Goal: Task Accomplishment & Management: Use online tool/utility

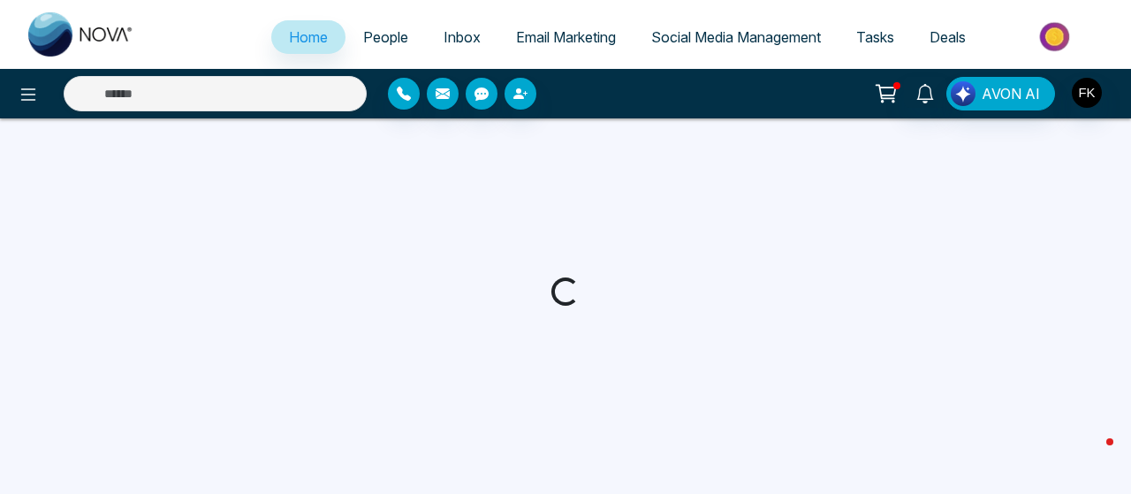
select select "*"
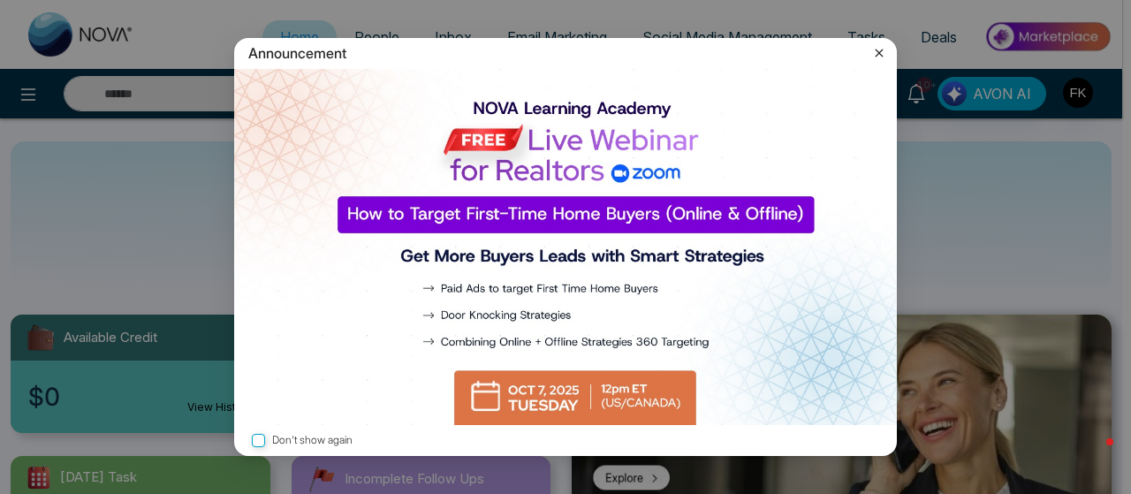
click at [877, 49] on icon at bounding box center [880, 53] width 18 height 18
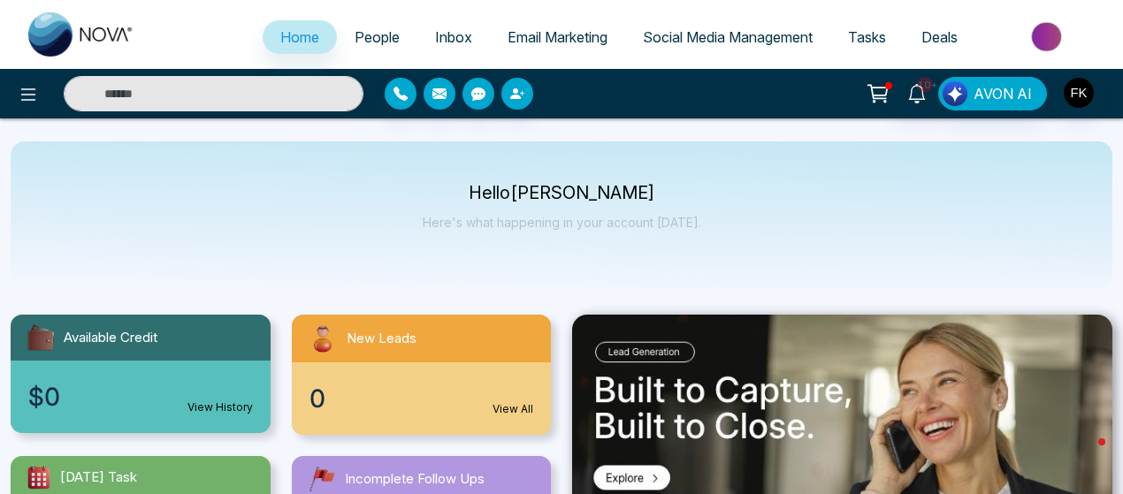
click at [542, 43] on span "Email Marketing" at bounding box center [557, 37] width 100 height 18
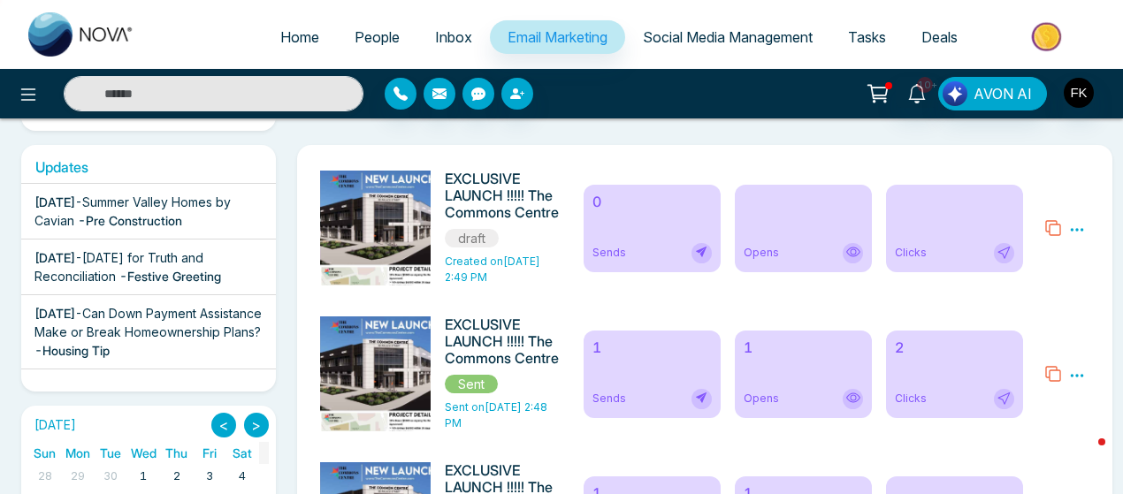
scroll to position [265, 0]
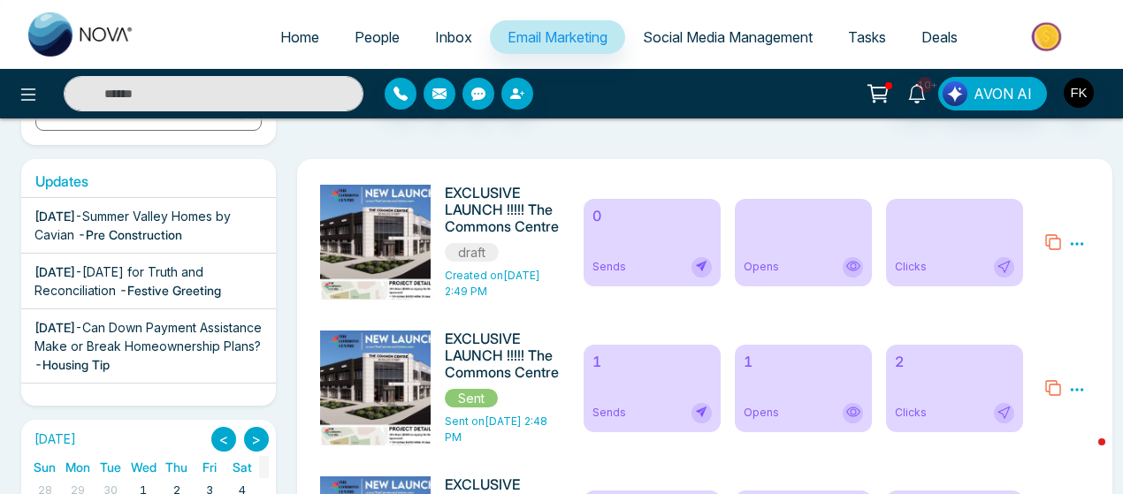
click at [1056, 240] on icon at bounding box center [1053, 242] width 18 height 18
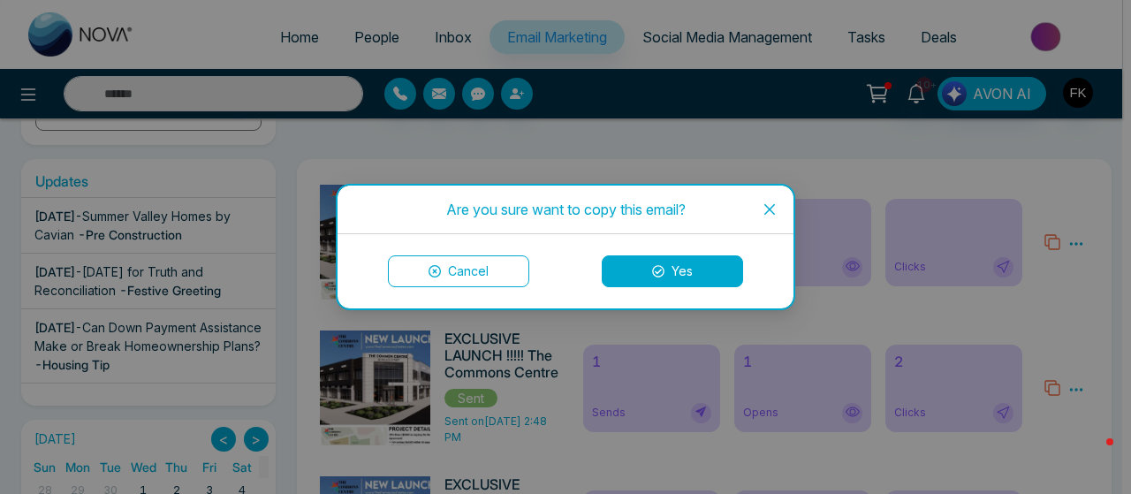
click at [657, 273] on icon at bounding box center [658, 271] width 12 height 12
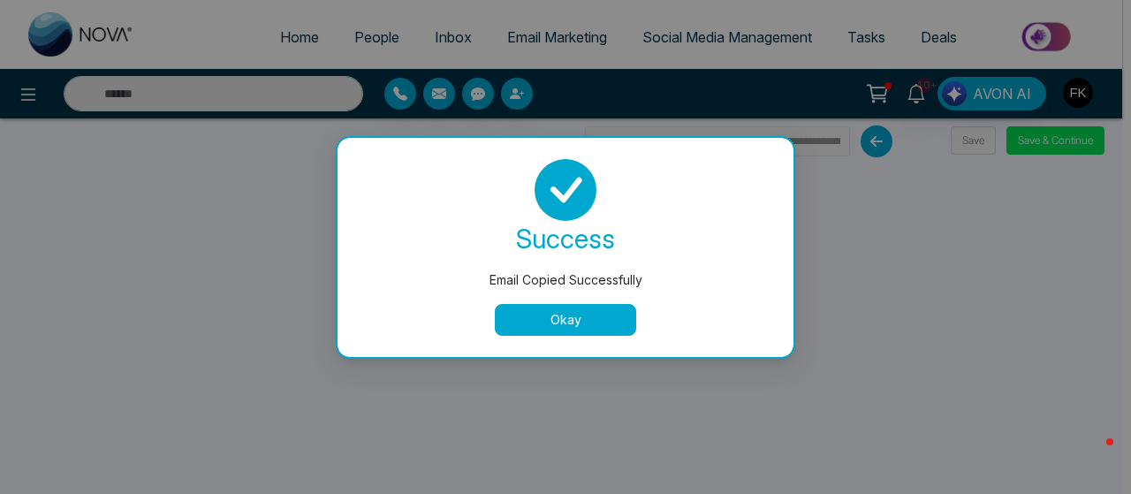
click at [587, 312] on button "Okay" at bounding box center [565, 320] width 141 height 32
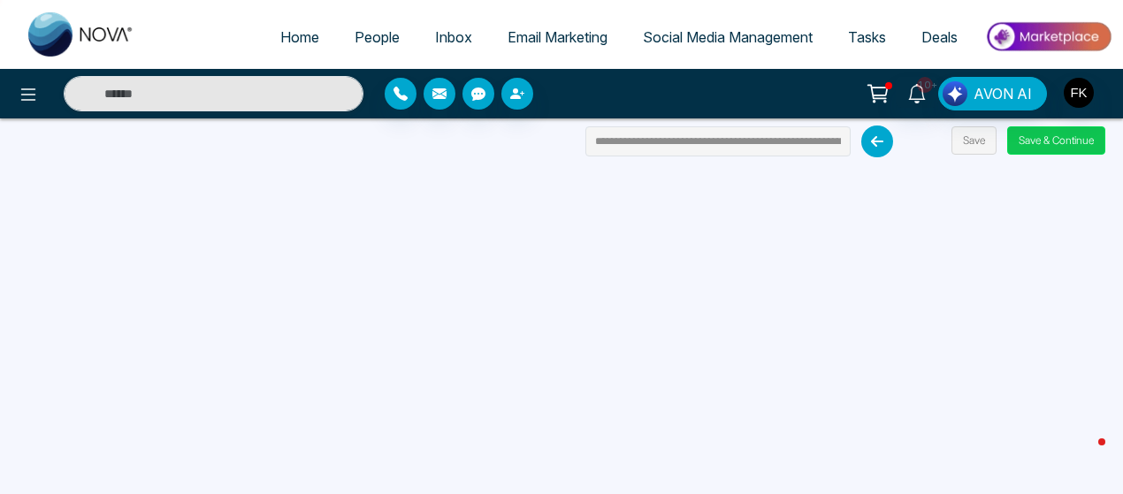
click at [1054, 141] on button "Save & Continue" at bounding box center [1056, 140] width 98 height 28
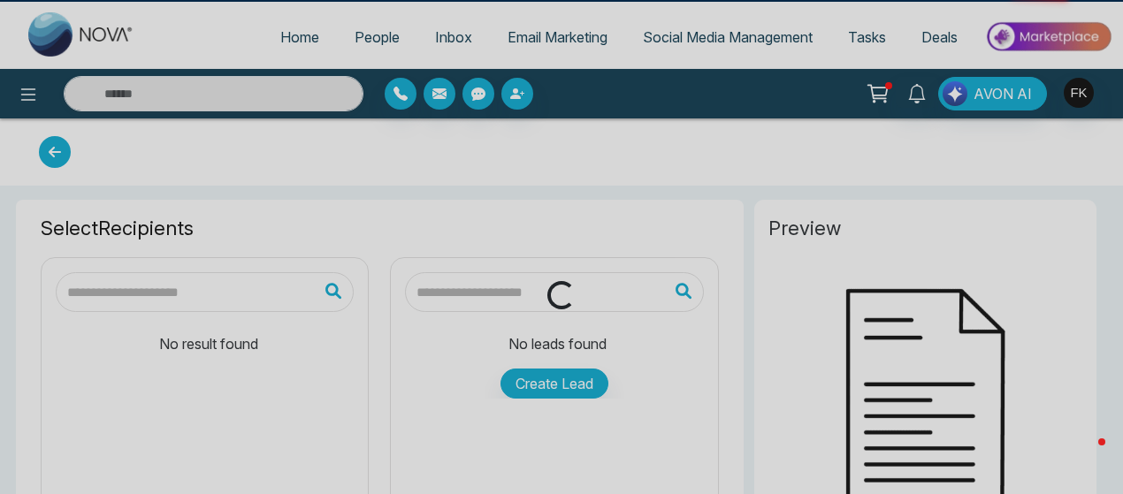
click at [1054, 141] on div "Loading..." at bounding box center [561, 247] width 1123 height 494
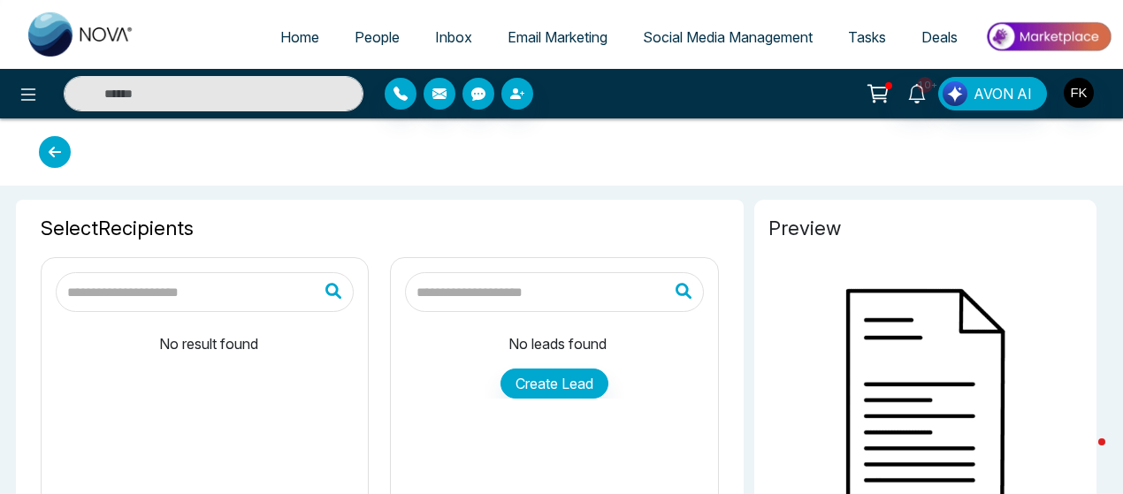
type input "**********"
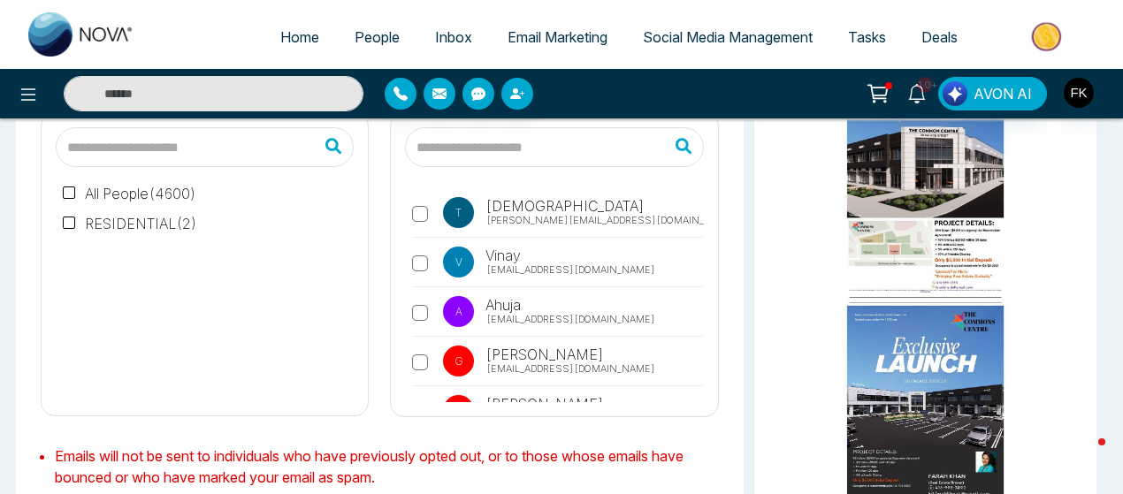
scroll to position [187, 0]
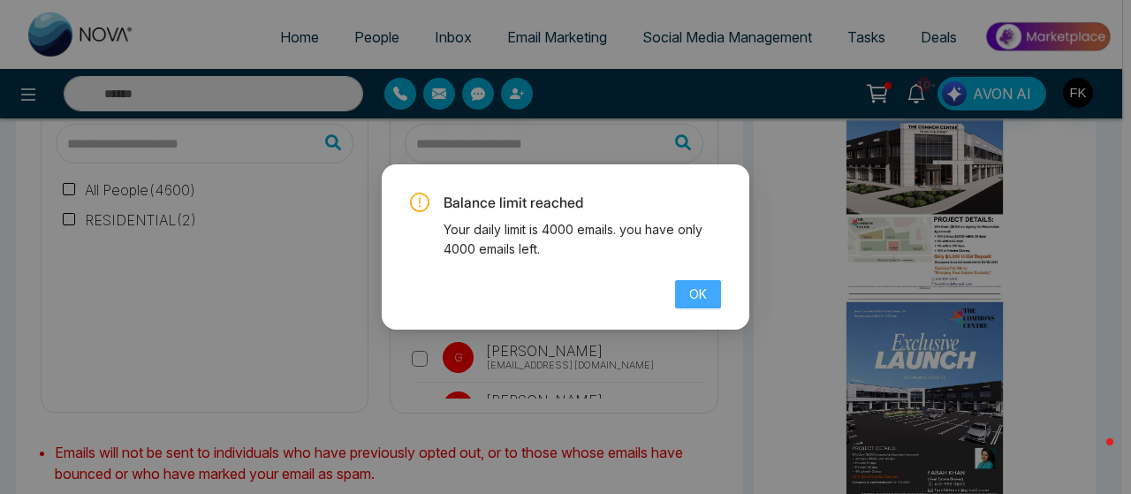
click at [703, 301] on span "OK" at bounding box center [698, 294] width 18 height 19
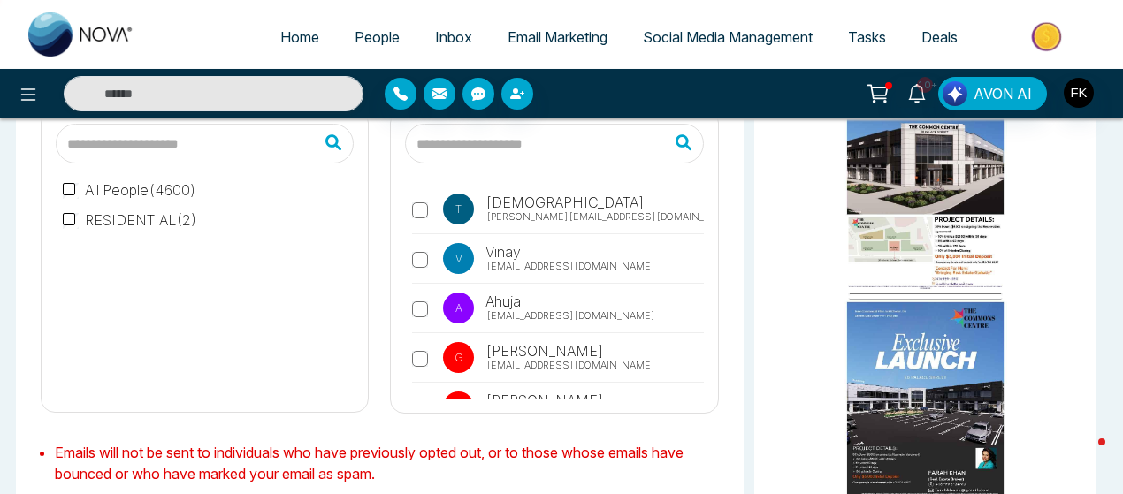
click at [421, 269] on label "V Vinay [EMAIL_ADDRESS][DOMAIN_NAME]" at bounding box center [557, 263] width 291 height 41
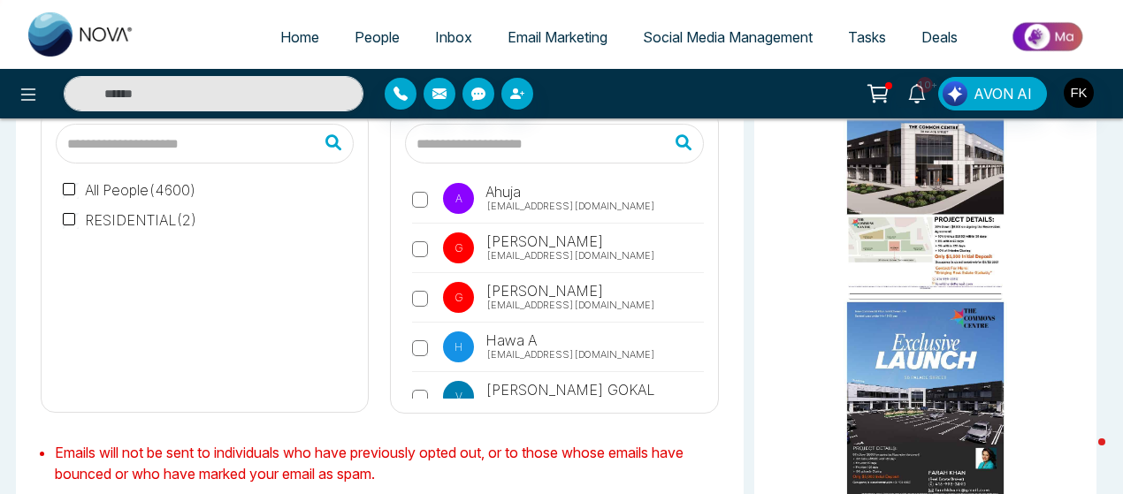
scroll to position [0, 0]
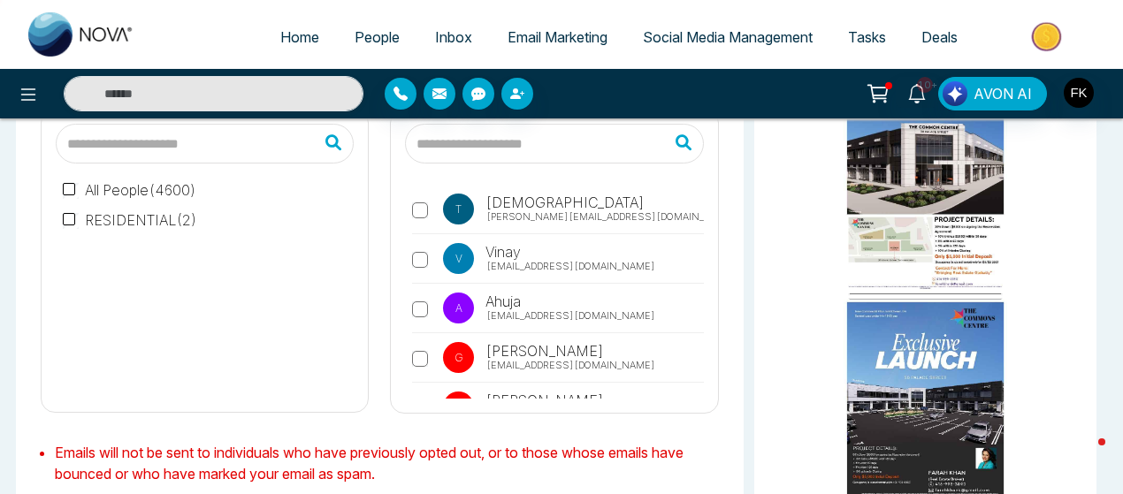
click at [423, 316] on label "A Ahuja [EMAIL_ADDRESS][DOMAIN_NAME]" at bounding box center [557, 313] width 291 height 41
click at [423, 218] on label "T Tesha [EMAIL_ADDRESS][DOMAIN_NAME]" at bounding box center [557, 214] width 291 height 41
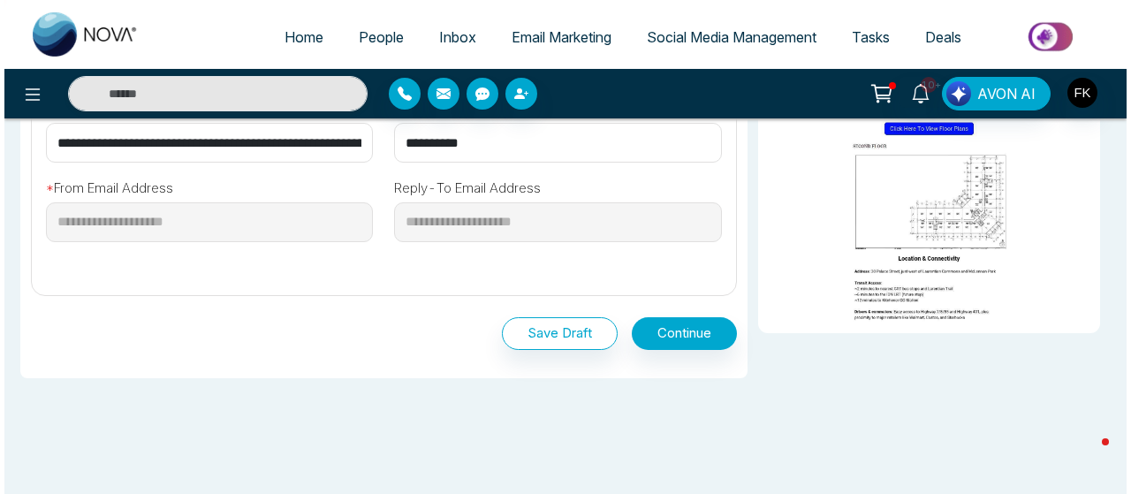
scroll to position [756, 0]
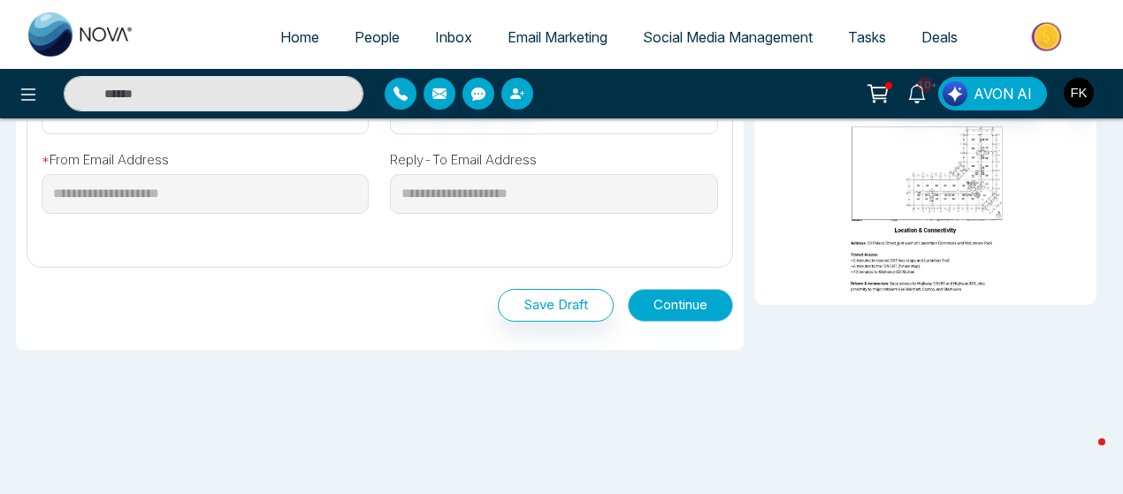
click at [655, 307] on button "Continue" at bounding box center [680, 305] width 105 height 33
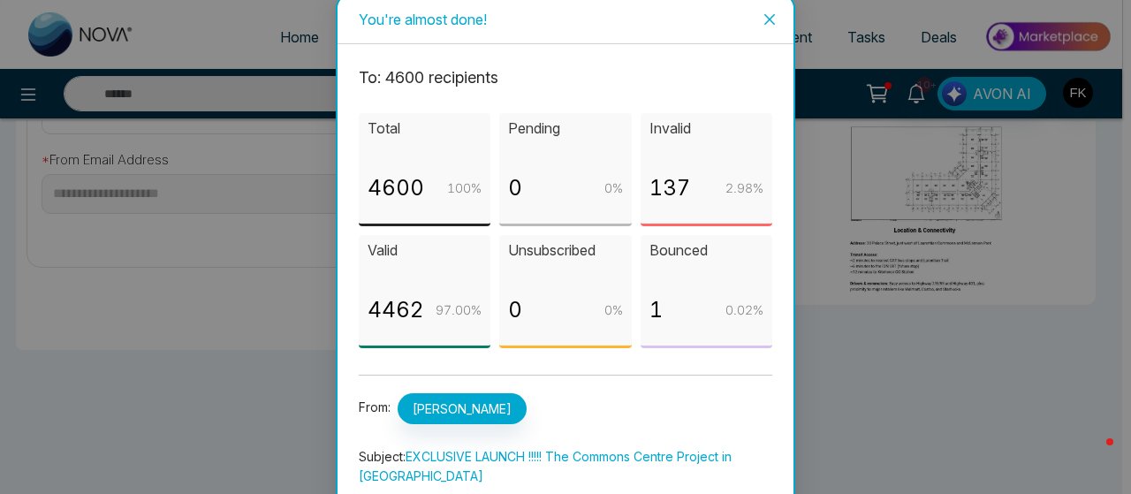
scroll to position [126, 0]
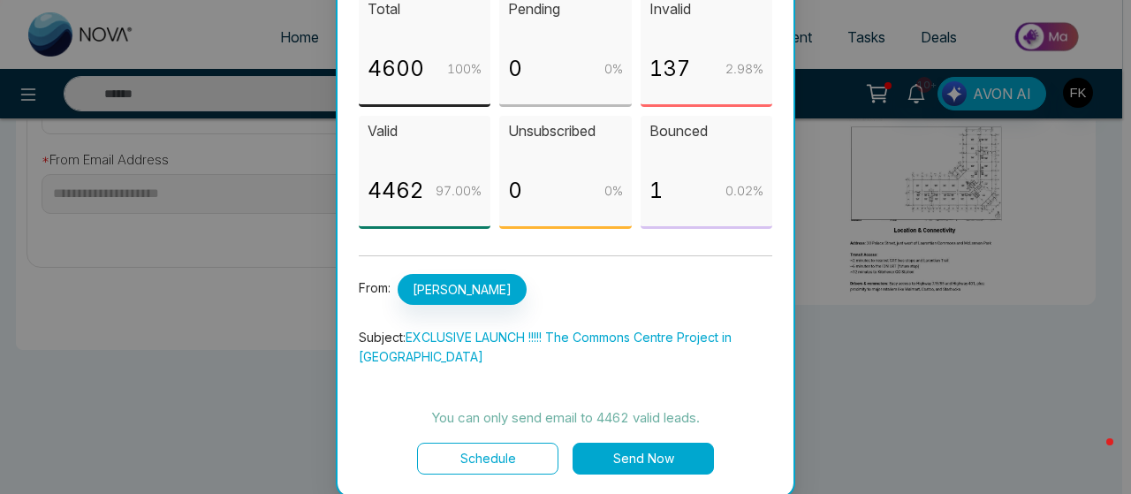
click at [628, 462] on button "Send Now" at bounding box center [643, 459] width 141 height 32
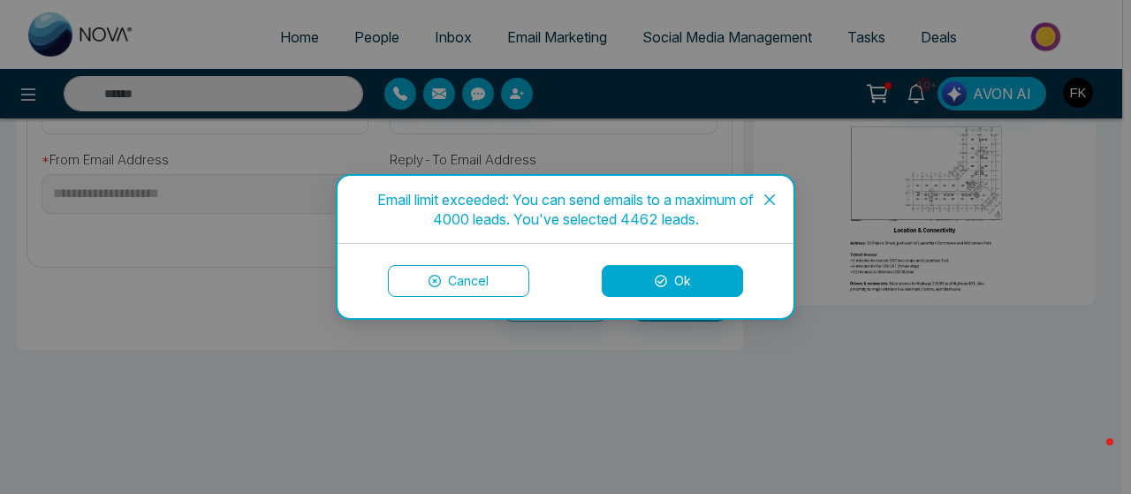
click at [674, 282] on button "Ok" at bounding box center [672, 281] width 141 height 32
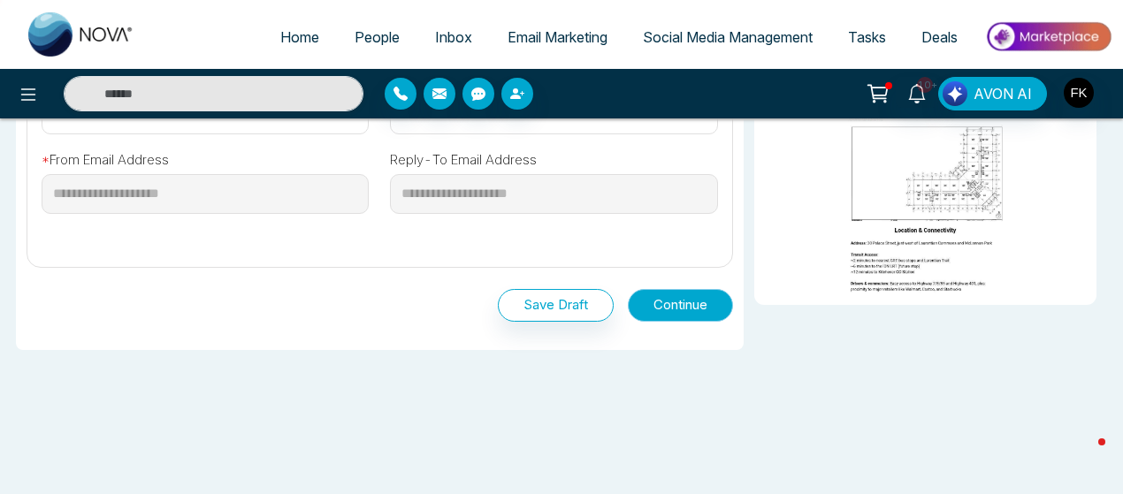
click at [675, 300] on button "Continue" at bounding box center [680, 305] width 105 height 33
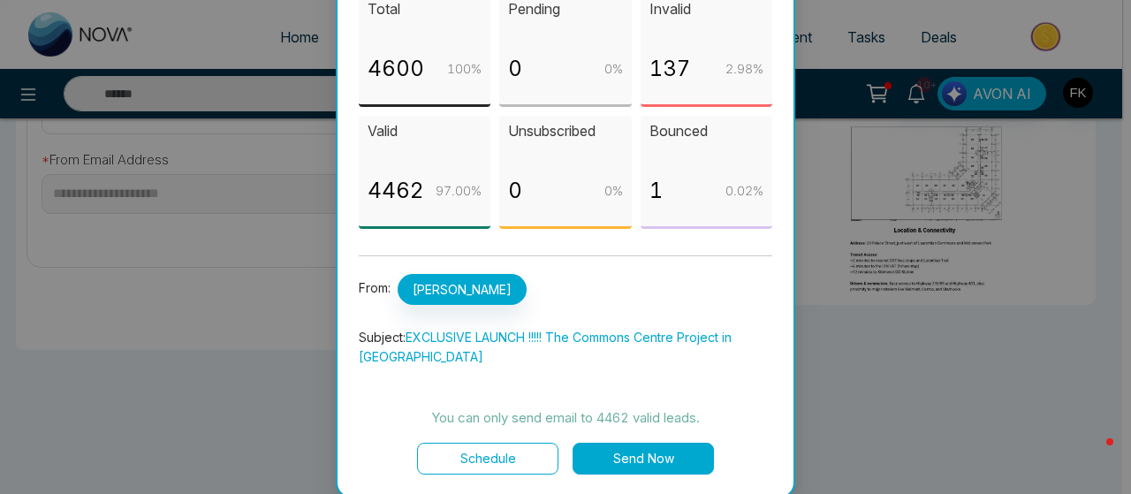
click at [621, 461] on button "Send Now" at bounding box center [643, 459] width 141 height 32
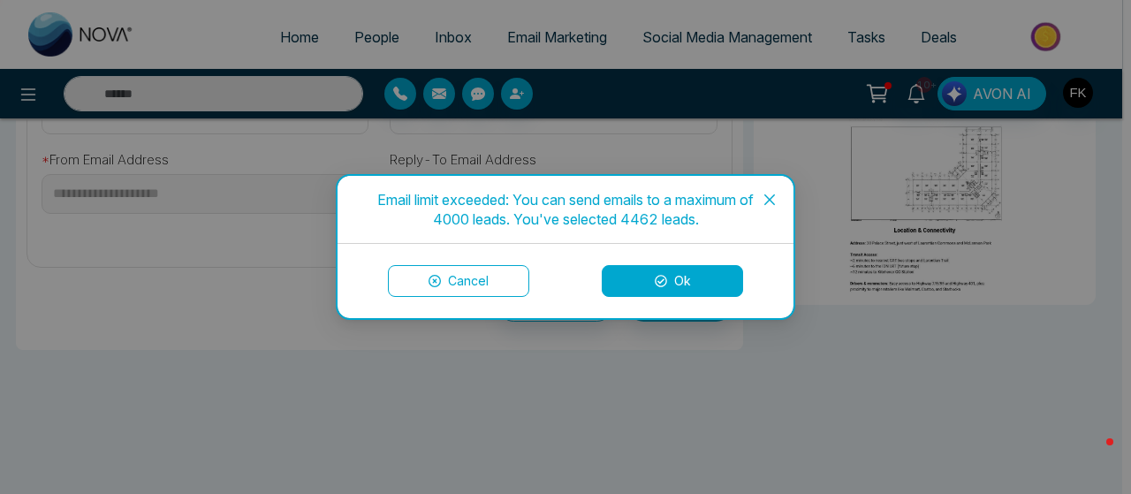
click at [670, 278] on button "Ok" at bounding box center [672, 281] width 141 height 32
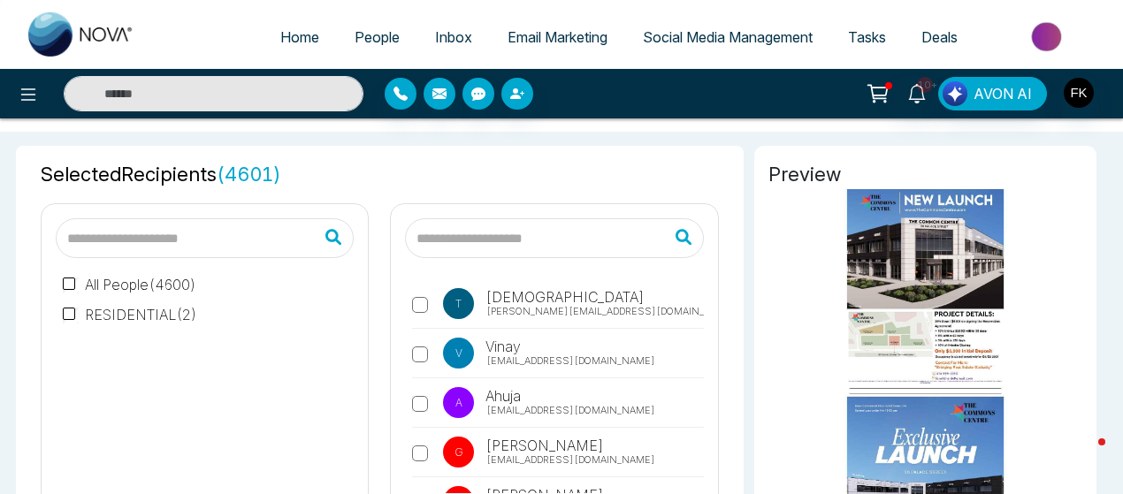
scroll to position [90, 0]
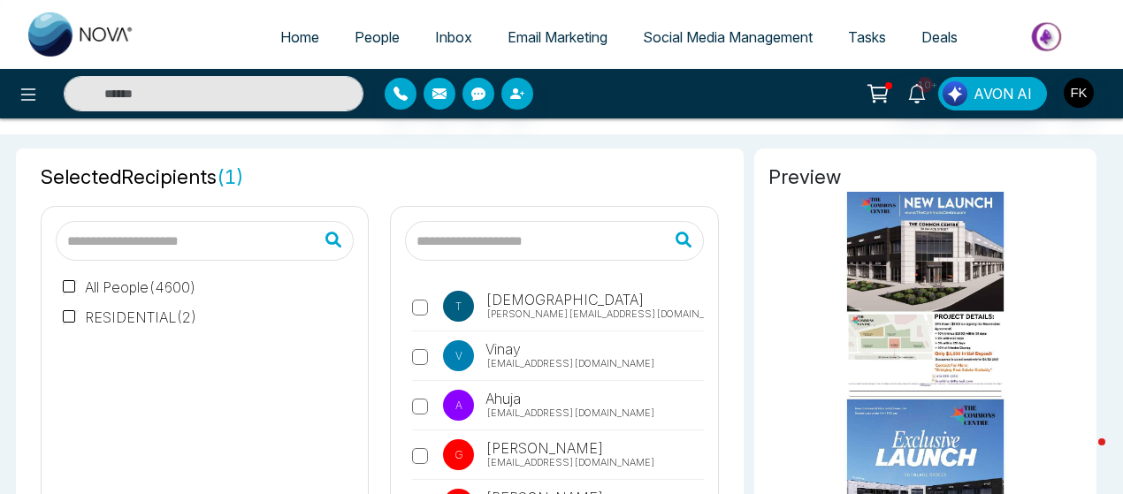
click at [223, 239] on input "text" at bounding box center [205, 241] width 298 height 40
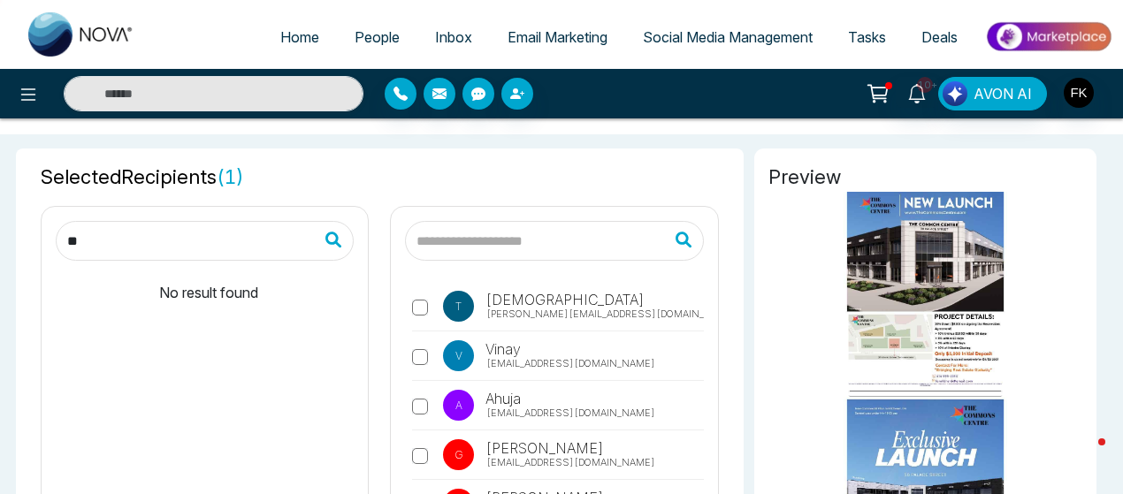
type input "*"
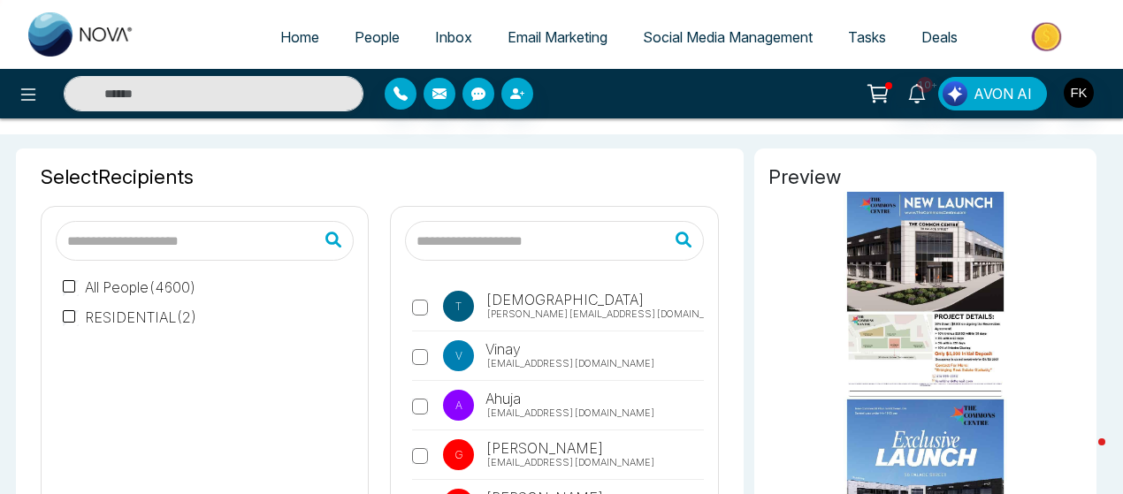
scroll to position [0, 0]
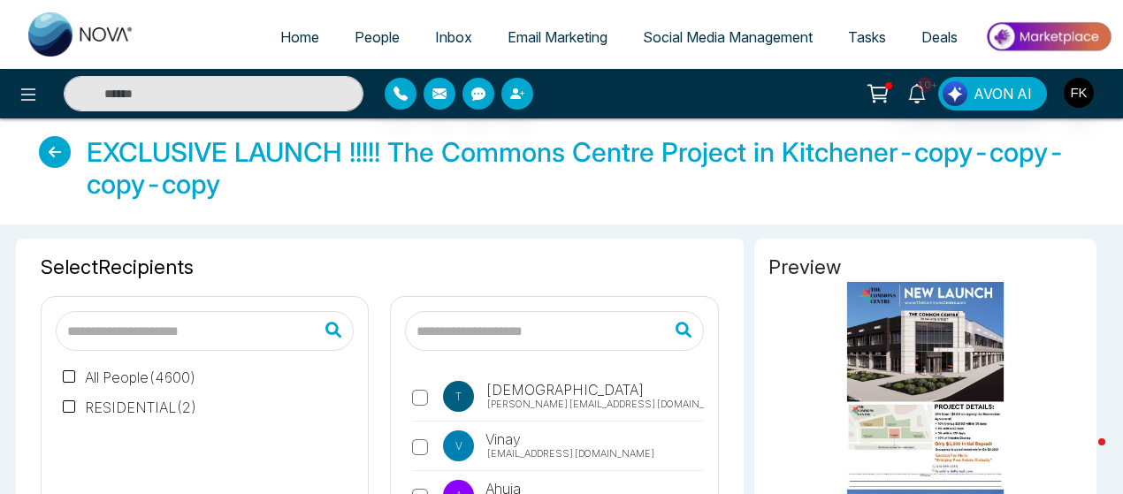
click at [62, 154] on icon at bounding box center [55, 152] width 32 height 32
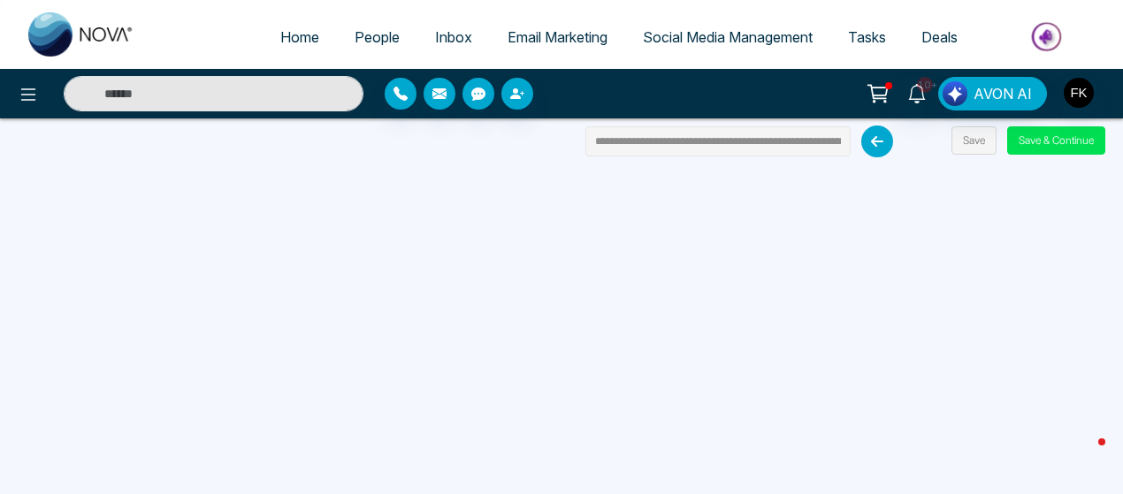
click at [813, 135] on input "**********" at bounding box center [717, 141] width 265 height 30
type input "**********"
click at [965, 141] on button "Save" at bounding box center [973, 140] width 45 height 28
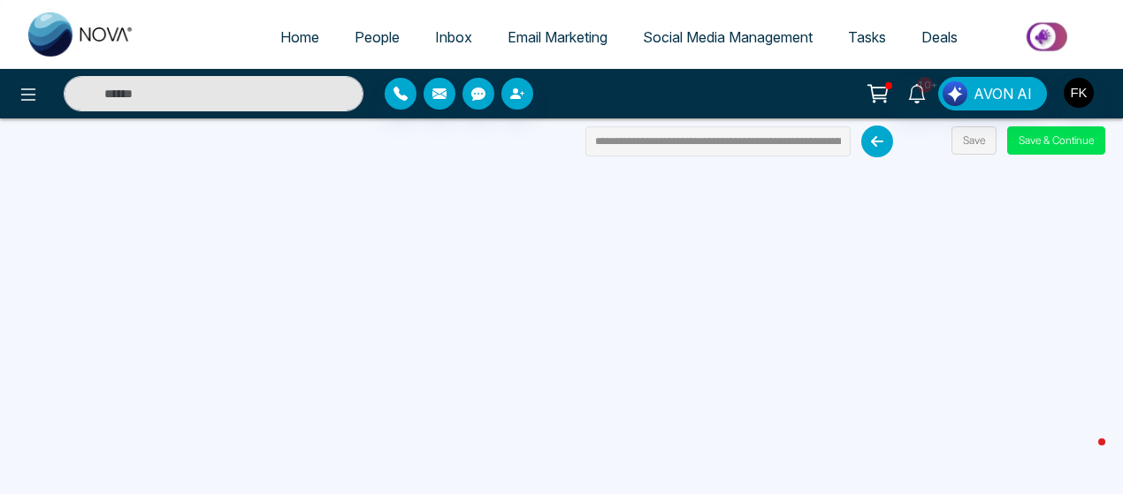
scroll to position [168, 0]
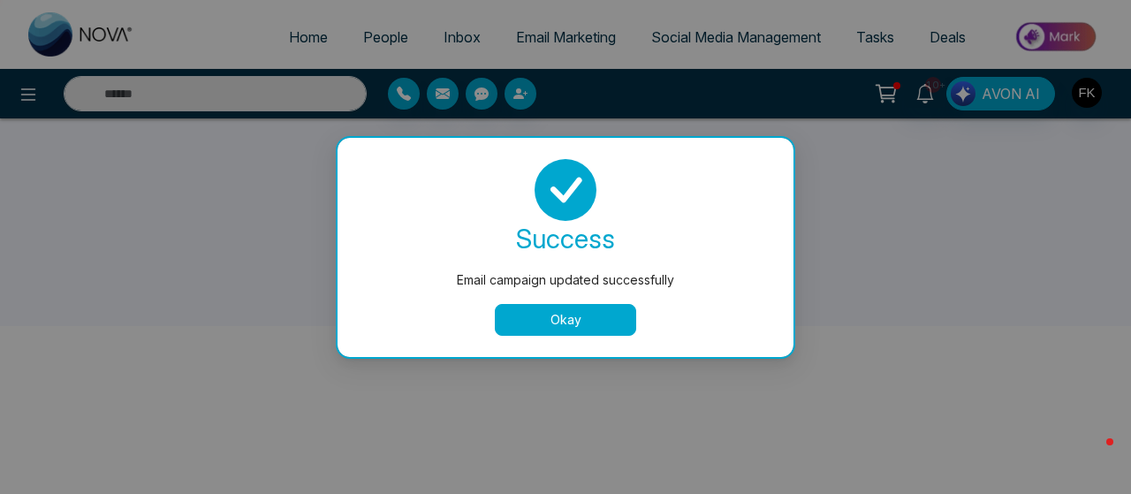
click at [580, 321] on button "Okay" at bounding box center [565, 320] width 141 height 32
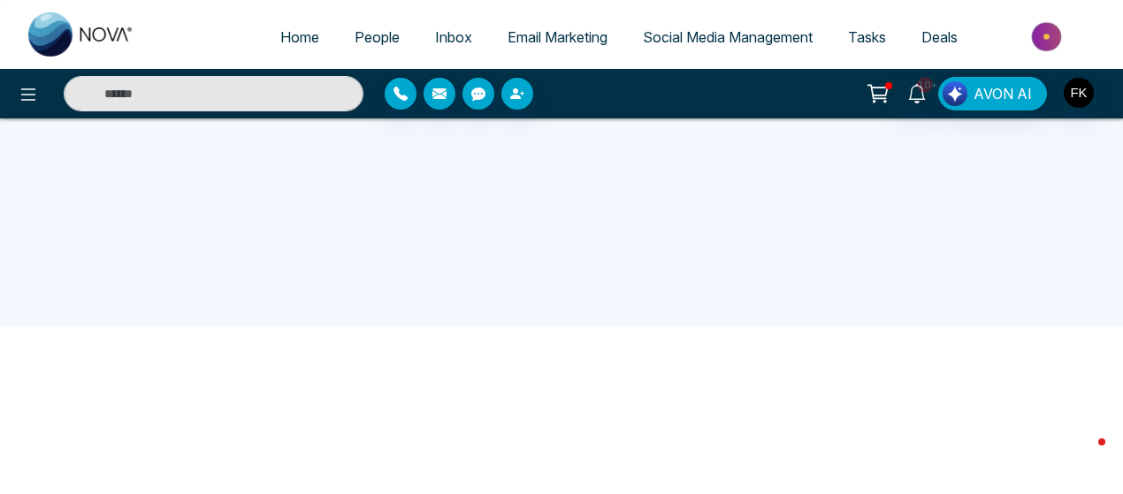
scroll to position [0, 0]
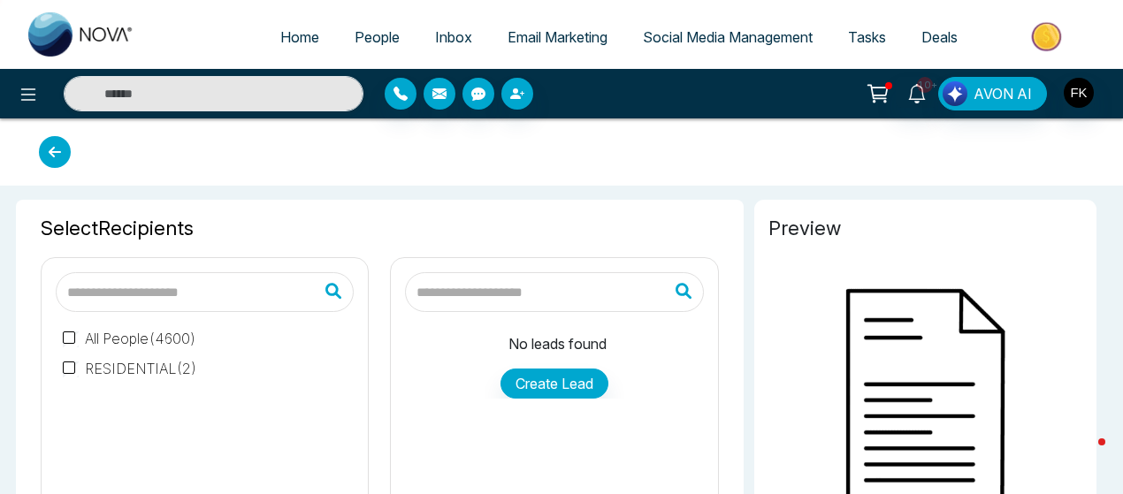
type input "**********"
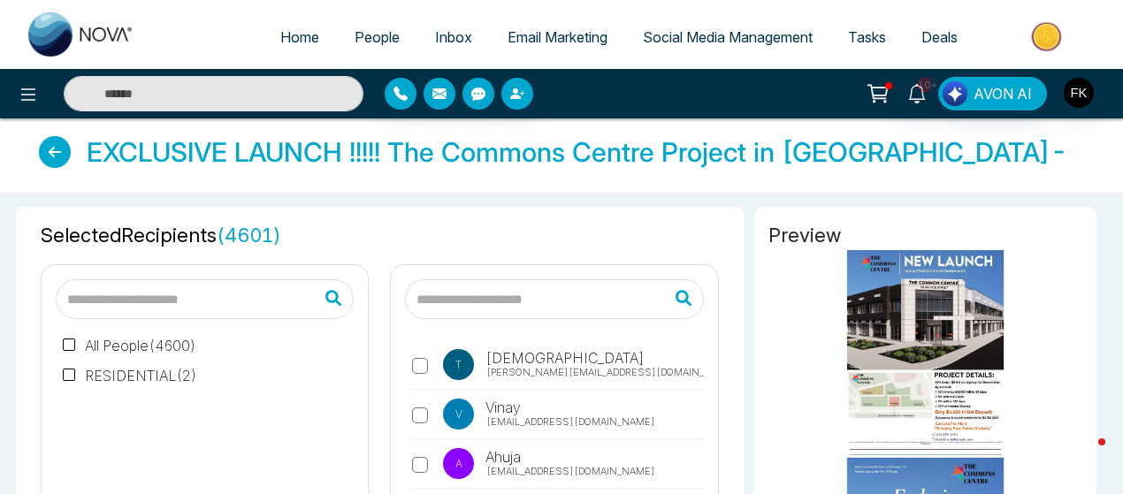
click at [117, 346] on label "All People ( 4600 )" at bounding box center [129, 345] width 133 height 21
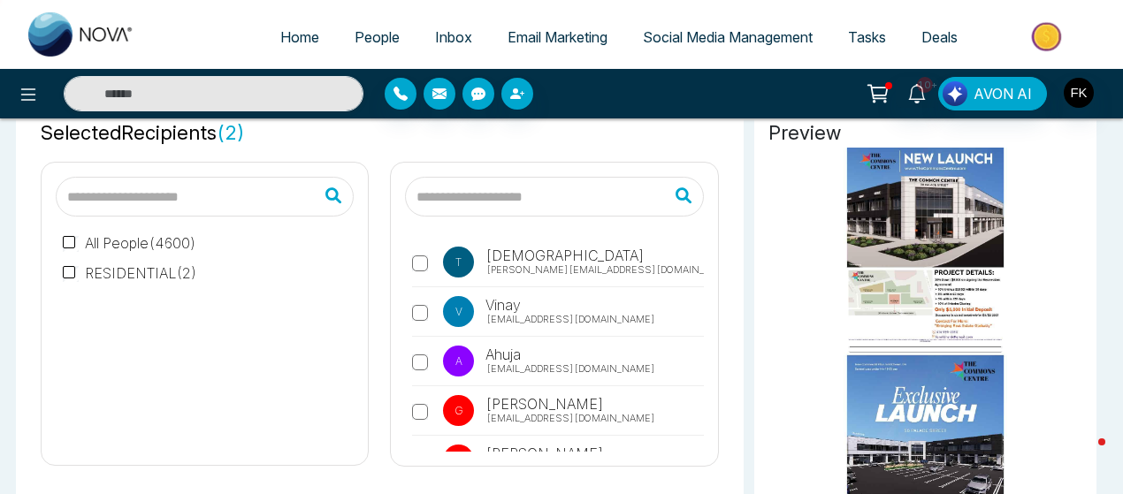
scroll to position [152, 0]
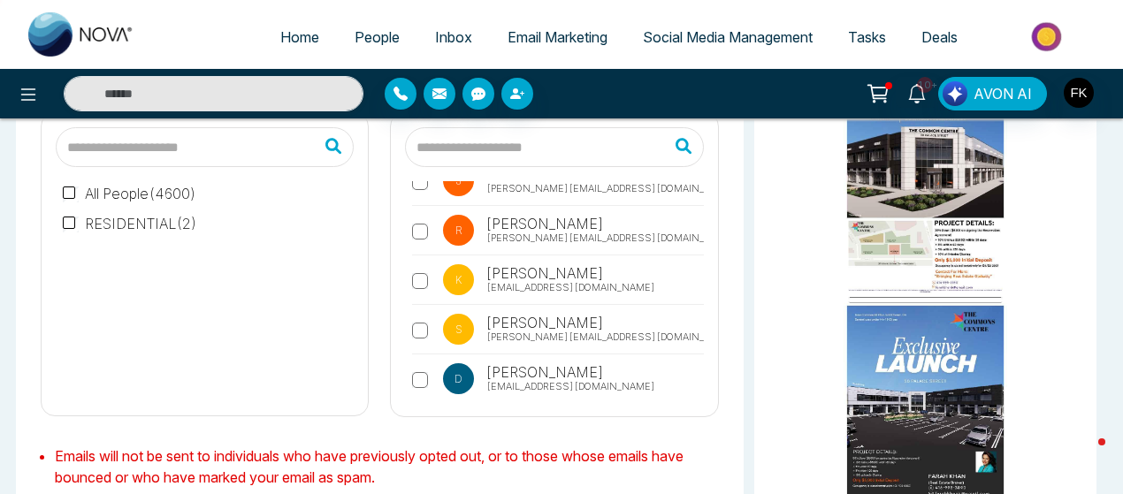
scroll to position [386, 0]
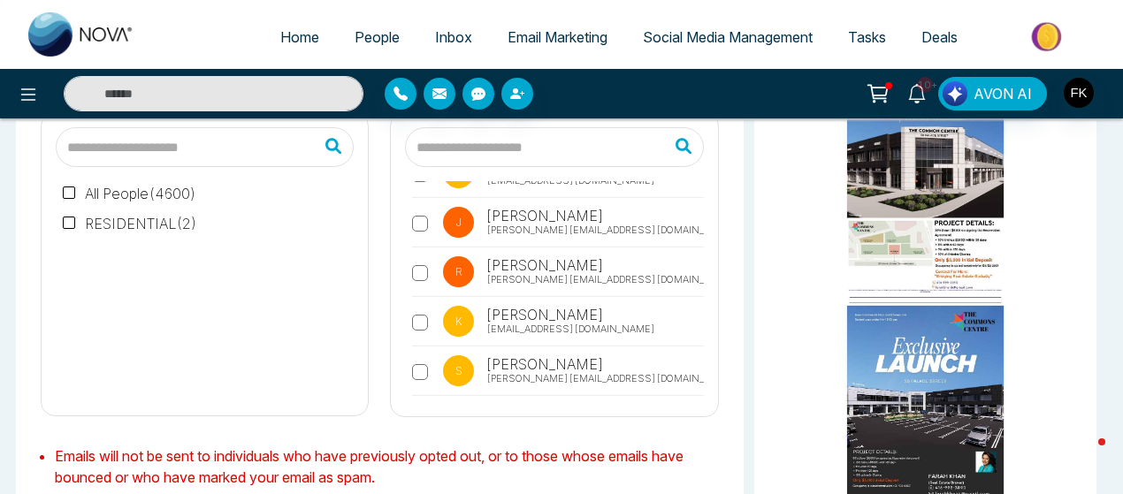
drag, startPoint x: 704, startPoint y: 293, endPoint x: 704, endPoint y: 280, distance: 12.4
click at [704, 280] on div "T Tesha [EMAIL_ADDRESS][DOMAIN_NAME] V [PERSON_NAME] [PERSON_NAME][EMAIL_ADDRES…" at bounding box center [554, 264] width 326 height 303
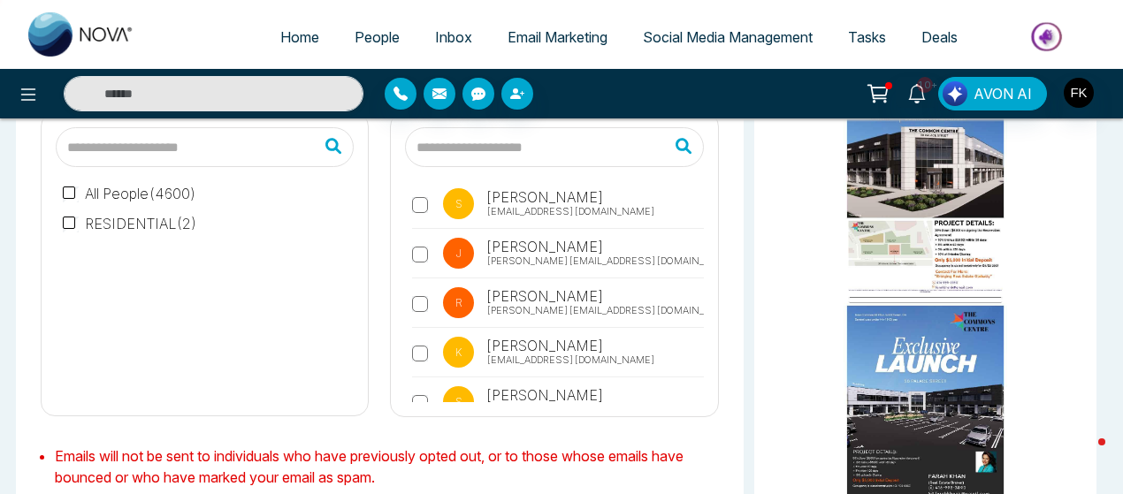
click at [420, 261] on label "J [PERSON_NAME] [PERSON_NAME][EMAIL_ADDRESS][DOMAIN_NAME]" at bounding box center [557, 258] width 291 height 41
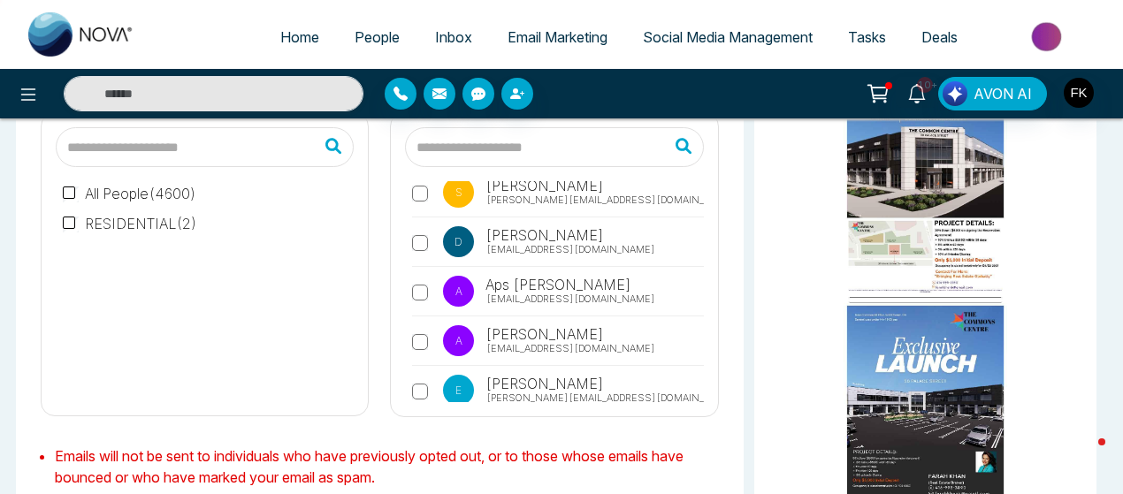
scroll to position [567, 0]
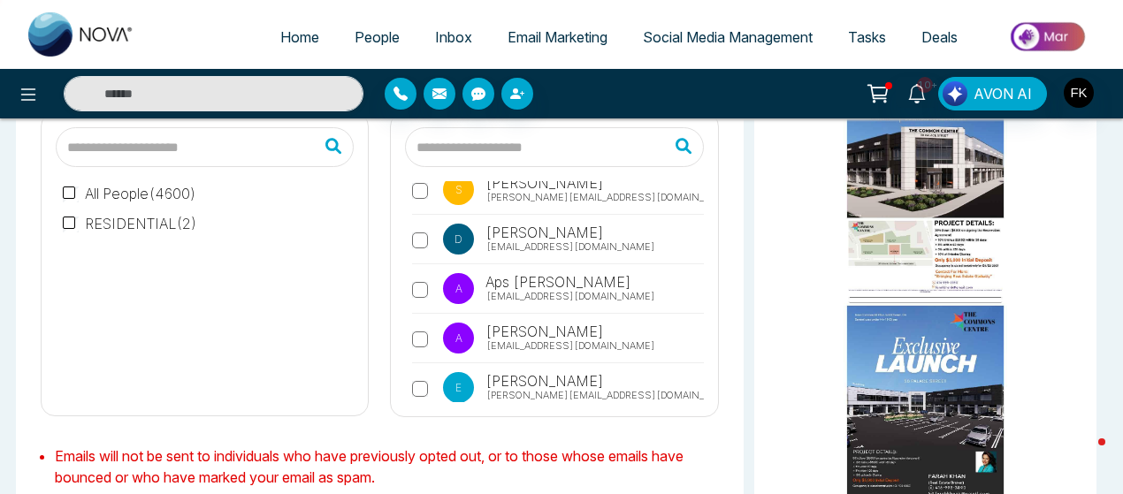
click at [416, 245] on label "d [PERSON_NAME] [EMAIL_ADDRESS][DOMAIN_NAME]" at bounding box center [557, 244] width 291 height 41
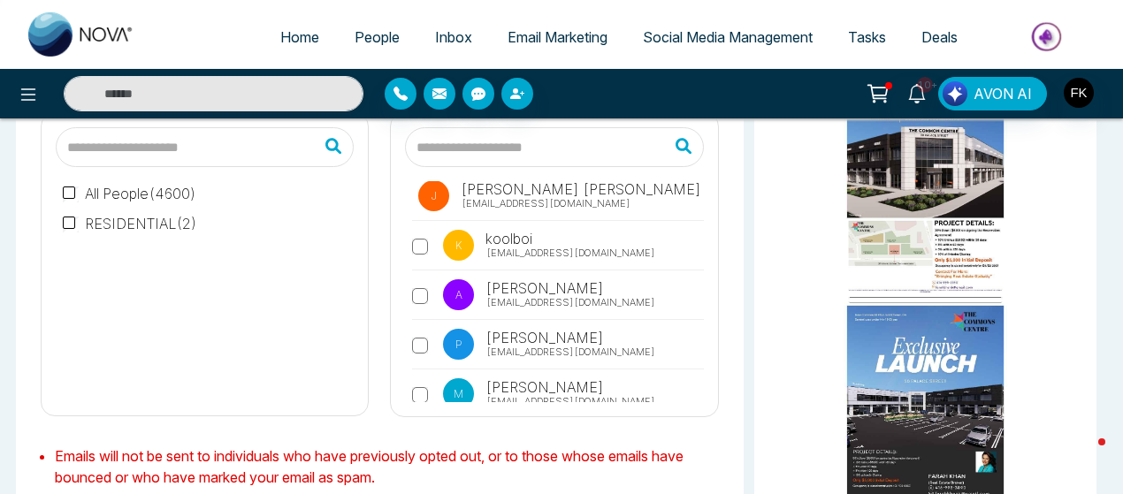
scroll to position [887, 0]
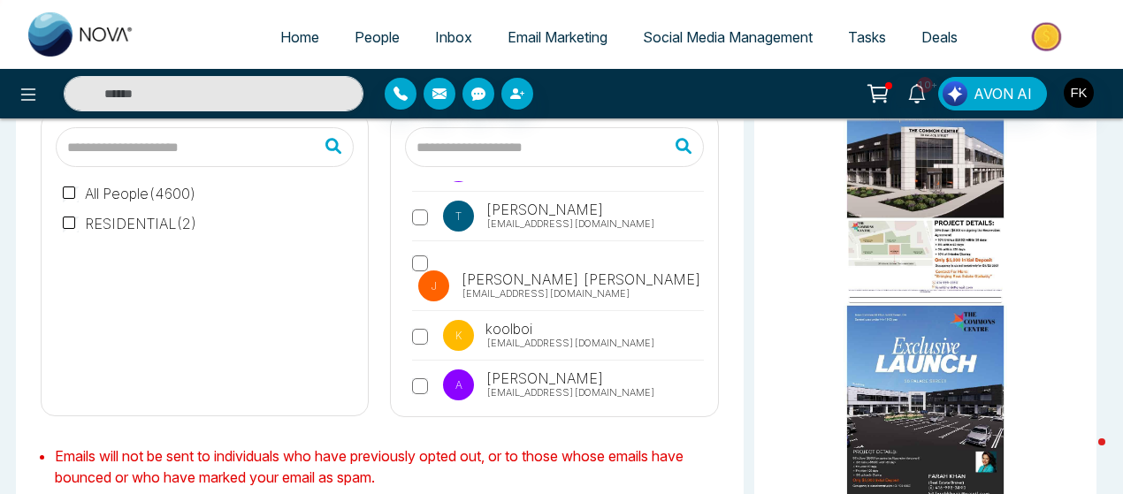
click at [417, 250] on label "J [PERSON_NAME] [PERSON_NAME] [EMAIL_ADDRESS][DOMAIN_NAME]" at bounding box center [557, 280] width 291 height 61
click at [416, 419] on label "P [PERSON_NAME] [PERSON_NAME][EMAIL_ADDRESS][DOMAIN_NAME]" at bounding box center [557, 439] width 291 height 41
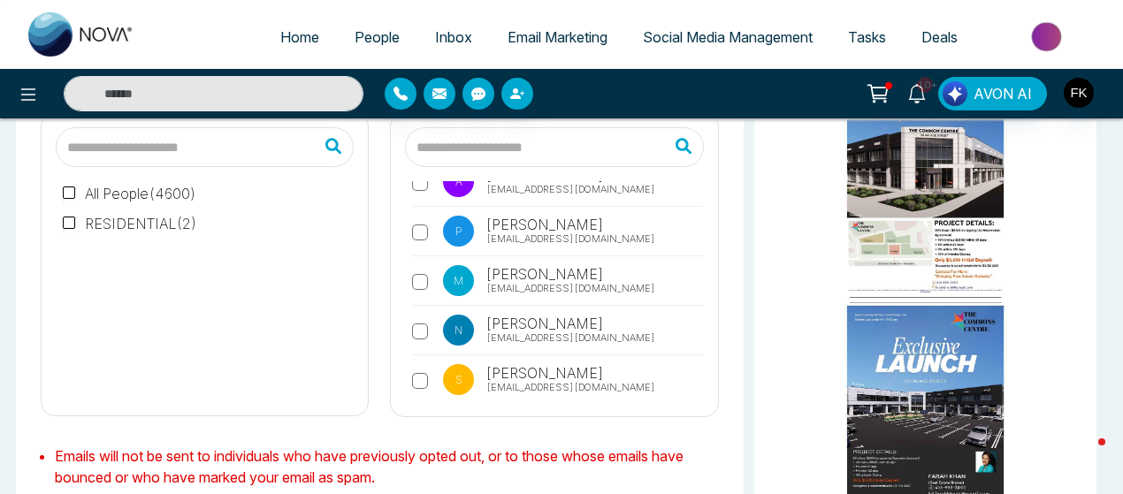
scroll to position [1103, 0]
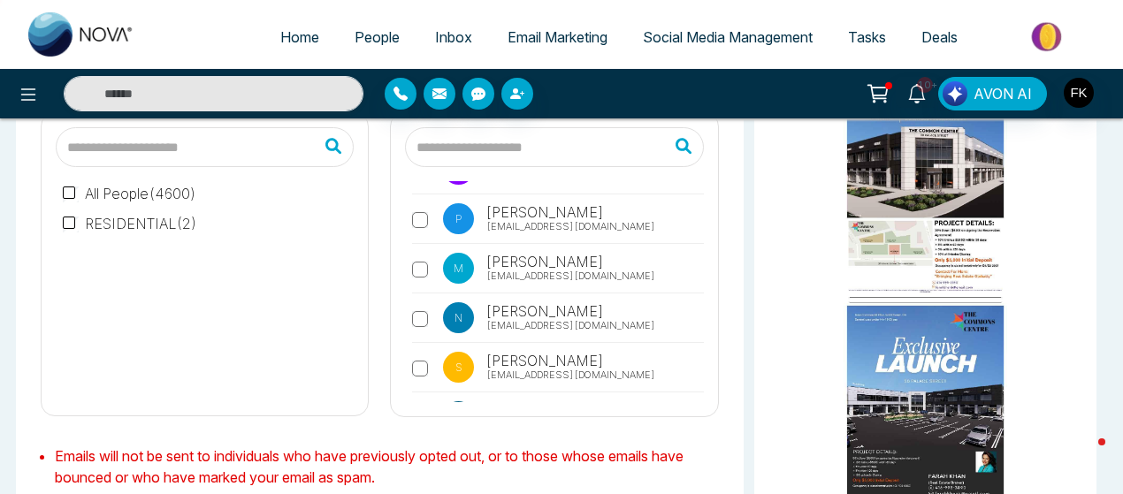
click at [421, 352] on label "S [PERSON_NAME] [EMAIL_ADDRESS][DOMAIN_NAME]" at bounding box center [557, 372] width 291 height 41
drag, startPoint x: 704, startPoint y: 310, endPoint x: 703, endPoint y: 339, distance: 29.2
click at [703, 339] on div "T Tesha [EMAIL_ADDRESS][DOMAIN_NAME] V [PERSON_NAME] [PERSON_NAME][EMAIL_ADDRES…" at bounding box center [554, 264] width 326 height 303
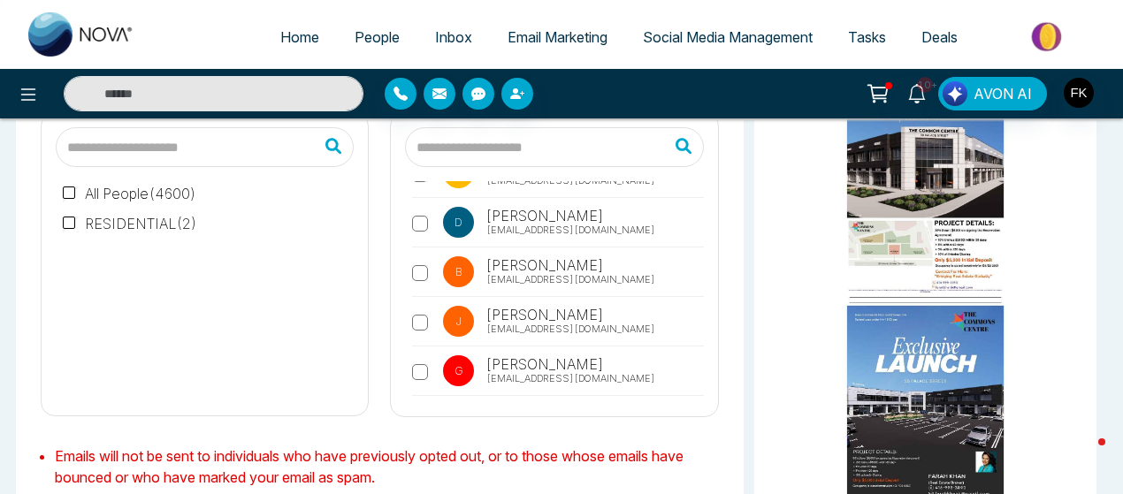
scroll to position [1275, 0]
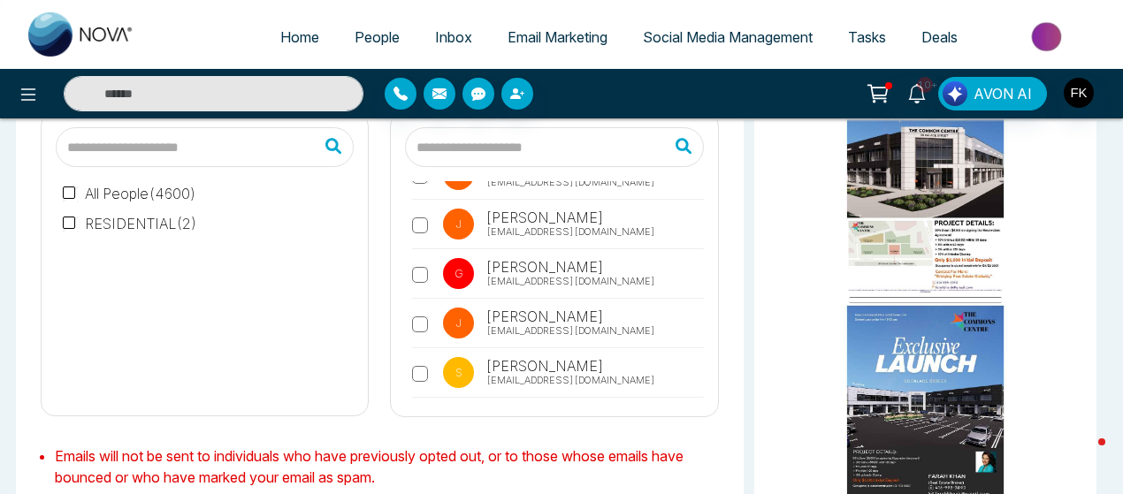
scroll to position [1400, 0]
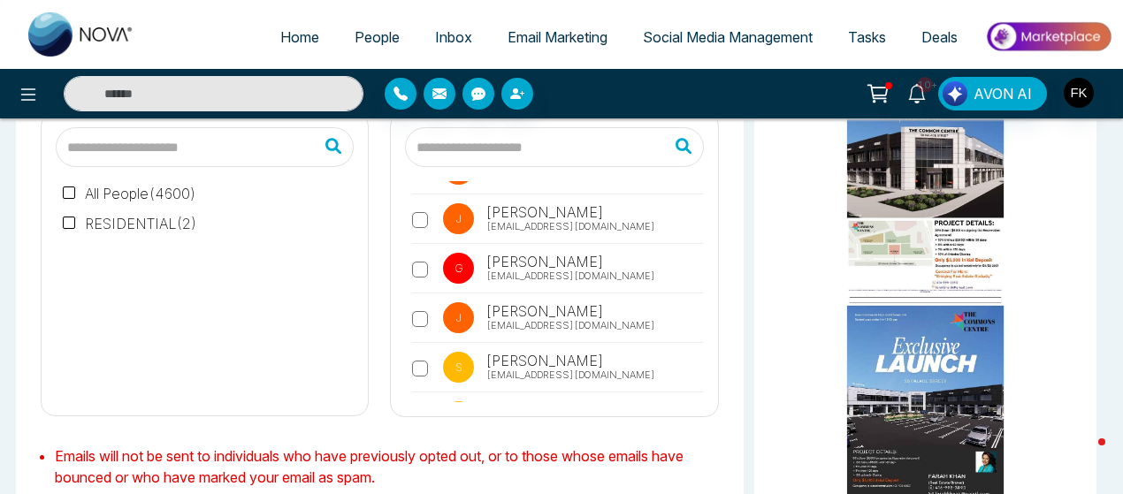
click at [423, 302] on label "J [PERSON_NAME] [EMAIL_ADDRESS][DOMAIN_NAME]" at bounding box center [557, 322] width 291 height 41
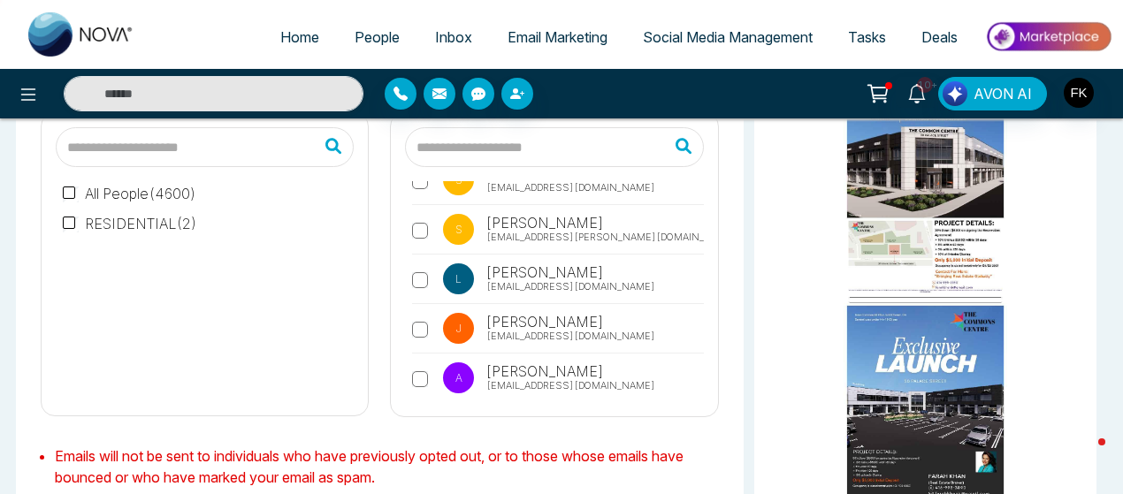
scroll to position [1596, 0]
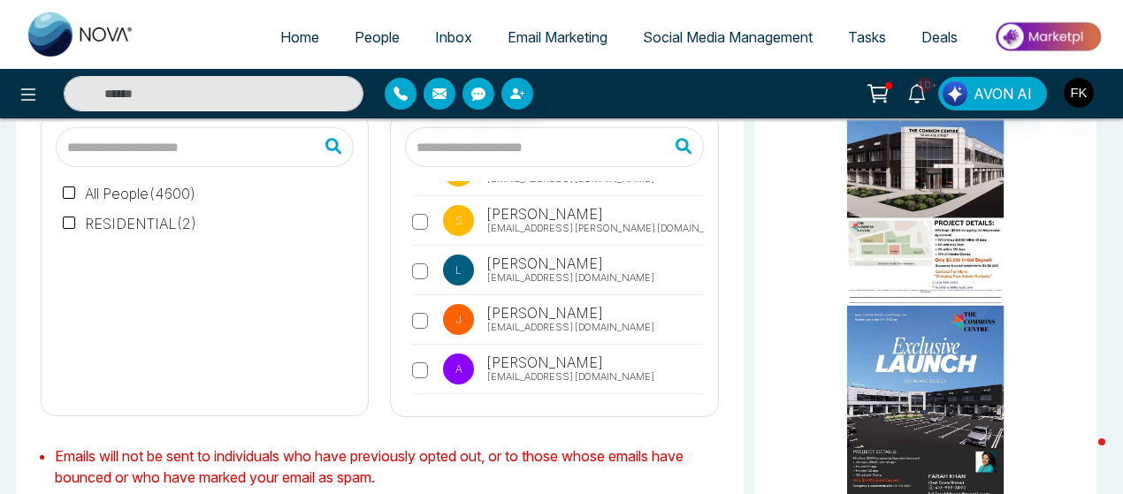
click at [419, 403] on label "J [PERSON_NAME] [EMAIL_ADDRESS][DOMAIN_NAME]" at bounding box center [557, 423] width 291 height 41
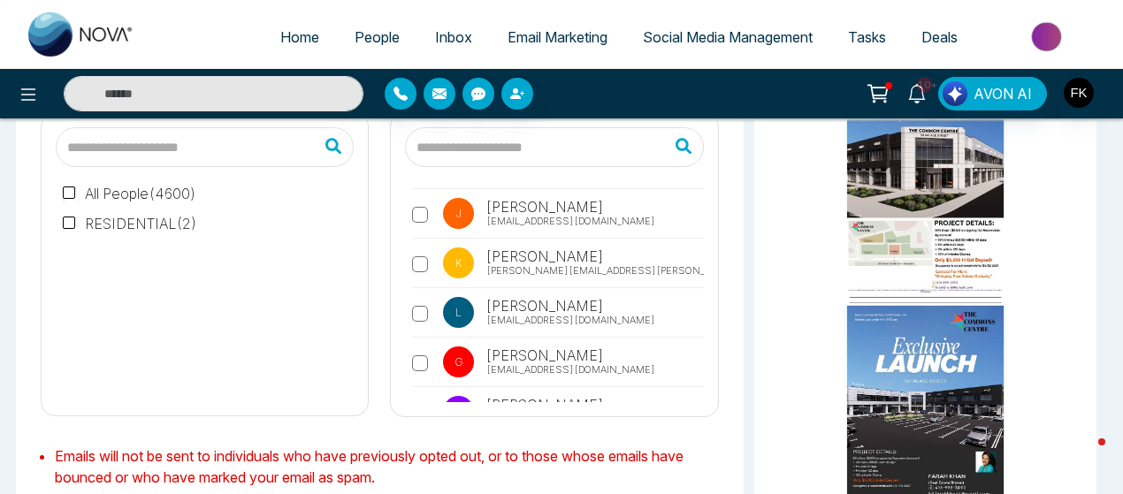
scroll to position [1810, 0]
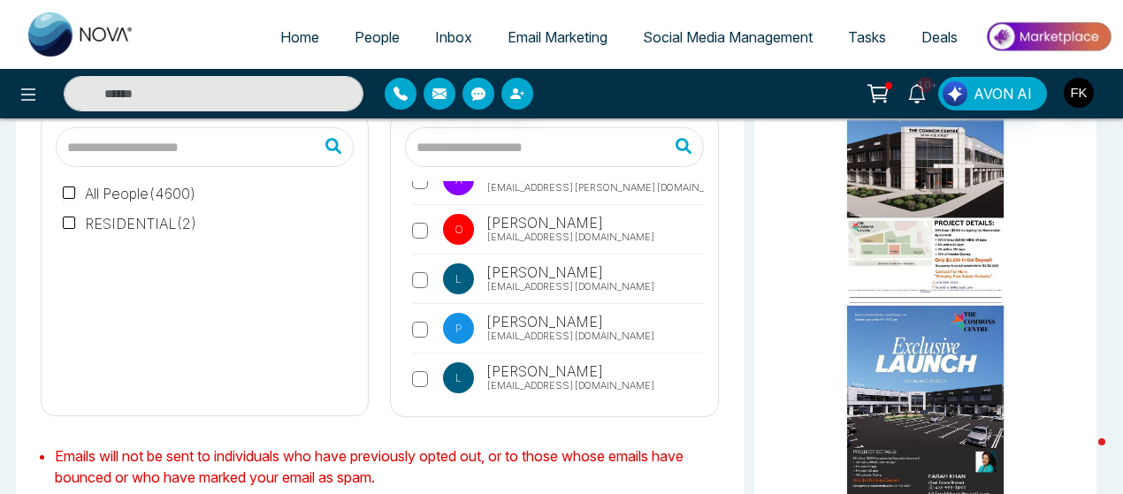
scroll to position [2042, 0]
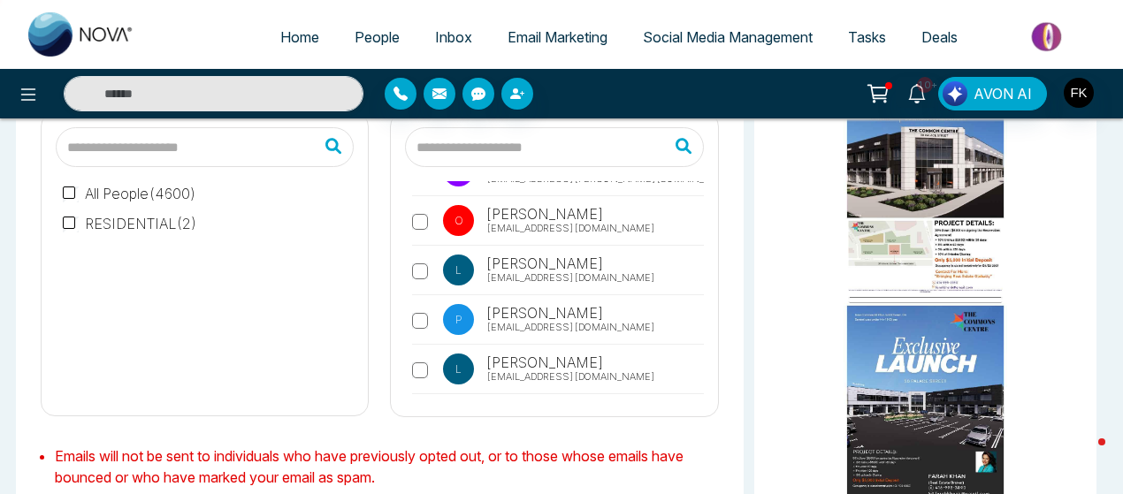
click at [419, 255] on label "L [PERSON_NAME] [EMAIL_ADDRESS][DOMAIN_NAME]" at bounding box center [557, 275] width 291 height 41
click at [415, 354] on label "L [PERSON_NAME] [EMAIL_ADDRESS][DOMAIN_NAME]" at bounding box center [557, 374] width 291 height 41
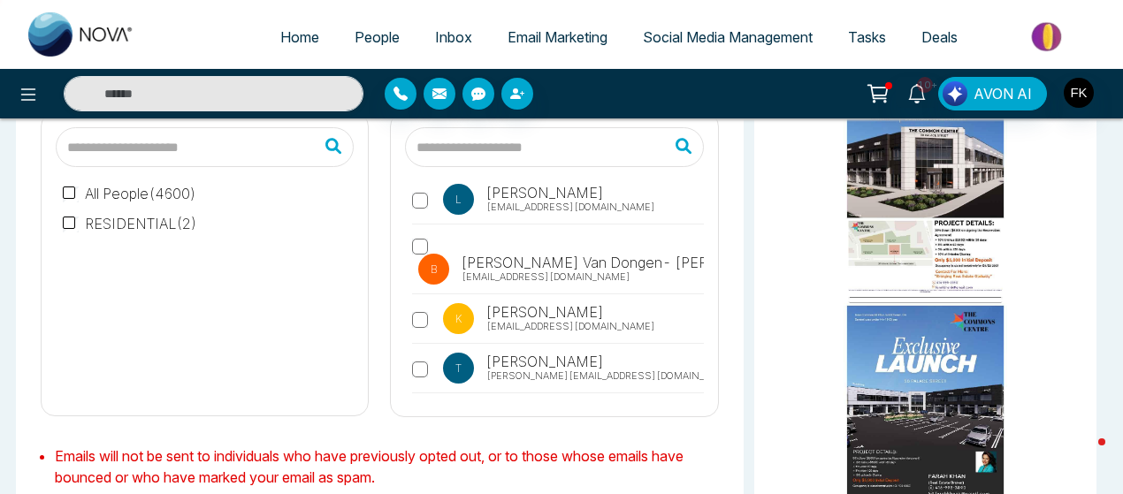
scroll to position [2229, 0]
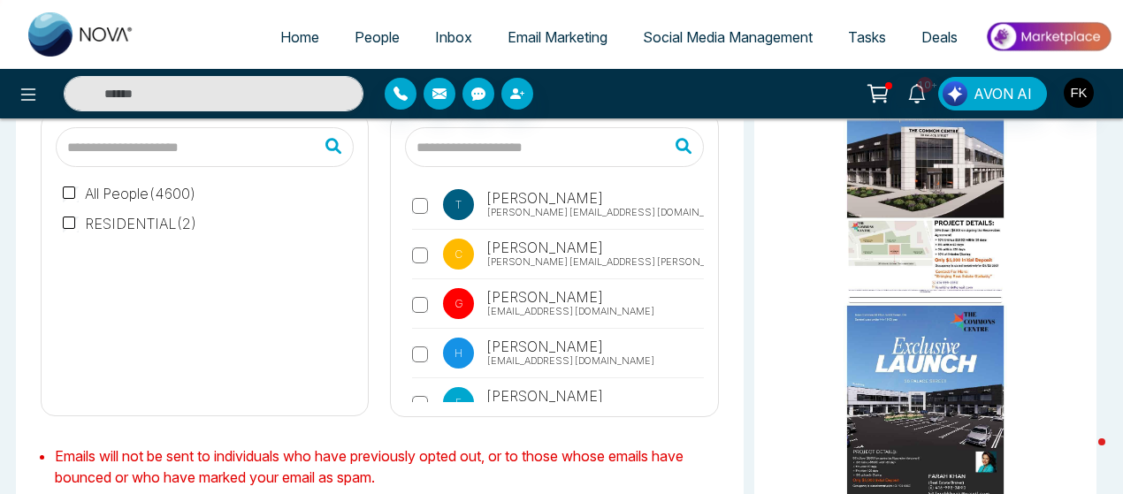
scroll to position [2398, 0]
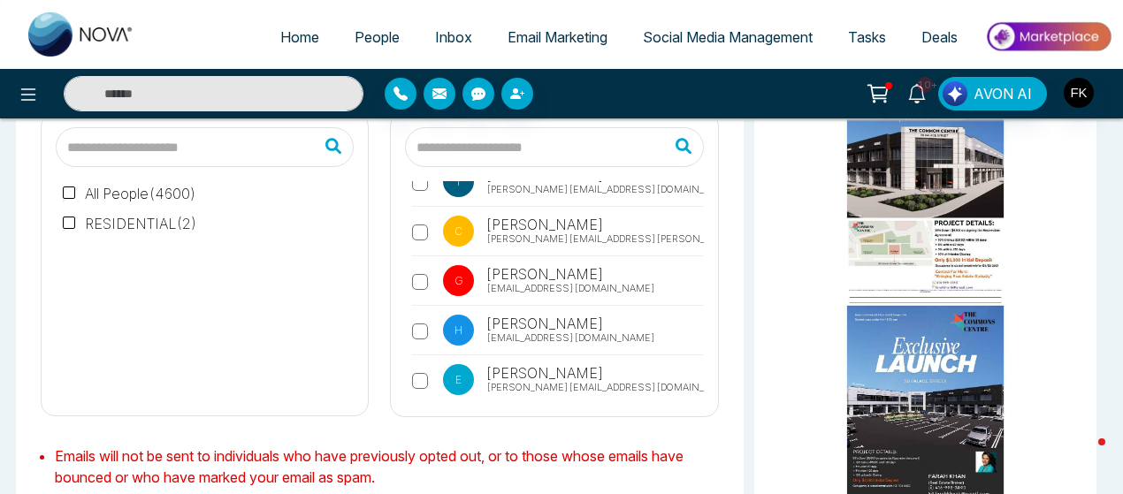
click at [413, 364] on label "E [PERSON_NAME] [PERSON_NAME][EMAIL_ADDRESS][DOMAIN_NAME]" at bounding box center [557, 384] width 291 height 41
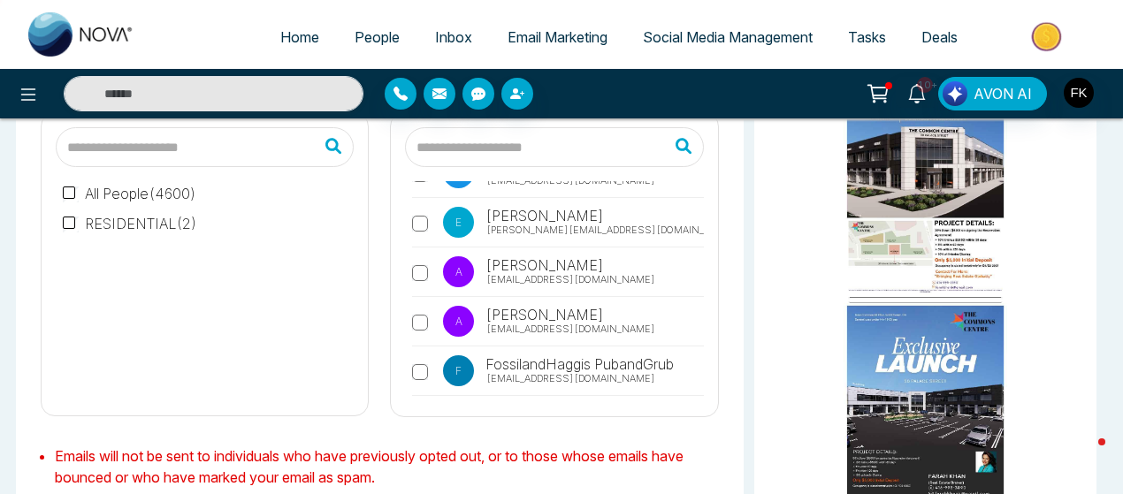
scroll to position [2602, 0]
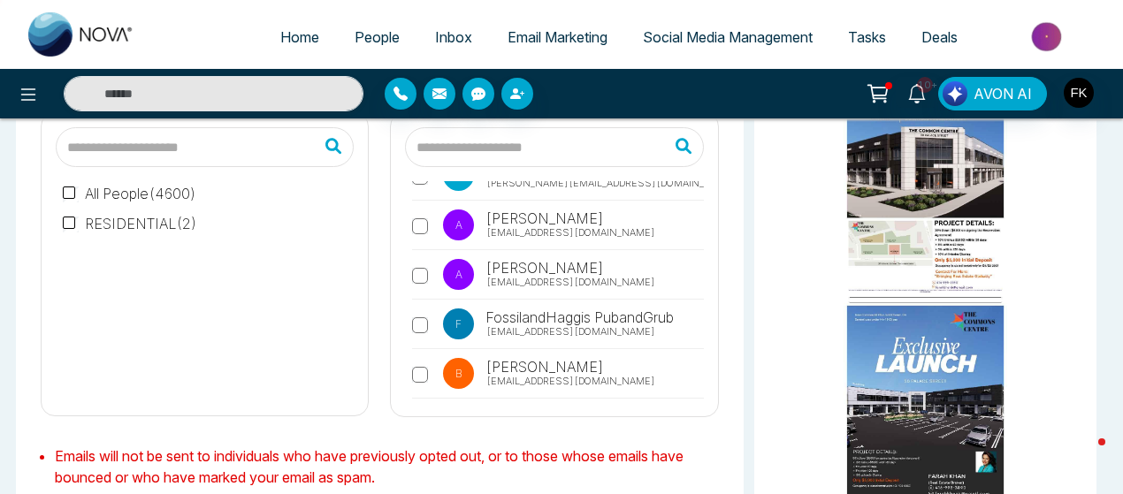
click at [432, 259] on label "A [PERSON_NAME] [EMAIL_ADDRESS][DOMAIN_NAME]" at bounding box center [557, 279] width 291 height 41
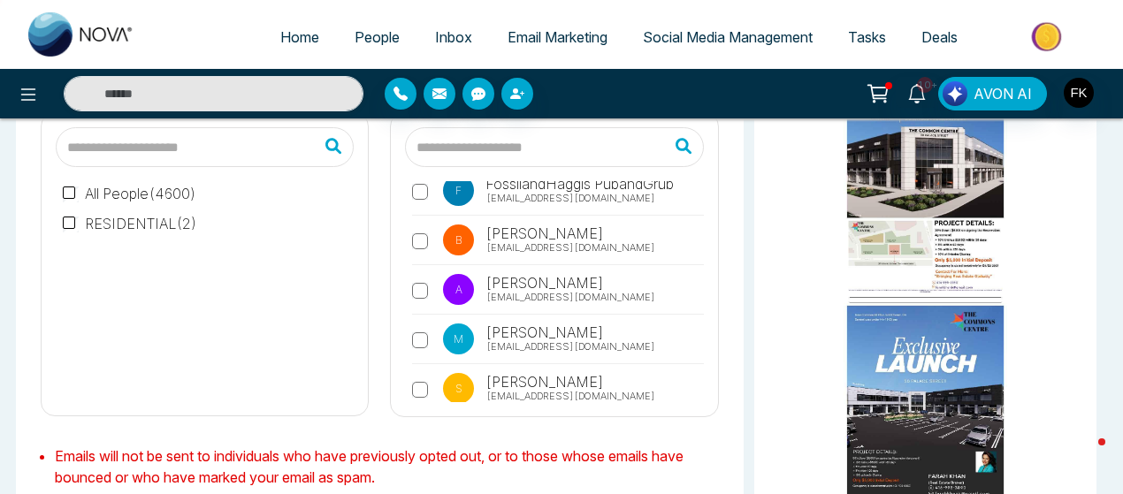
scroll to position [2793, 0]
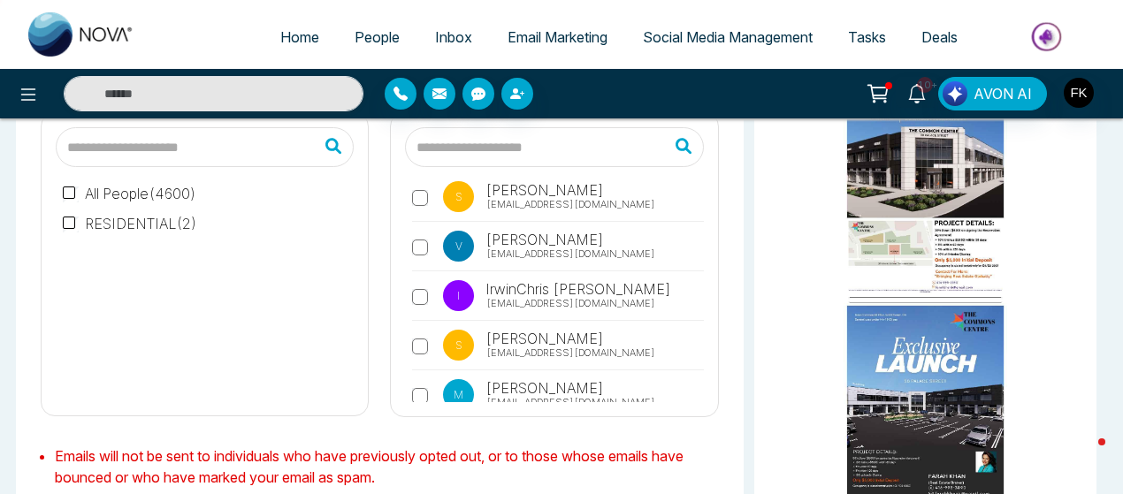
scroll to position [2963, 0]
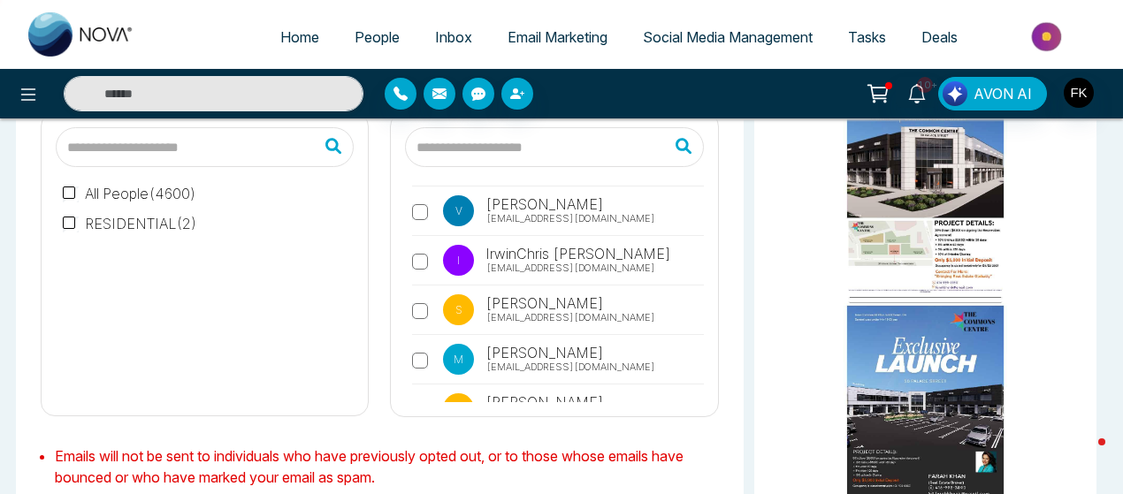
click at [430, 294] on label "S [PERSON_NAME] [EMAIL_ADDRESS][DOMAIN_NAME]" at bounding box center [557, 314] width 291 height 41
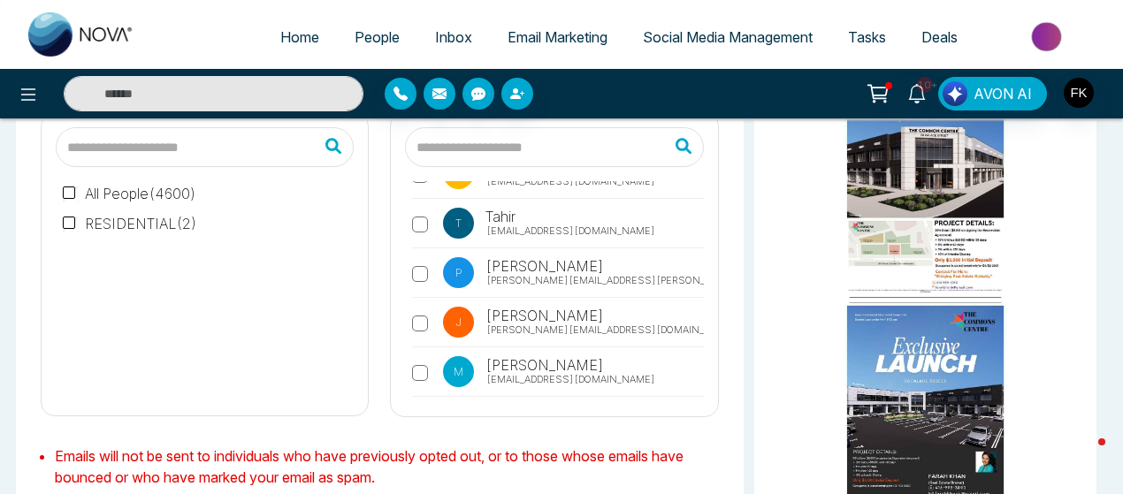
scroll to position [3210, 0]
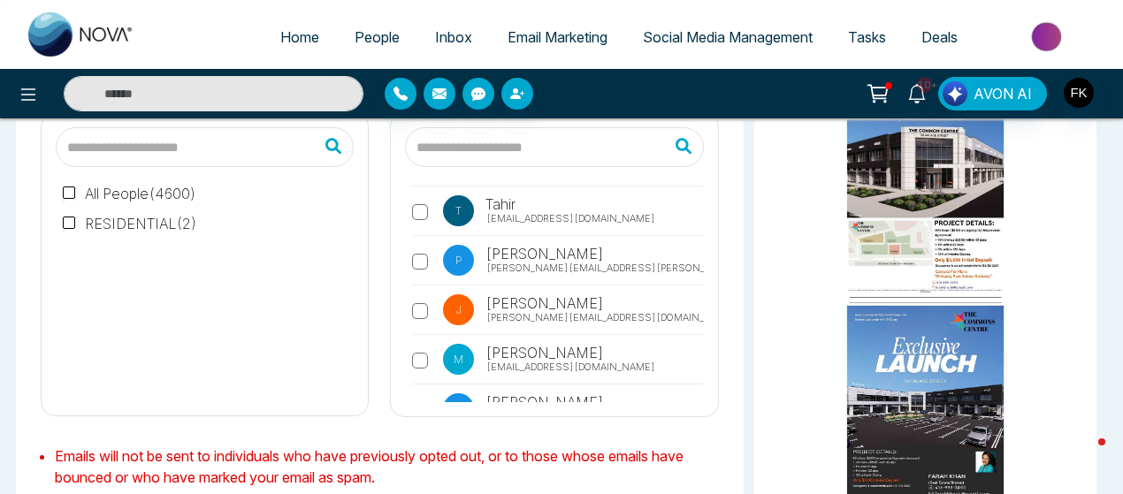
click at [428, 245] on label "P [PERSON_NAME] [PERSON_NAME][EMAIL_ADDRESS][PERSON_NAME][DOMAIN_NAME]" at bounding box center [557, 265] width 291 height 41
click at [426, 393] on label "H [PERSON_NAME] [PERSON_NAME][EMAIL_ADDRESS][PERSON_NAME][DOMAIN_NAME]" at bounding box center [557, 413] width 291 height 41
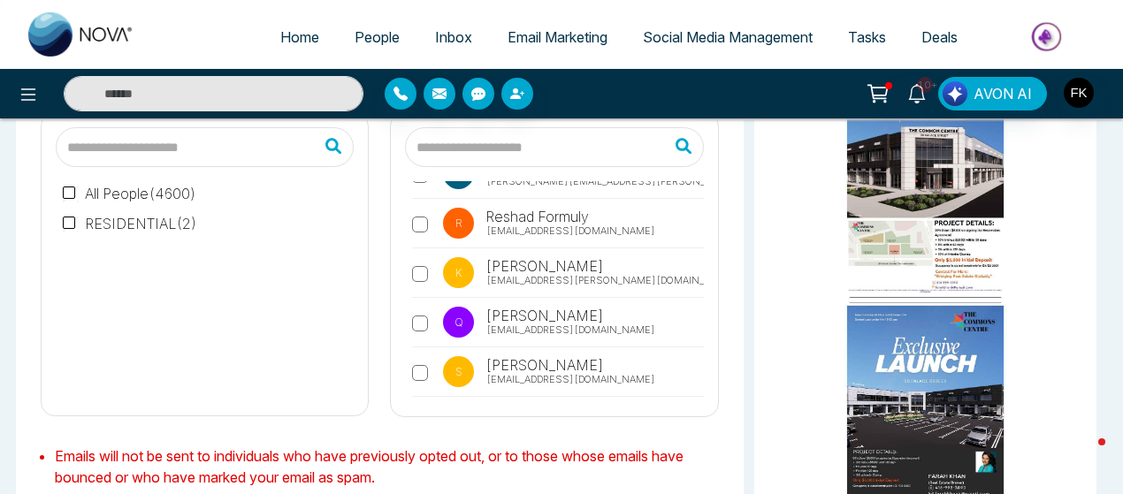
scroll to position [3529, 0]
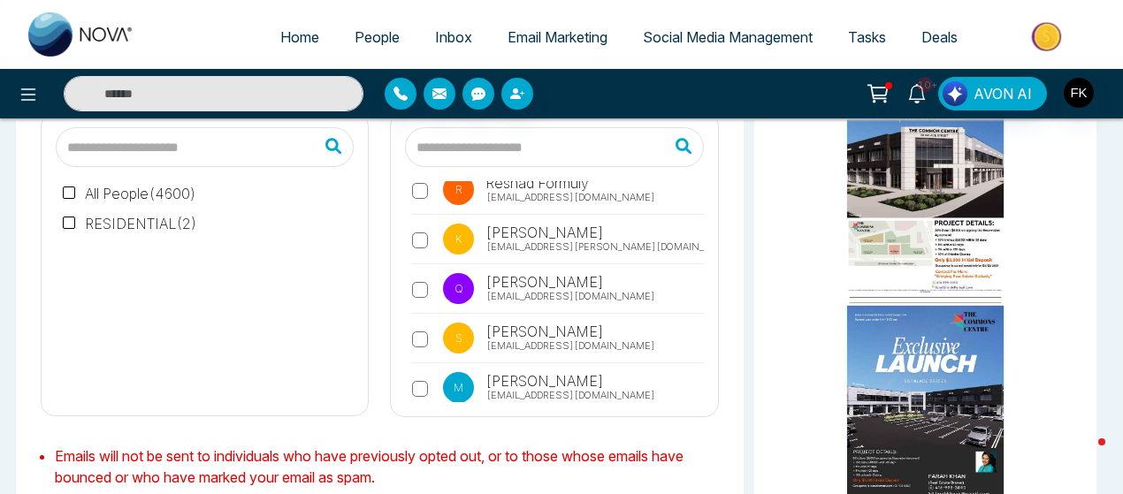
click at [415, 372] on label "M [PERSON_NAME] [EMAIL_ADDRESS][DOMAIN_NAME]" at bounding box center [557, 392] width 291 height 41
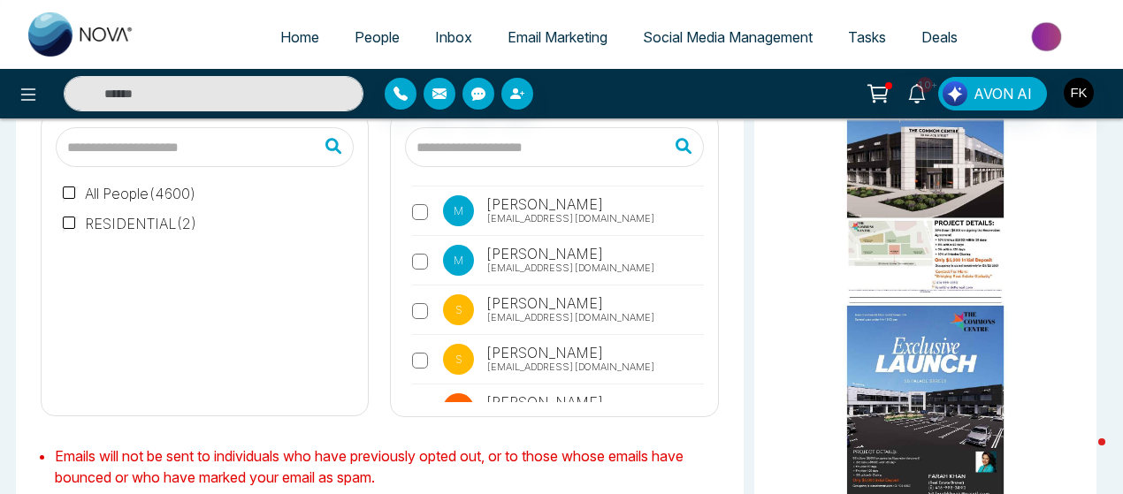
scroll to position [3741, 0]
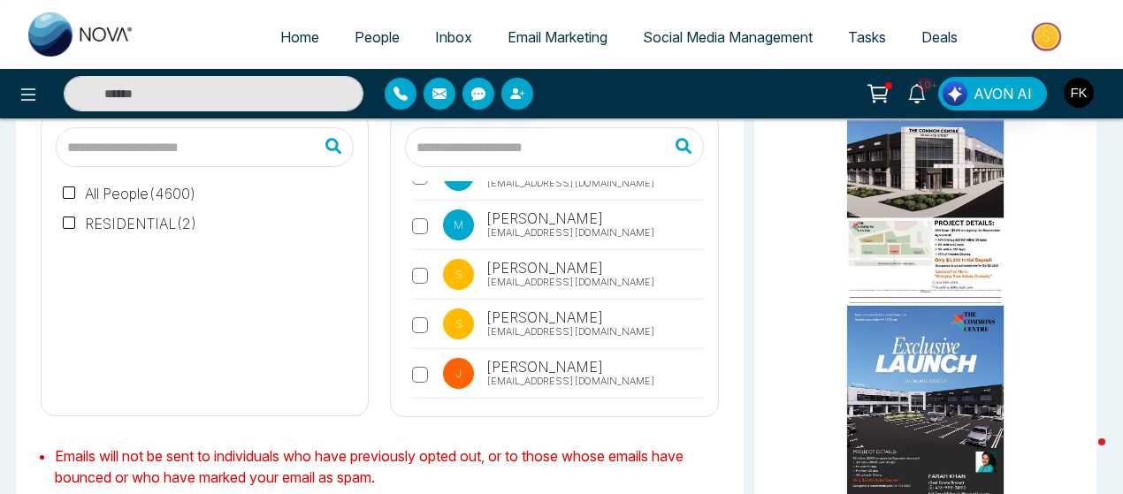
click at [415, 308] on label "S [PERSON_NAME] [PERSON_NAME][EMAIL_ADDRESS][DOMAIN_NAME]" at bounding box center [557, 328] width 291 height 41
click at [415, 358] on label "J [PERSON_NAME] [PERSON_NAME][EMAIL_ADDRESS][DOMAIN_NAME]" at bounding box center [557, 378] width 291 height 41
click at [704, 397] on div "T Tesha [EMAIL_ADDRESS][DOMAIN_NAME] V [PERSON_NAME] [PERSON_NAME][EMAIL_ADDRES…" at bounding box center [554, 264] width 326 height 303
click at [700, 395] on div "T Tesha [EMAIL_ADDRESS][DOMAIN_NAME] V [PERSON_NAME] [PERSON_NAME][EMAIL_ADDRES…" at bounding box center [554, 264] width 326 height 303
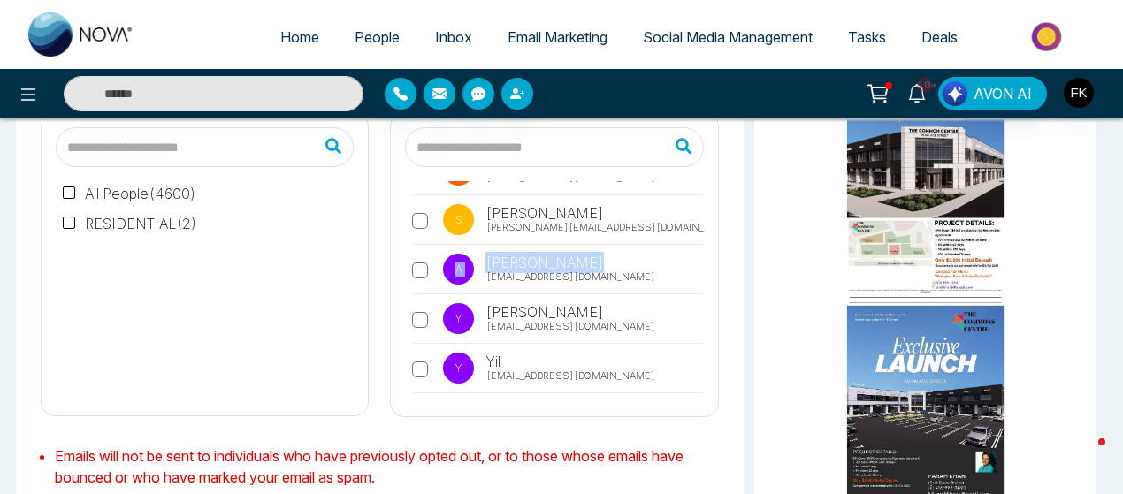
scroll to position [3953, 0]
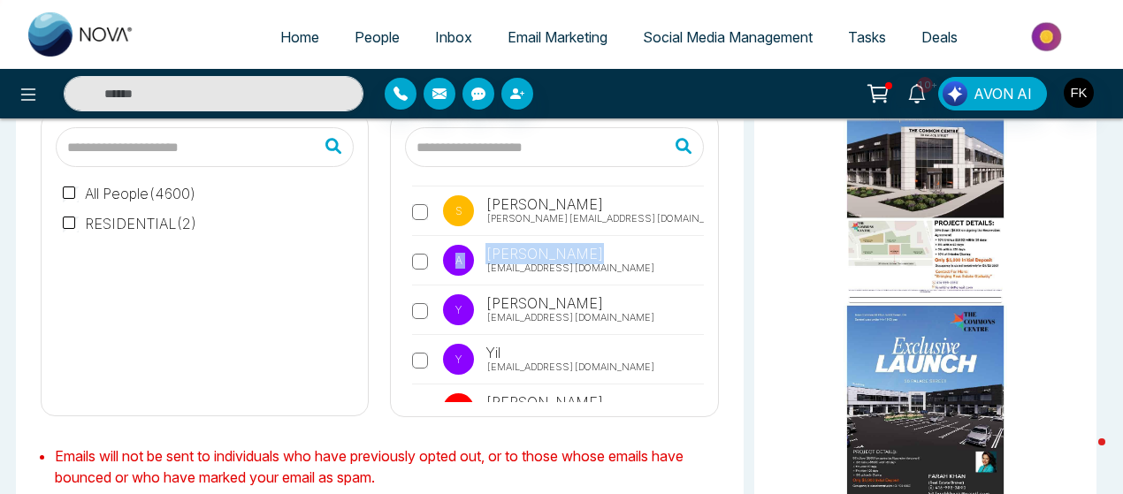
click at [417, 245] on label "A Aulad Hosain [EMAIL_ADDRESS][DOMAIN_NAME]" at bounding box center [557, 265] width 291 height 41
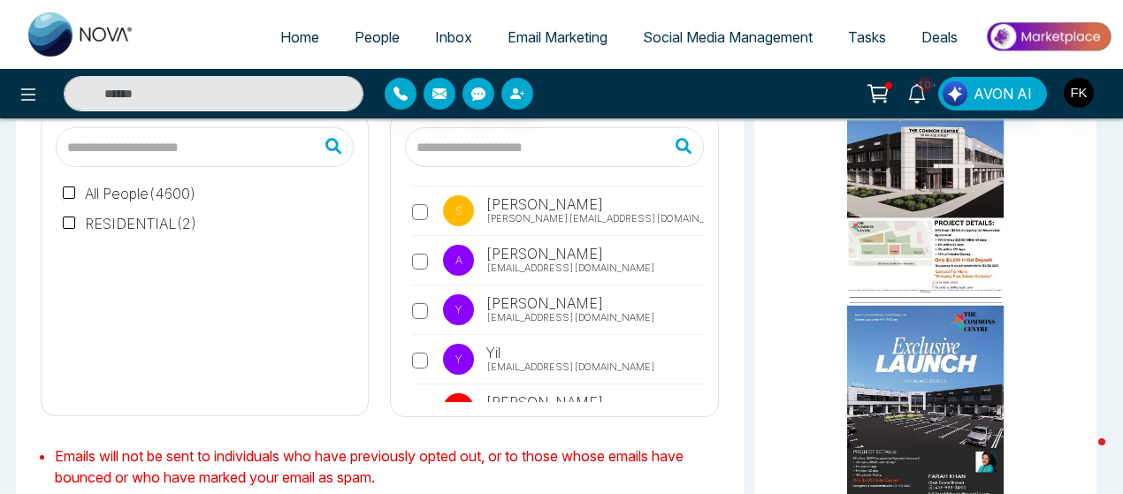
click at [421, 294] on label "Y [PERSON_NAME] [EMAIL_ADDRESS][DOMAIN_NAME]" at bounding box center [557, 314] width 291 height 41
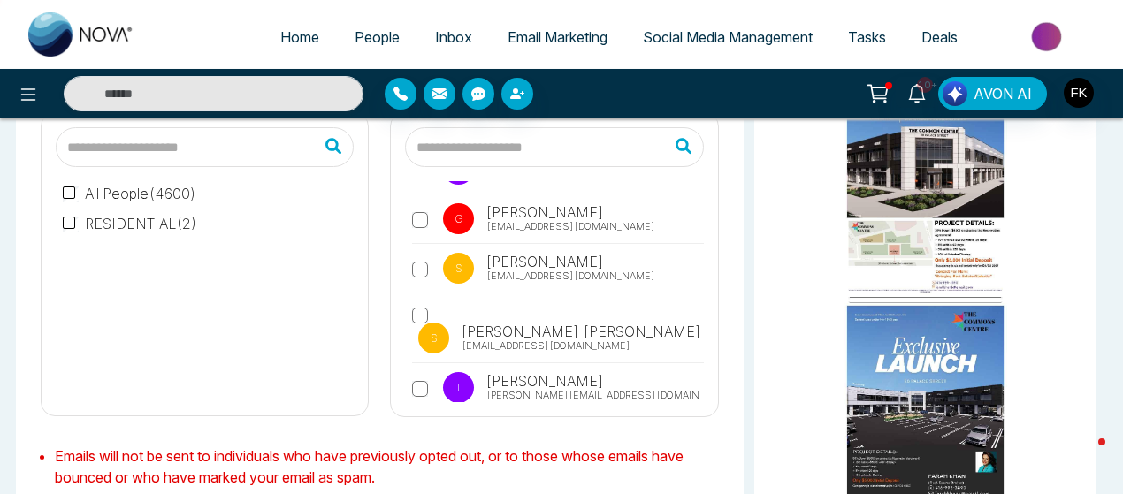
scroll to position [4165, 0]
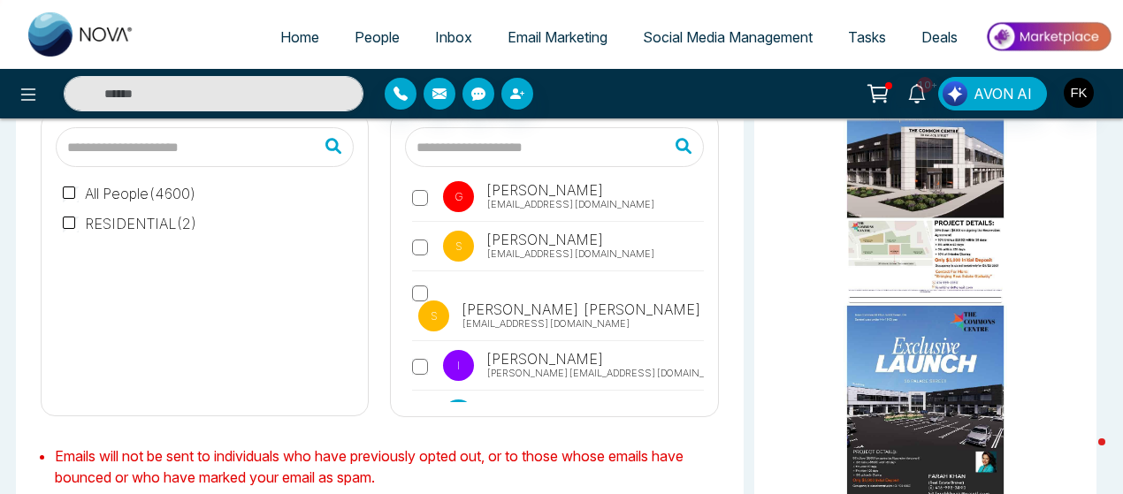
click at [415, 400] on label "m [PERSON_NAME] [EMAIL_ADDRESS][DOMAIN_NAME]" at bounding box center [557, 420] width 291 height 41
click at [417, 449] on label "Z [PERSON_NAME] [EMAIL_ADDRESS][DOMAIN_NAME]" at bounding box center [557, 469] width 291 height 41
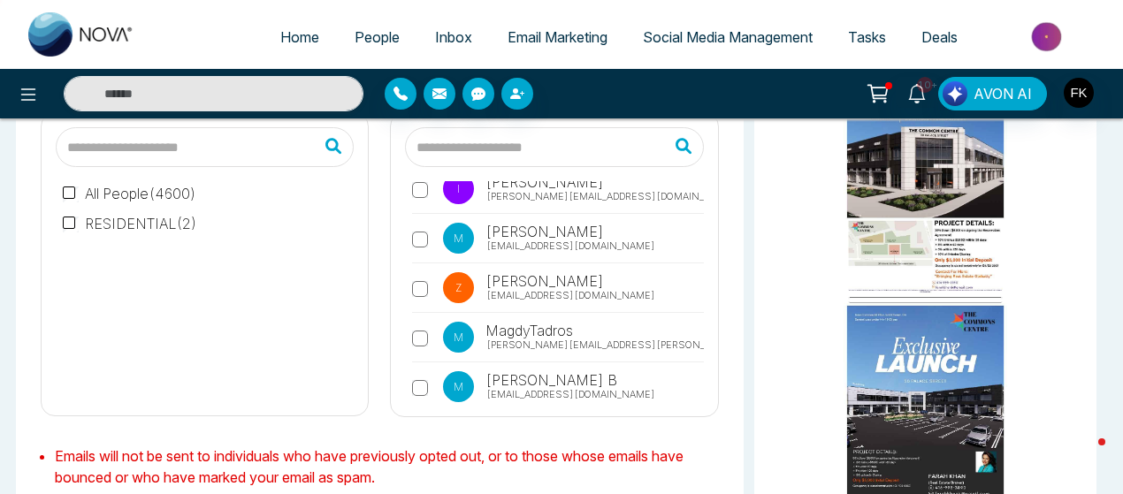
scroll to position [4377, 0]
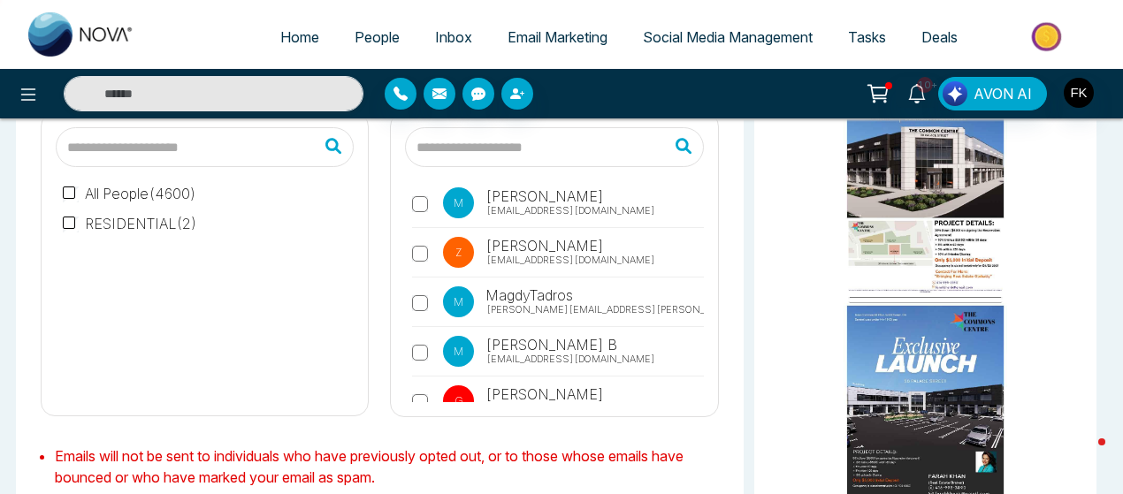
click at [430, 286] on label "M MagdyTadros [PERSON_NAME][EMAIL_ADDRESS][PERSON_NAME][DOMAIN_NAME]" at bounding box center [557, 306] width 291 height 41
click at [428, 336] on label "M [PERSON_NAME] B [EMAIL_ADDRESS][DOMAIN_NAME]" at bounding box center [557, 356] width 291 height 41
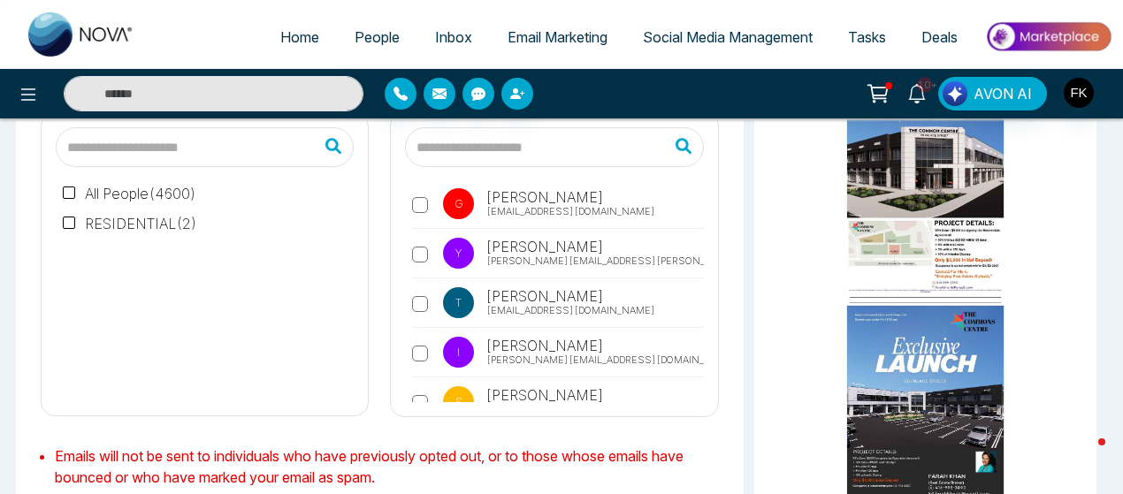
scroll to position [4589, 0]
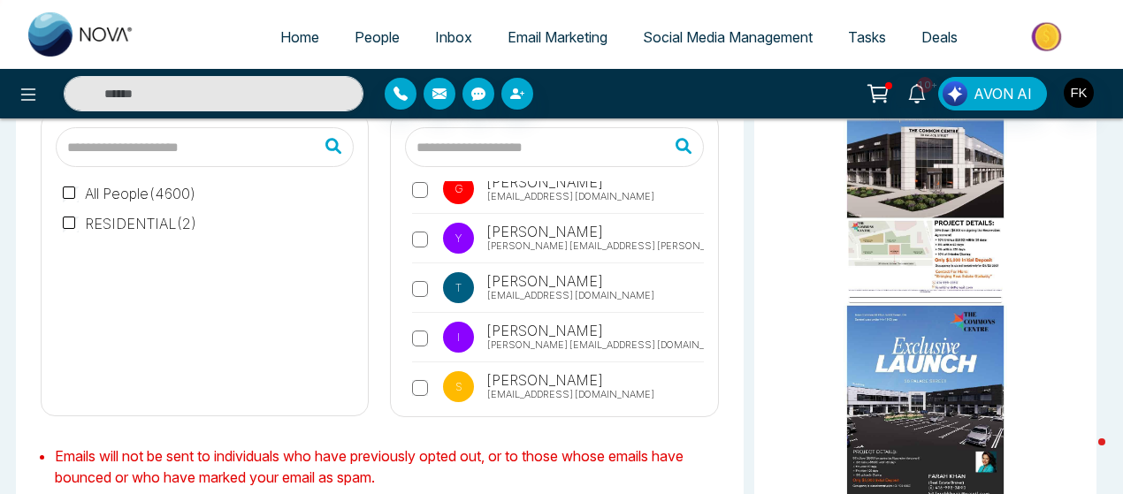
click at [435, 371] on label "S Sri [PERSON_NAME] [EMAIL_ADDRESS][DOMAIN_NAME]" at bounding box center [557, 391] width 291 height 41
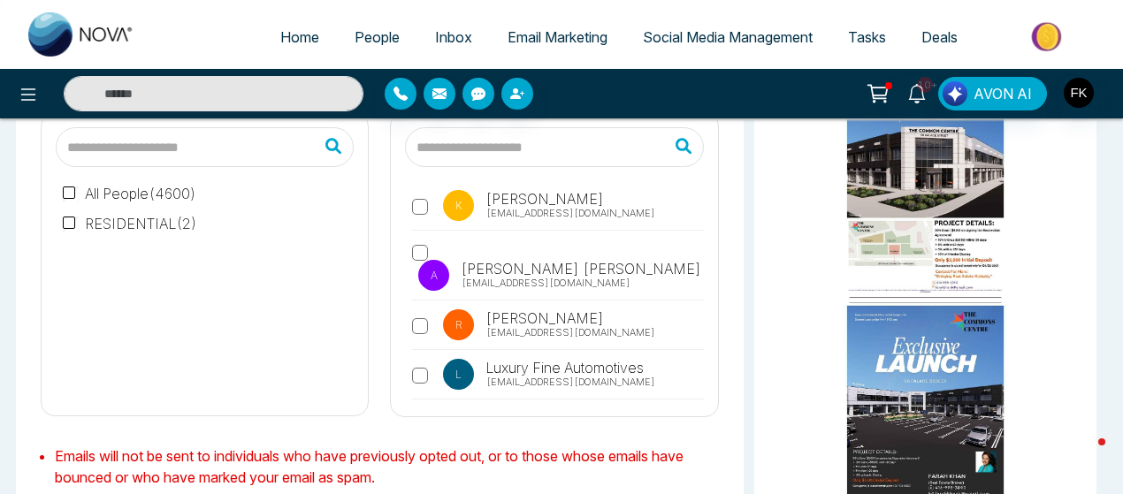
scroll to position [4837, 0]
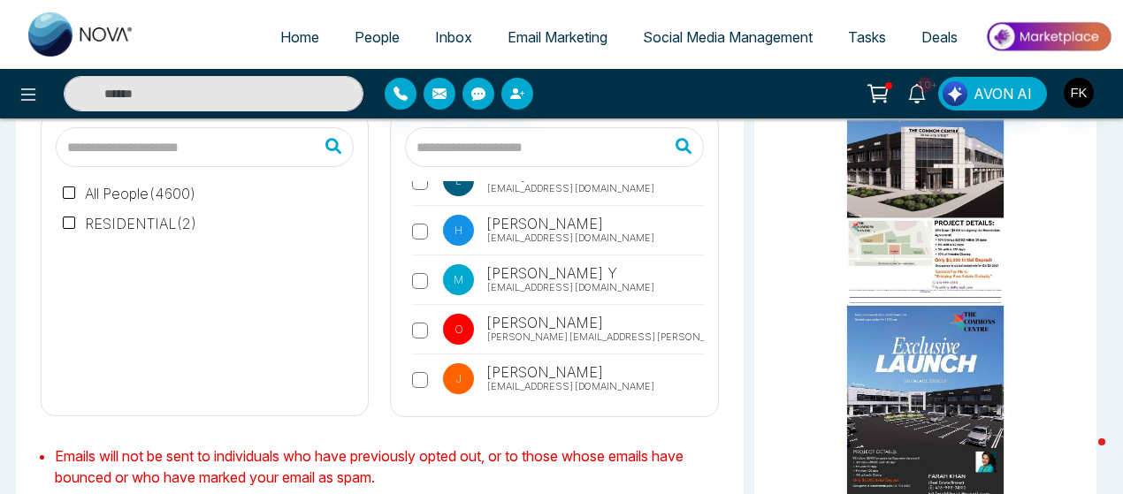
scroll to position [5049, 0]
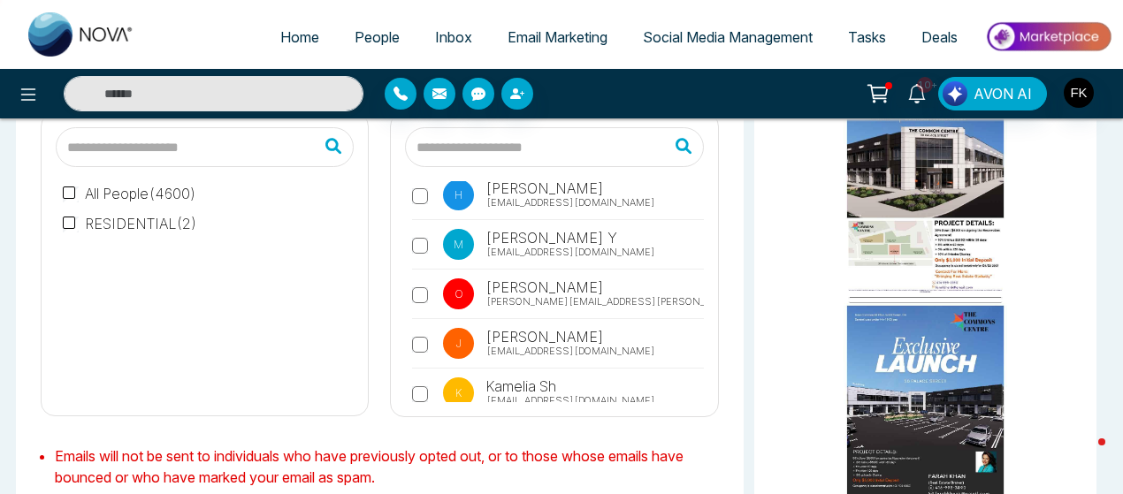
click at [427, 377] on label "K Kamelia Sh [EMAIL_ADDRESS][DOMAIN_NAME]" at bounding box center [557, 397] width 291 height 41
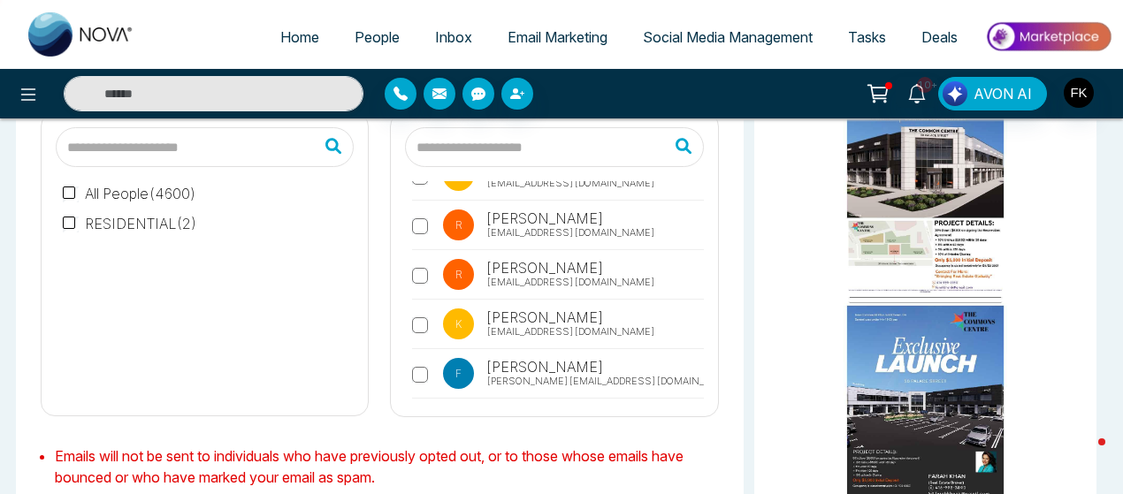
scroll to position [5650, 0]
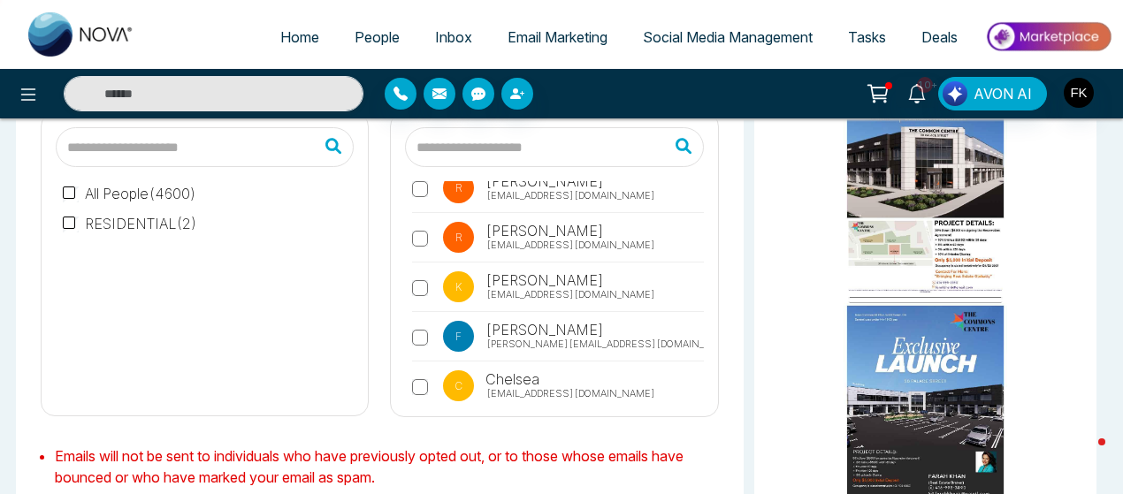
click at [430, 370] on label "C [PERSON_NAME] [PERSON_NAME][EMAIL_ADDRESS][DOMAIN_NAME]" at bounding box center [557, 390] width 291 height 41
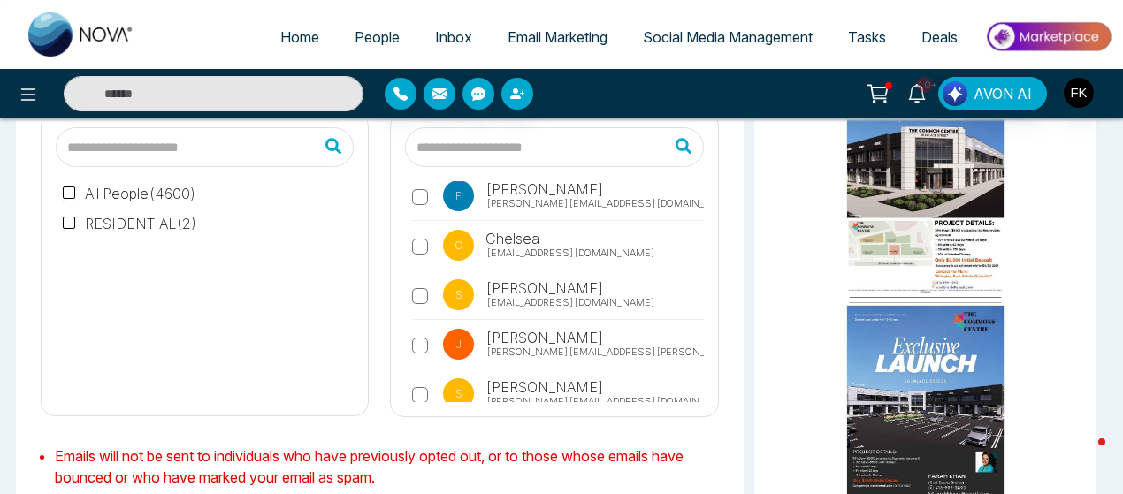
scroll to position [5827, 0]
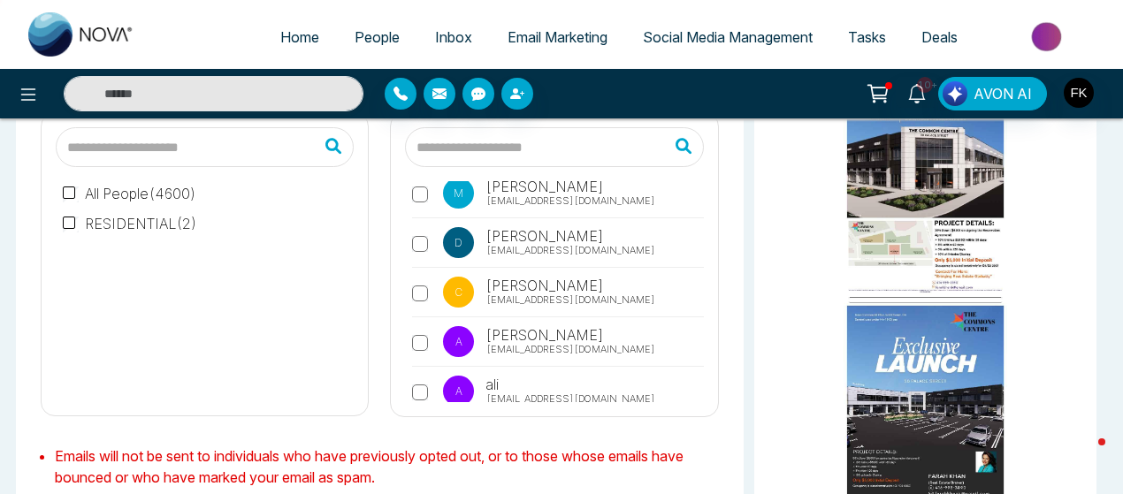
scroll to position [6216, 0]
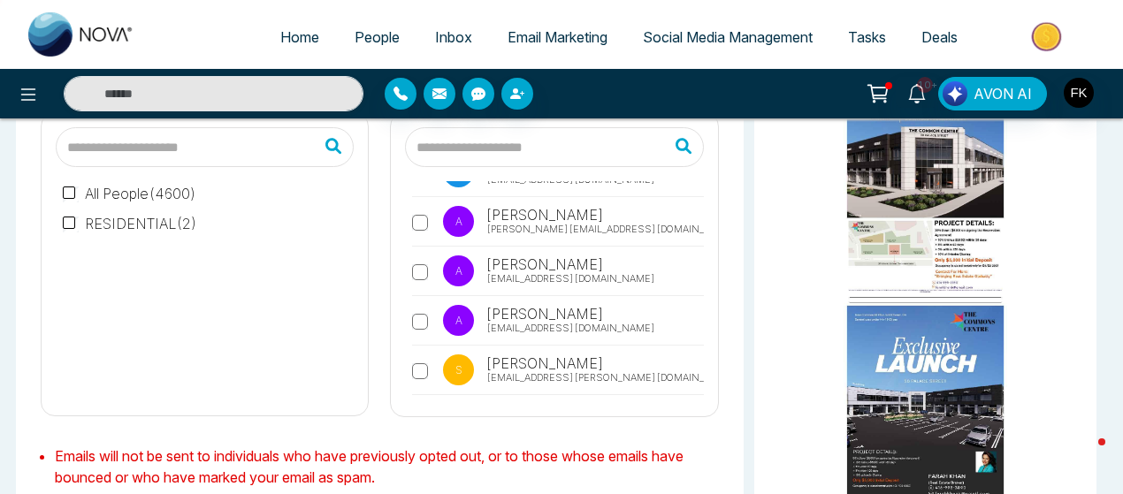
scroll to position [6463, 0]
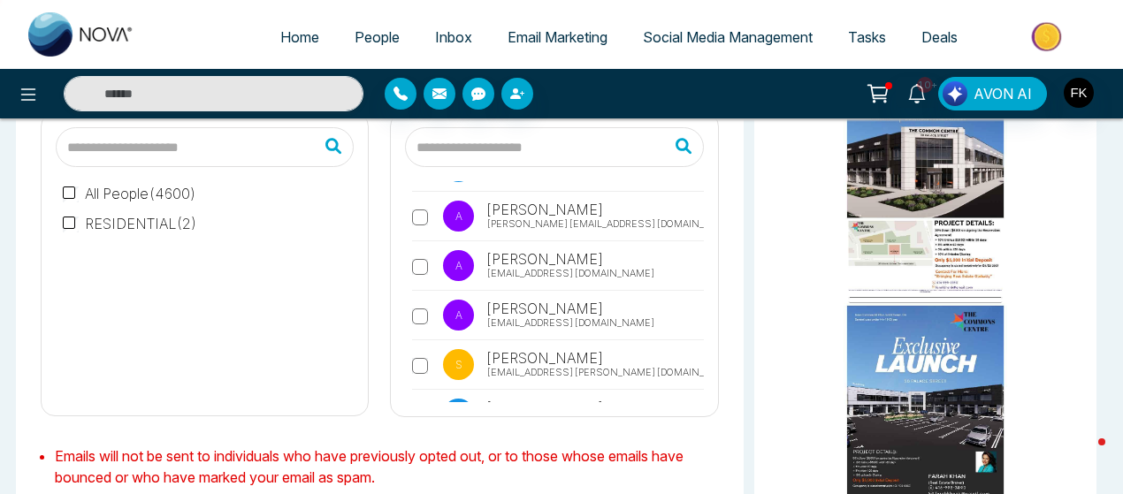
click at [419, 399] on label "P [PERSON_NAME] [EMAIL_ADDRESS][DOMAIN_NAME]" at bounding box center [557, 419] width 291 height 41
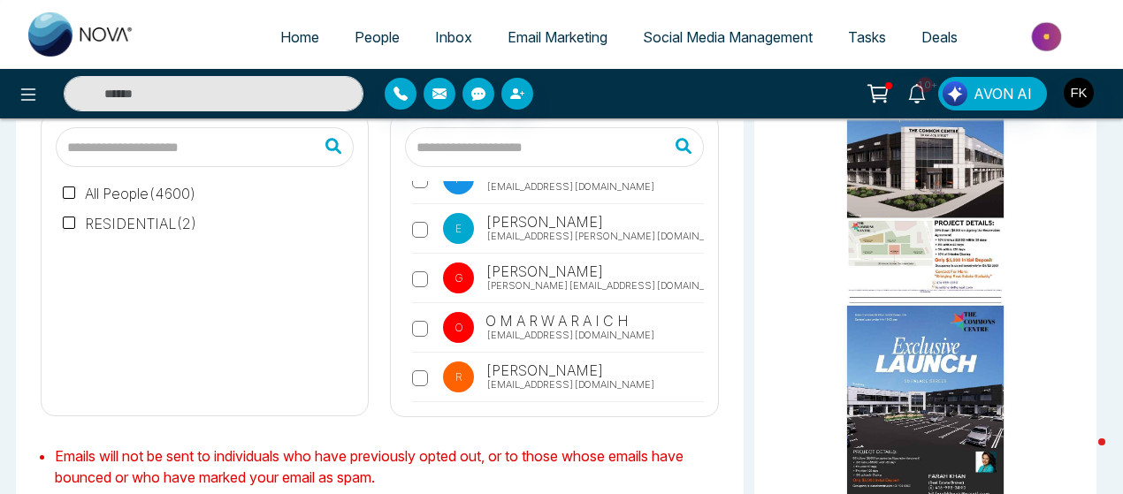
scroll to position [6711, 0]
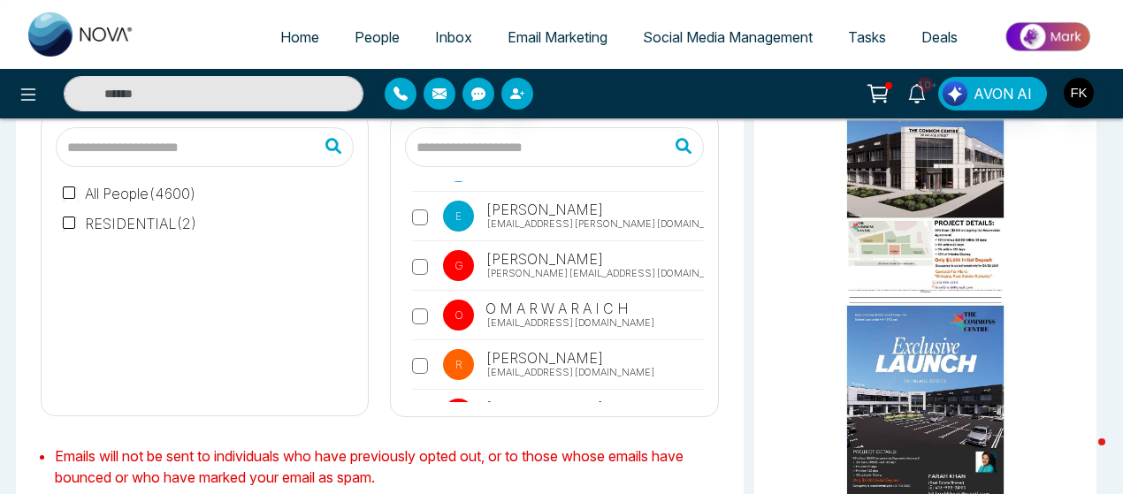
click at [417, 349] on label "[PERSON_NAME] [PERSON_NAME][EMAIL_ADDRESS][DOMAIN_NAME]" at bounding box center [557, 369] width 291 height 41
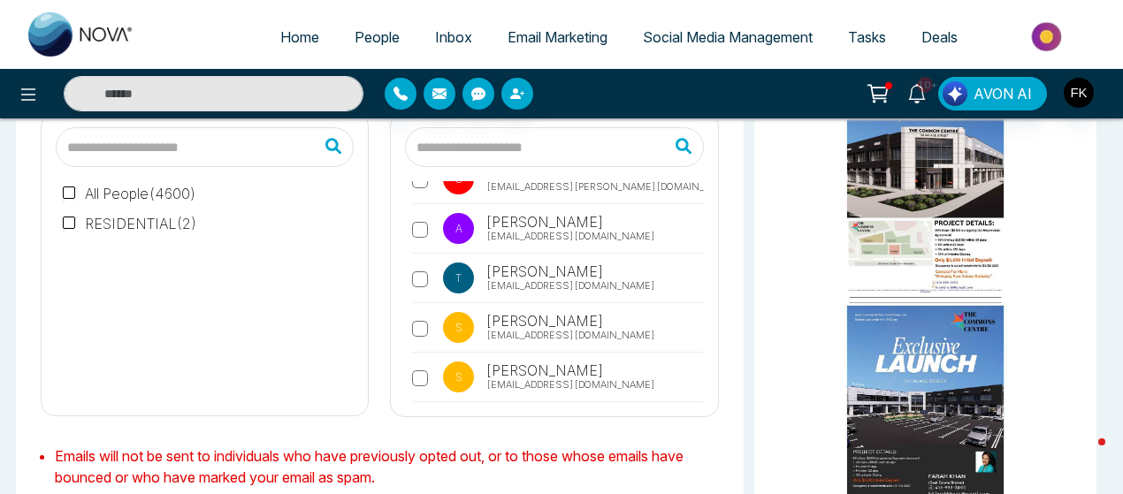
scroll to position [6958, 0]
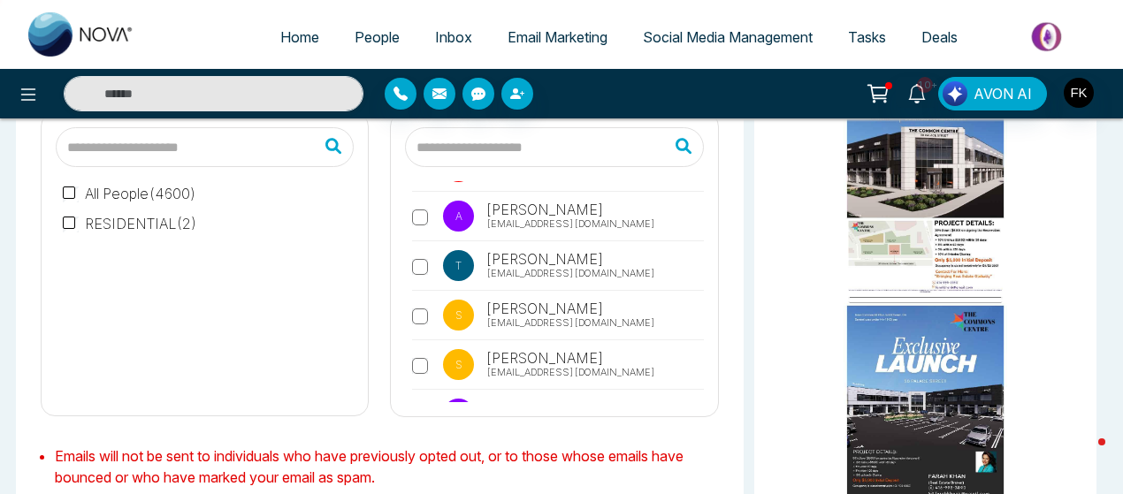
click at [423, 300] on label "S [PERSON_NAME] [EMAIL_ADDRESS][DOMAIN_NAME]" at bounding box center [557, 320] width 291 height 41
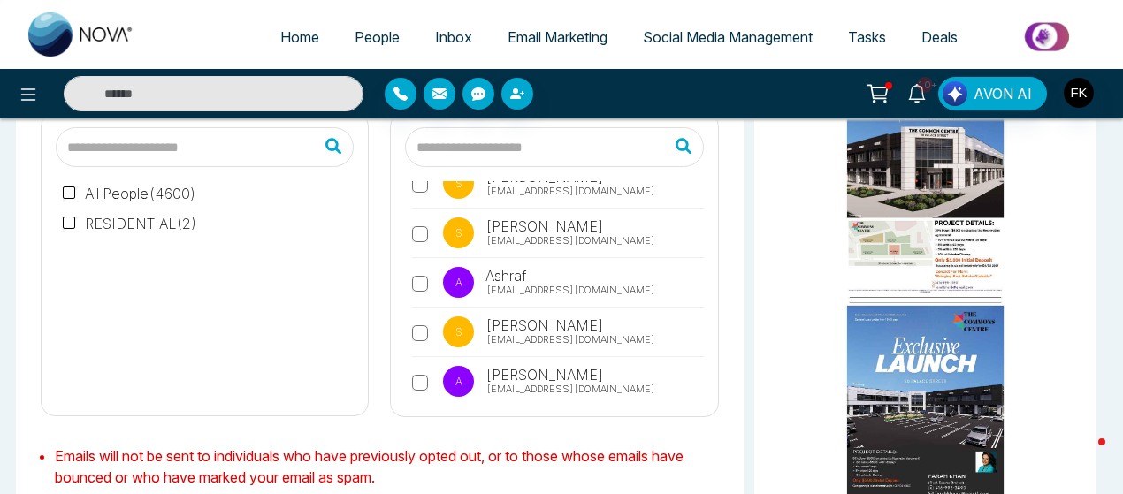
scroll to position [7135, 0]
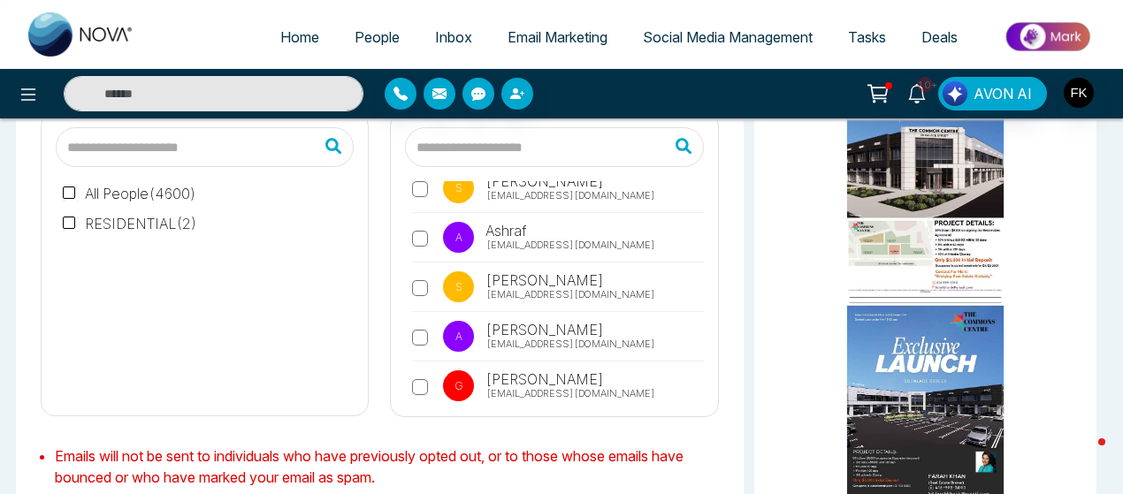
click at [425, 420] on label "A [PERSON_NAME] [EMAIL_ADDRESS][DOMAIN_NAME]" at bounding box center [557, 440] width 291 height 41
click at [408, 362] on div "T Tesha [EMAIL_ADDRESS][DOMAIN_NAME] V [PERSON_NAME] [PERSON_NAME][EMAIL_ADDRES…" at bounding box center [554, 291] width 298 height 221
click at [432, 469] on label "A [PERSON_NAME] [EMAIL_ADDRESS][DOMAIN_NAME]" at bounding box center [557, 489] width 291 height 41
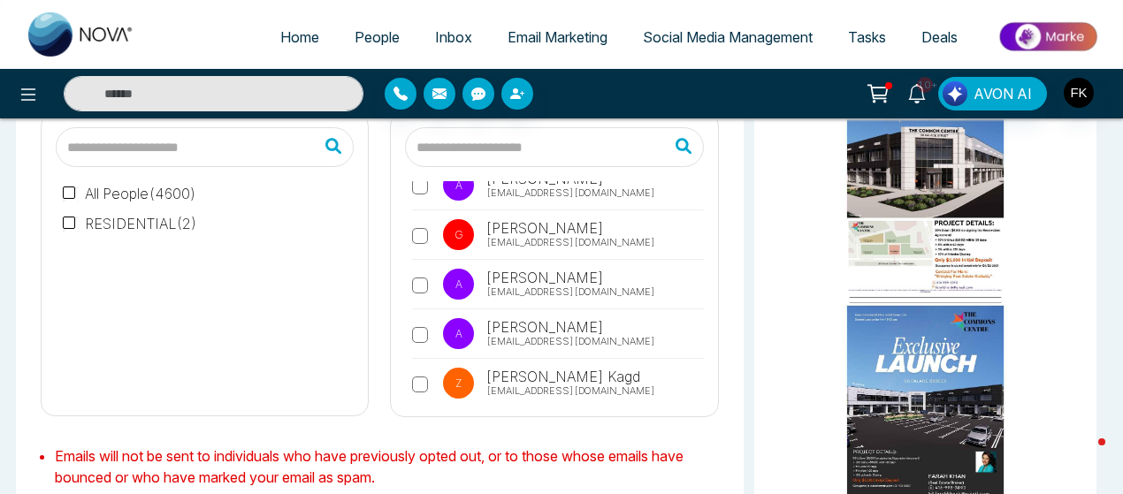
scroll to position [7312, 0]
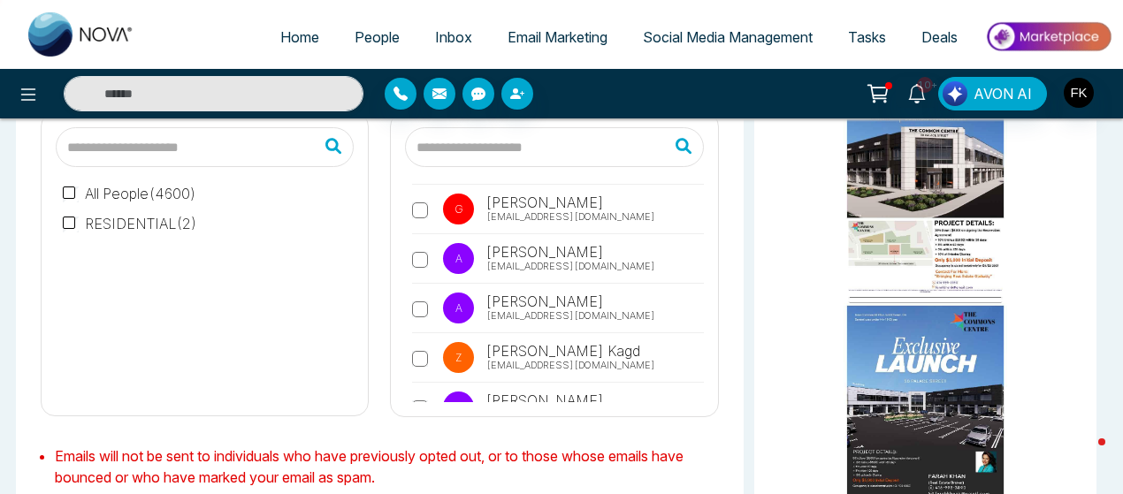
click at [418, 392] on label "A [PERSON_NAME] [EMAIL_ADDRESS][DOMAIN_NAME]" at bounding box center [557, 412] width 291 height 41
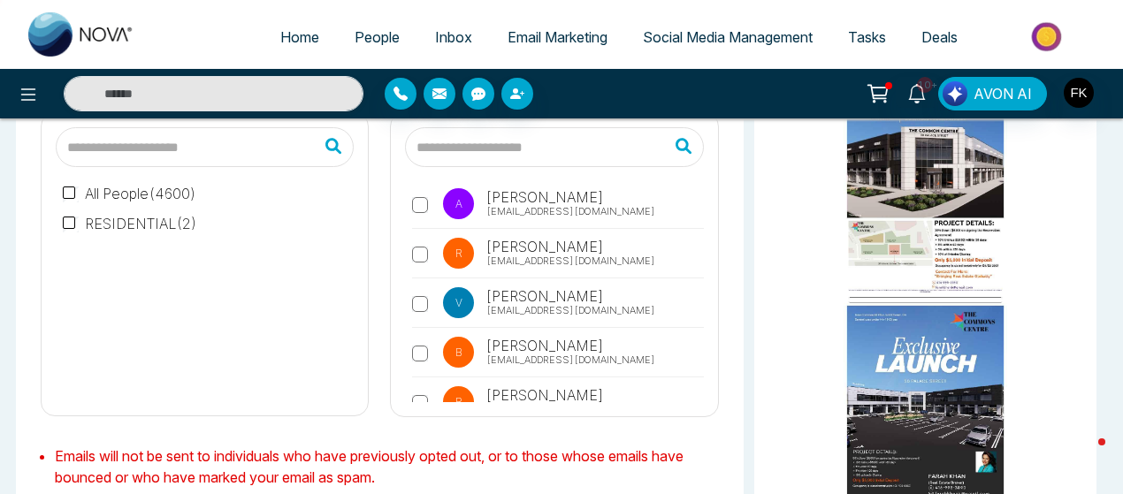
scroll to position [7524, 0]
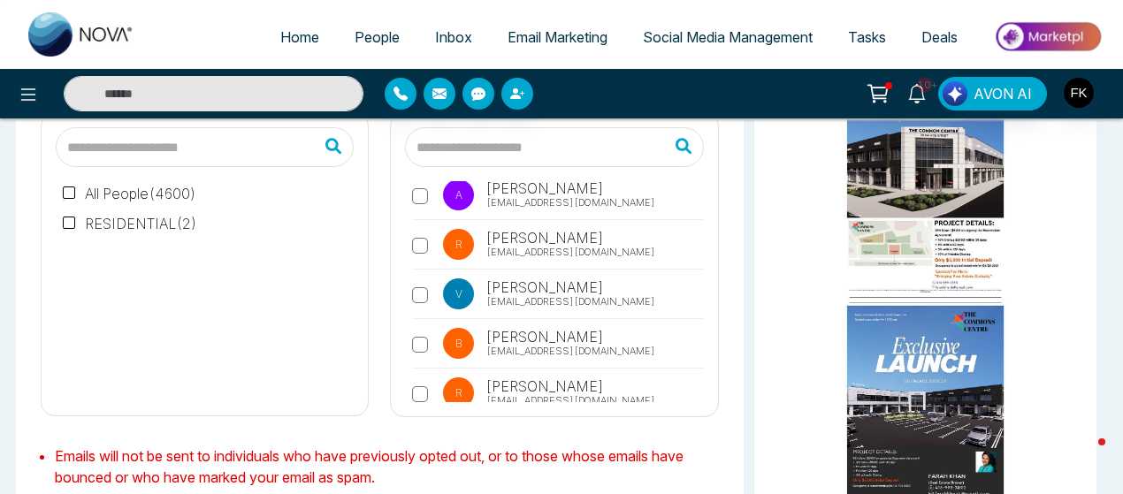
click at [423, 427] on label "L Lindsay [EMAIL_ADDRESS][DOMAIN_NAME]" at bounding box center [557, 447] width 291 height 41
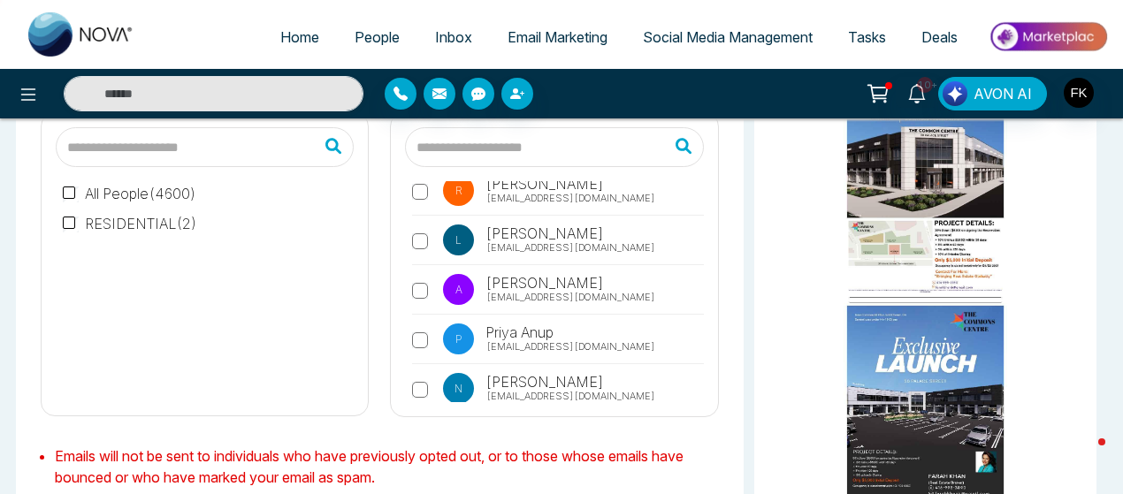
scroll to position [7736, 0]
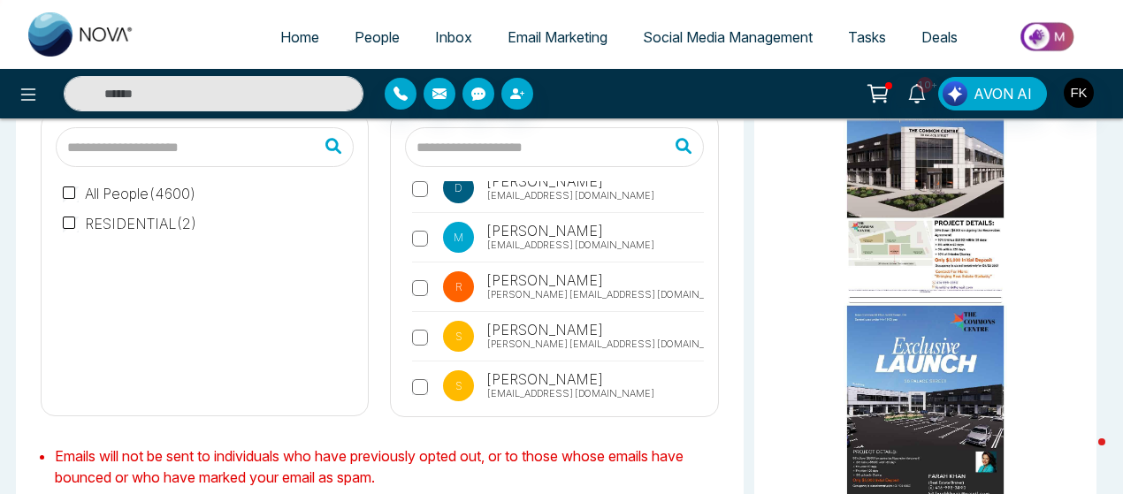
scroll to position [8201, 0]
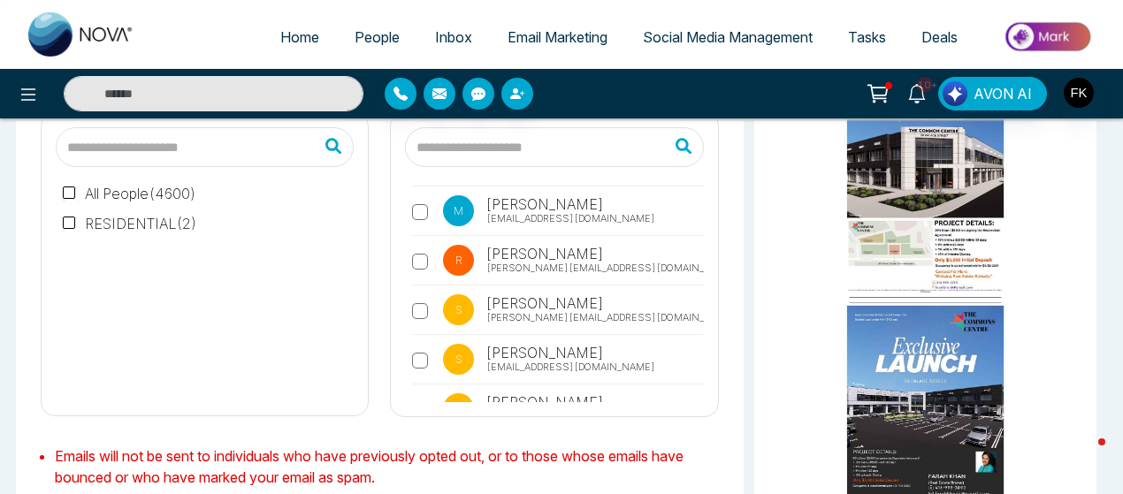
click at [426, 344] on label "S [PERSON_NAME] [EMAIL_ADDRESS][DOMAIN_NAME]" at bounding box center [557, 364] width 291 height 41
click at [419, 443] on label "S Syed [PERSON_NAME] [EMAIL_ADDRESS][DOMAIN_NAME]" at bounding box center [557, 473] width 291 height 61
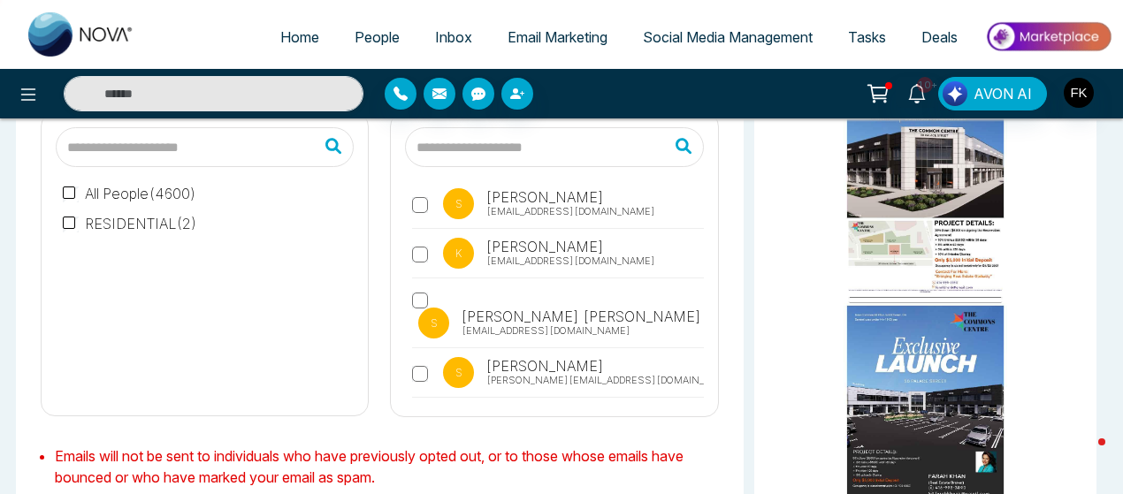
scroll to position [8378, 0]
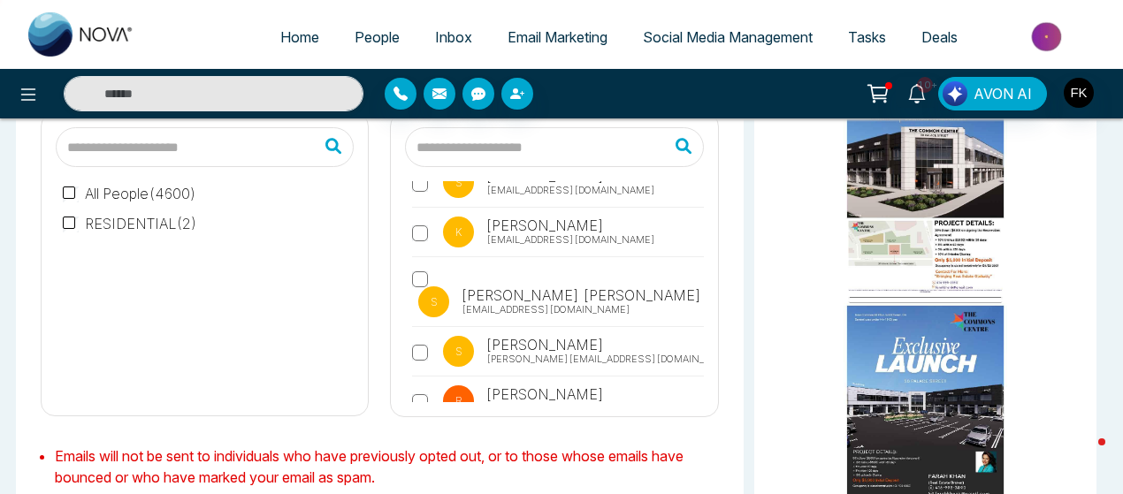
click at [418, 385] on label "r [PERSON_NAME] [EMAIL_ADDRESS][DOMAIN_NAME]" at bounding box center [557, 405] width 291 height 41
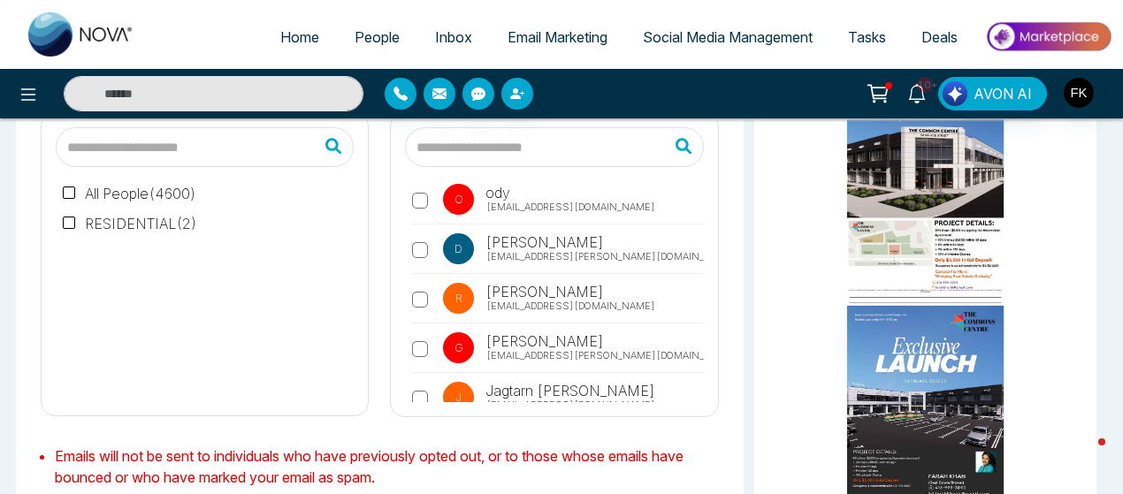
scroll to position [8731, 0]
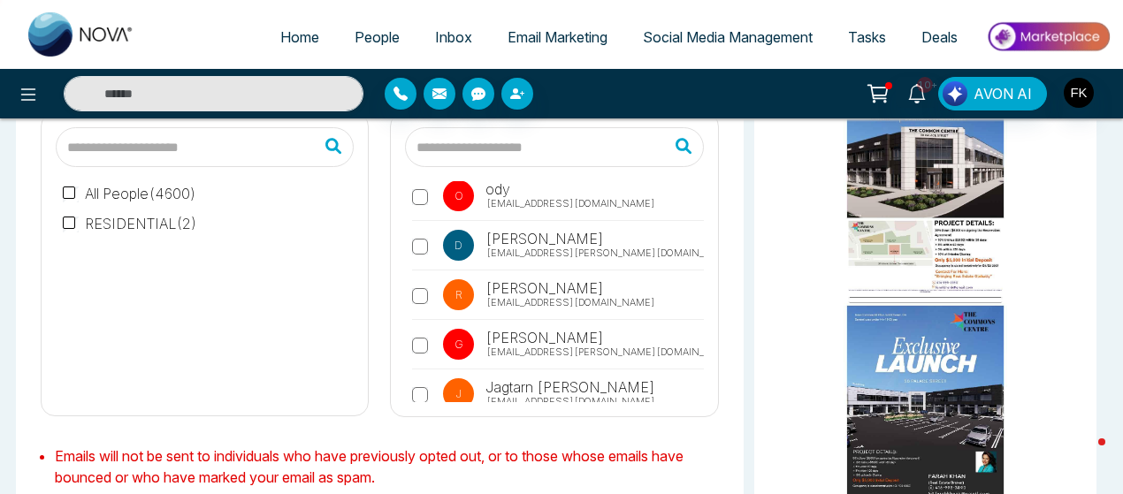
click at [419, 477] on label "R [PERSON_NAME] [EMAIL_ADDRESS][DOMAIN_NAME]" at bounding box center [557, 497] width 291 height 41
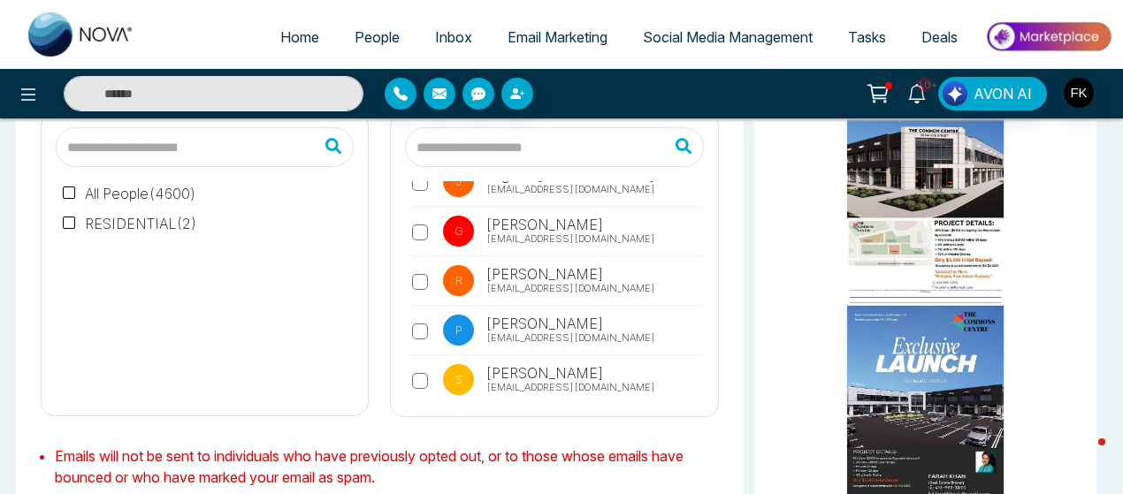
scroll to position [8979, 0]
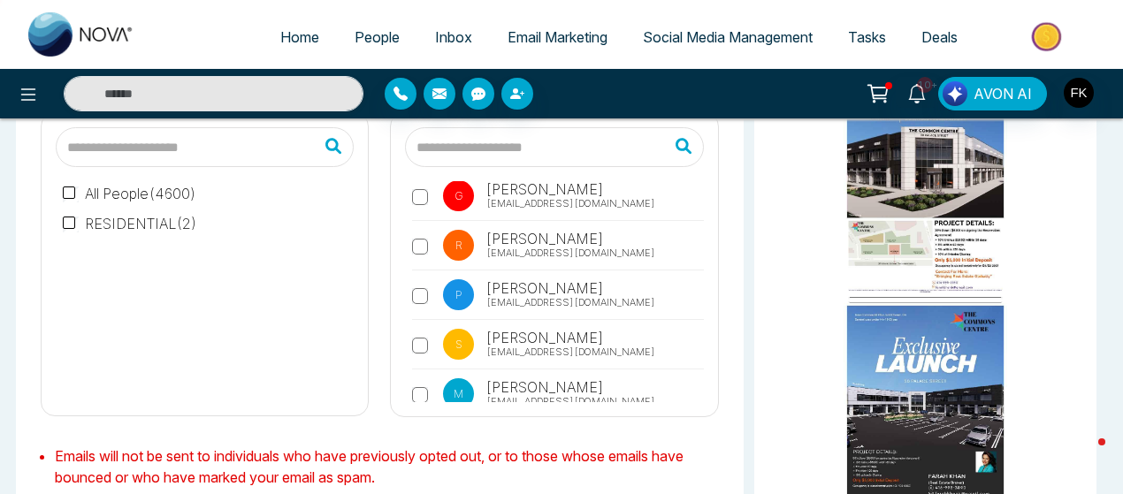
click at [423, 329] on label "S [PERSON_NAME] [EMAIL_ADDRESS][DOMAIN_NAME]" at bounding box center [557, 349] width 291 height 41
click at [421, 378] on label "M [PERSON_NAME] [EMAIL_ADDRESS][DOMAIN_NAME]" at bounding box center [557, 398] width 291 height 41
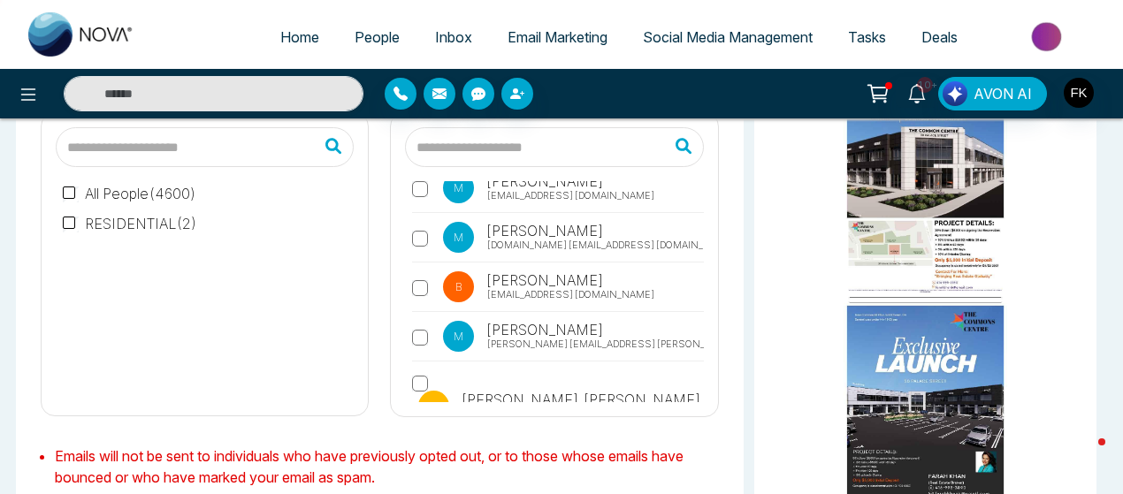
scroll to position [9226, 0]
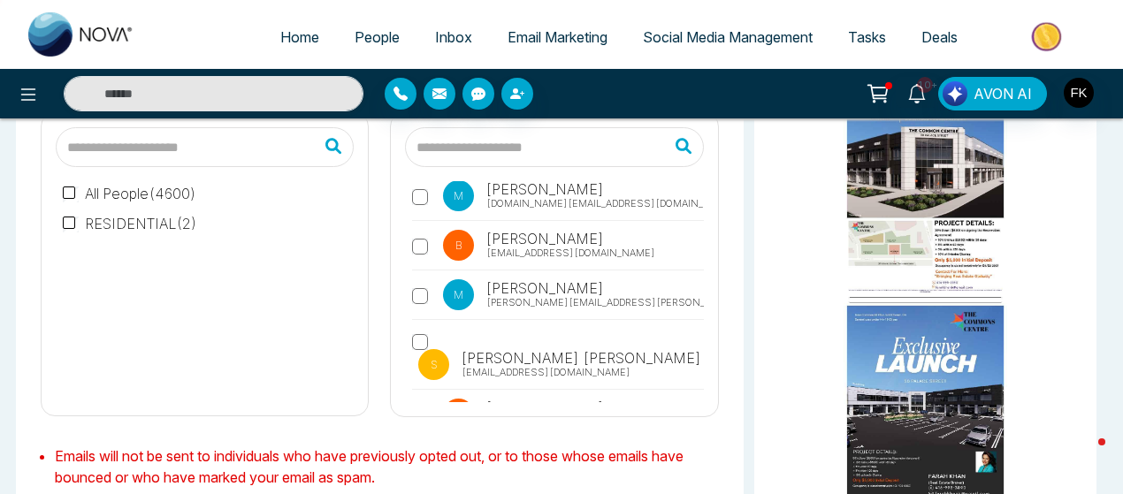
click at [428, 448] on label "A [PERSON_NAME] [EMAIL_ADDRESS][DOMAIN_NAME]" at bounding box center [557, 468] width 291 height 41
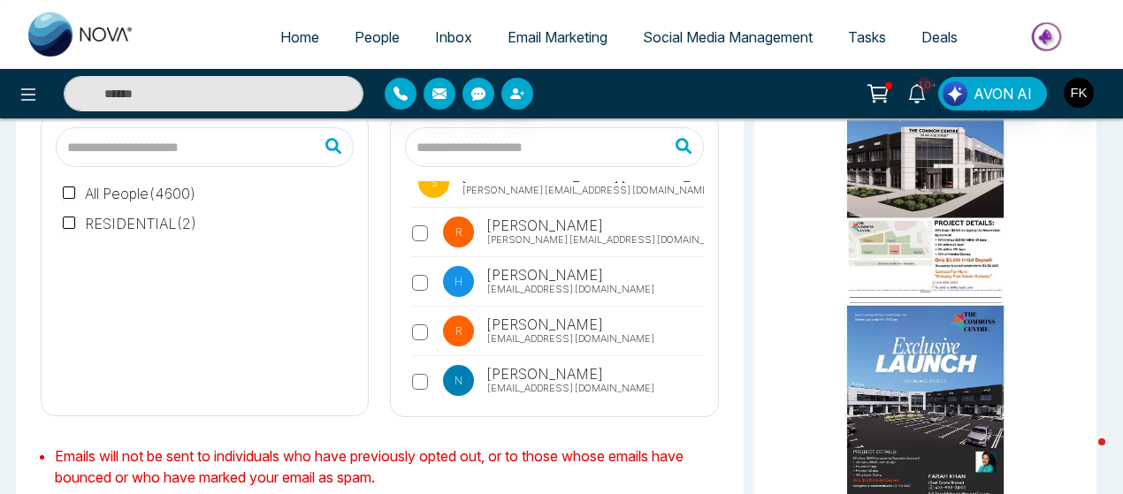
scroll to position [9580, 0]
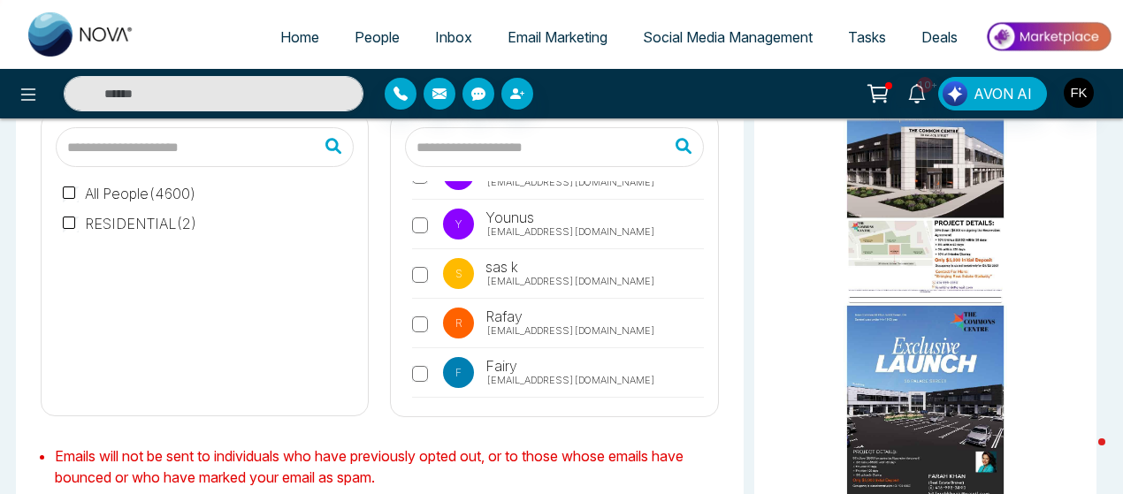
scroll to position [9936, 0]
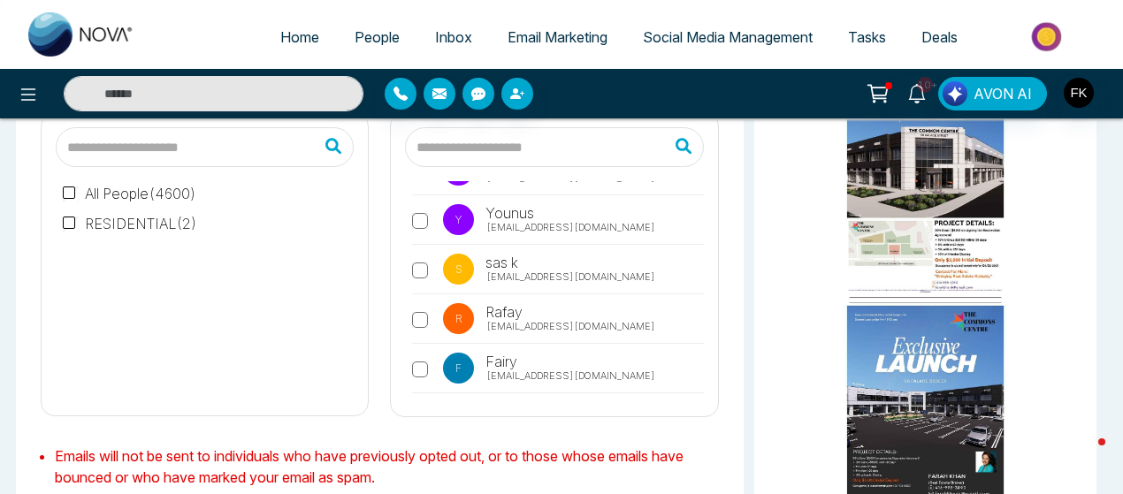
click at [410, 235] on div "T Tesha [EMAIL_ADDRESS][DOMAIN_NAME] V [PERSON_NAME] [PERSON_NAME][EMAIL_ADDRES…" at bounding box center [554, 291] width 298 height 221
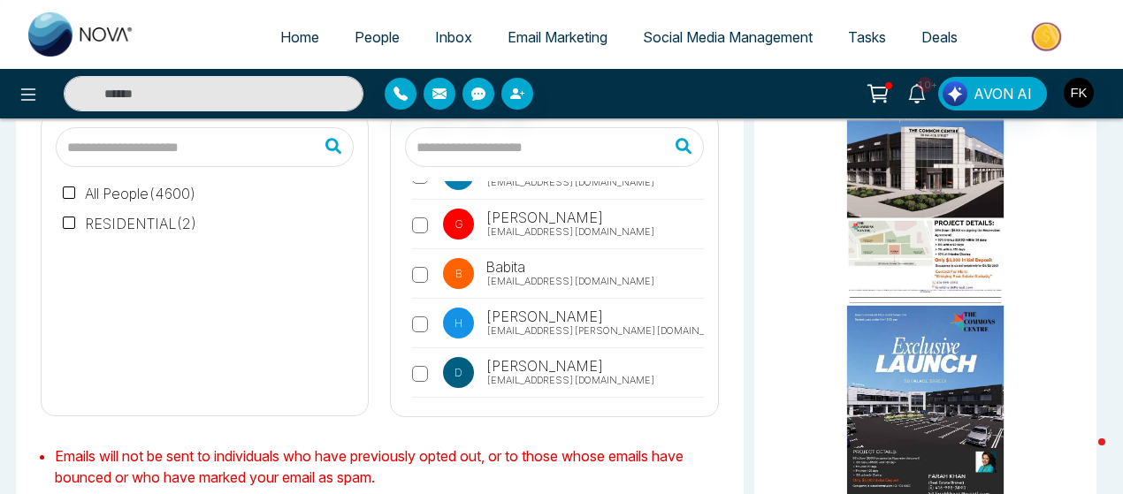
scroll to position [10148, 0]
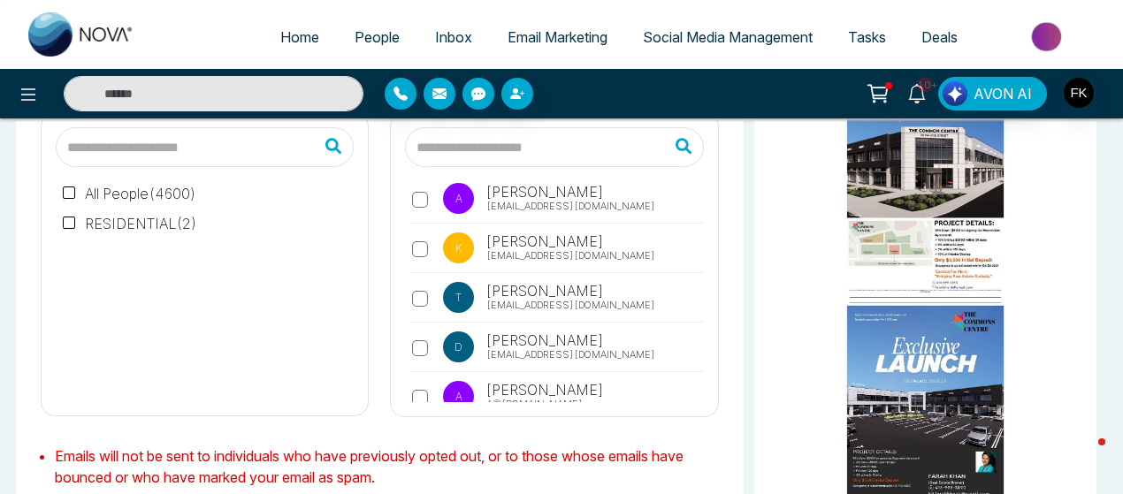
scroll to position [10360, 0]
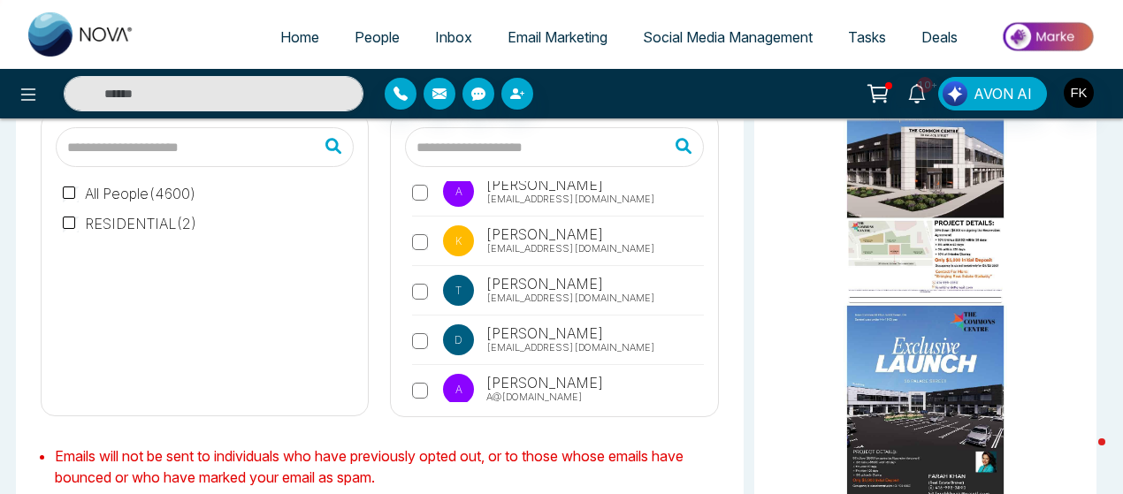
click at [419, 423] on label "K Kul Fatima [EMAIL_ADDRESS][DOMAIN_NAME]" at bounding box center [557, 443] width 291 height 41
click at [423, 473] on label "R [PERSON_NAME] [EMAIL_ADDRESS][DOMAIN_NAME]" at bounding box center [557, 493] width 291 height 41
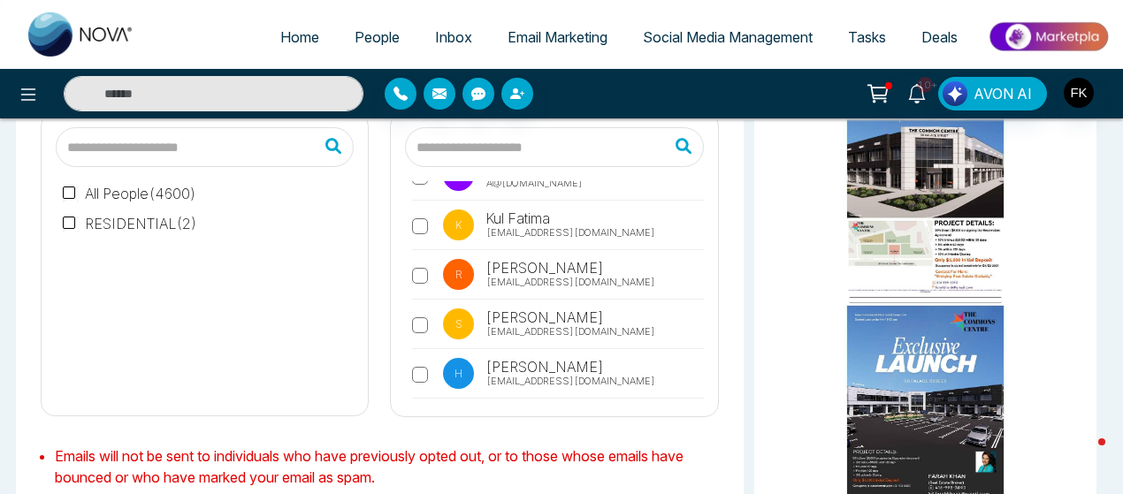
scroll to position [10582, 0]
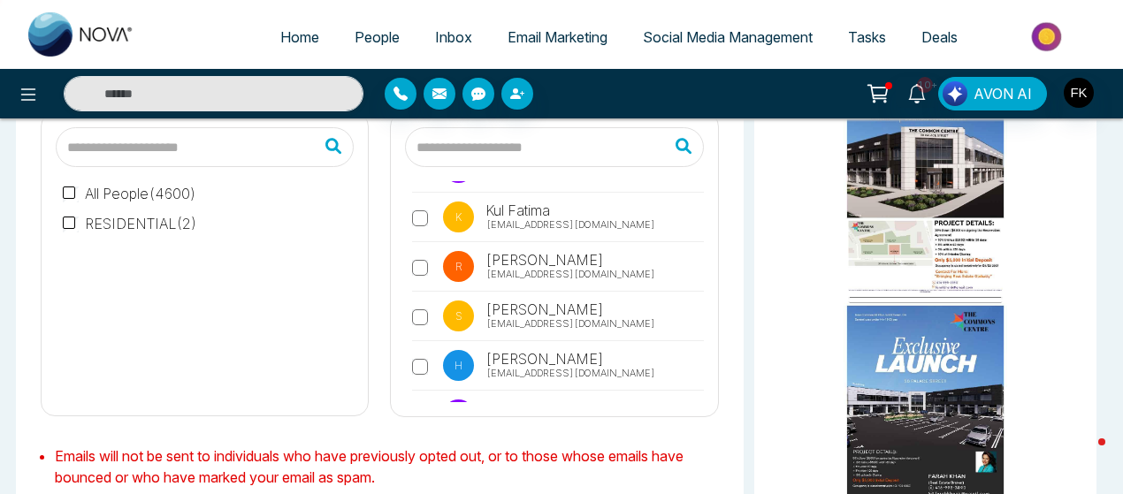
click at [430, 400] on label "A Aman [EMAIL_ADDRESS][DOMAIN_NAME]" at bounding box center [557, 420] width 291 height 41
click at [430, 449] on label "B [PERSON_NAME] [EMAIL_ADDRESS][DOMAIN_NAME]" at bounding box center [557, 469] width 291 height 41
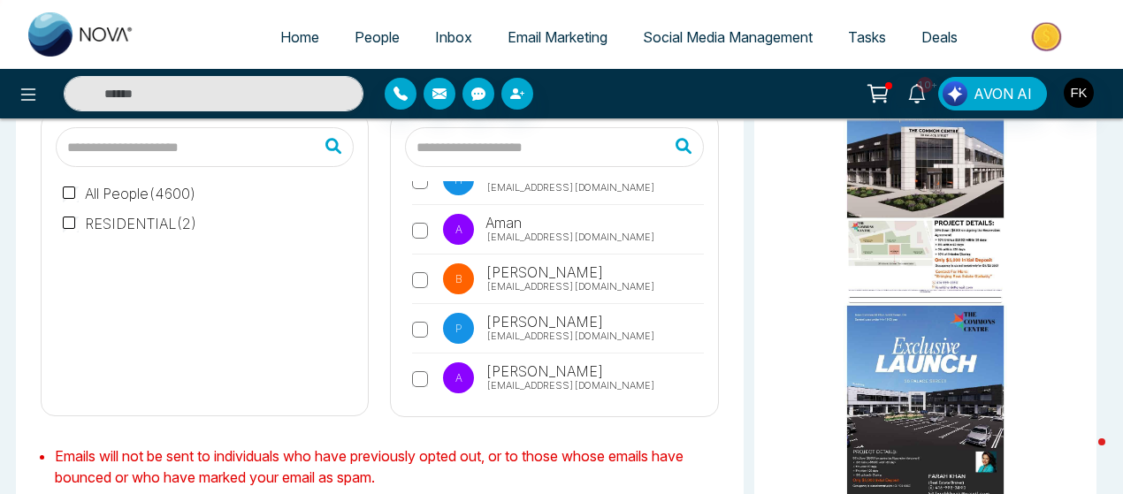
scroll to position [10794, 0]
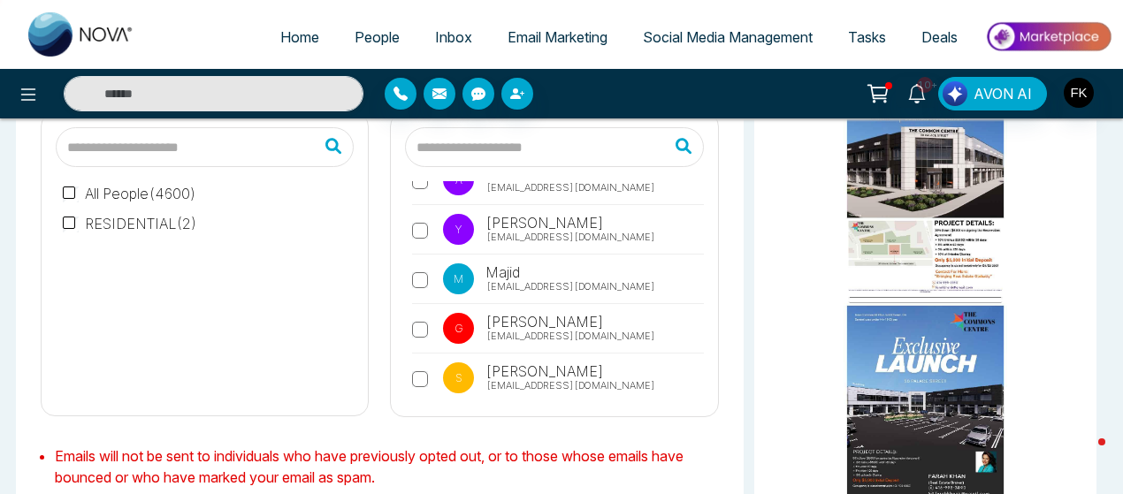
scroll to position [10971, 0]
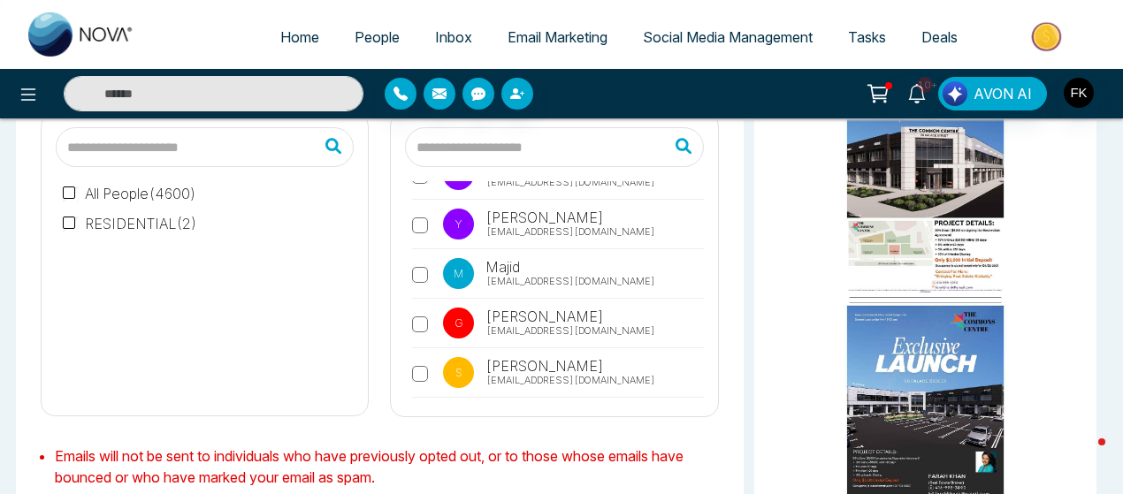
drag, startPoint x: 423, startPoint y: 275, endPoint x: 417, endPoint y: 324, distance: 49.8
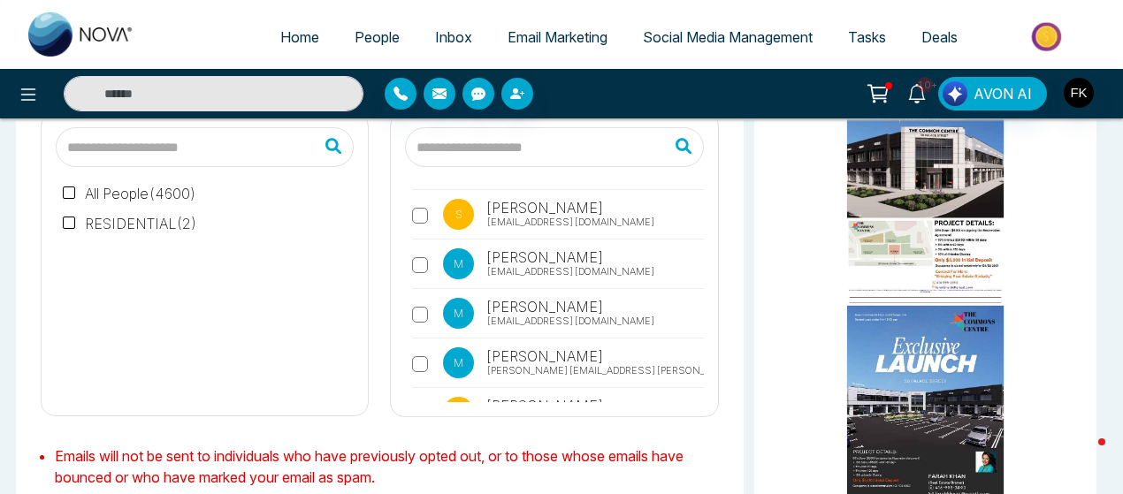
scroll to position [11183, 0]
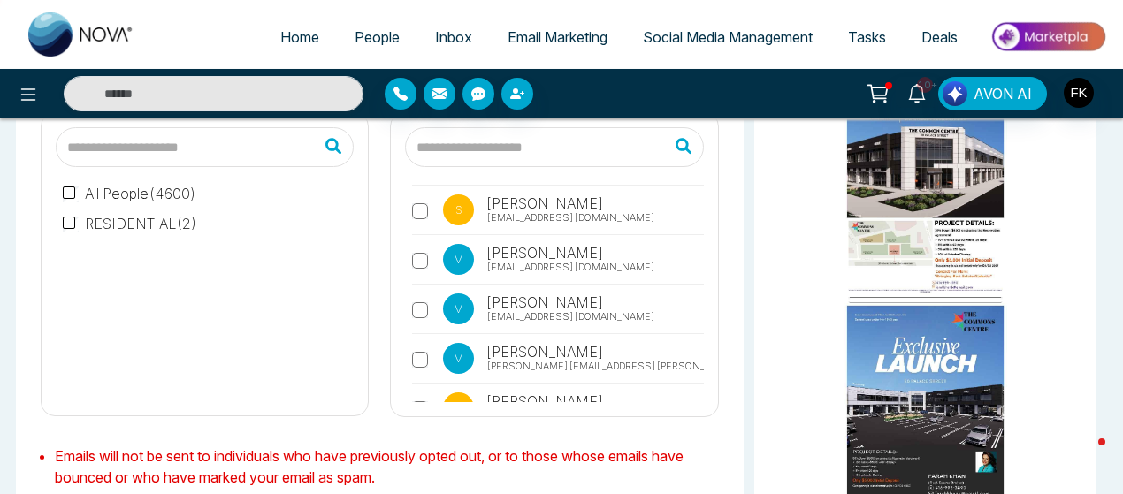
click at [421, 442] on label "S Sobrena [GEOGRAPHIC_DATA] [EMAIL_ADDRESS][DOMAIN_NAME]" at bounding box center [557, 462] width 291 height 41
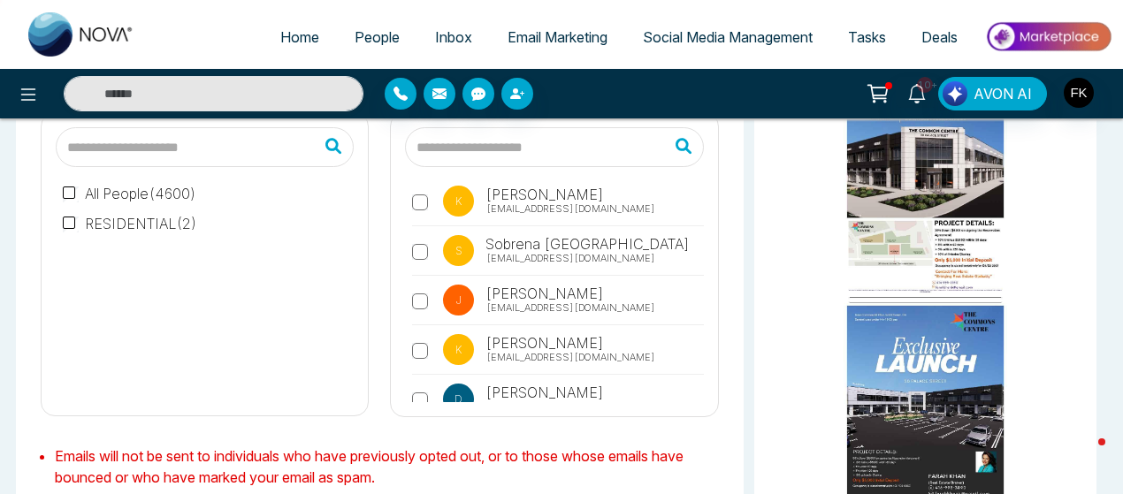
click at [420, 433] on label "E [PERSON_NAME] [PERSON_NAME] [EMAIL_ADDRESS][DOMAIN_NAME]" at bounding box center [557, 463] width 291 height 61
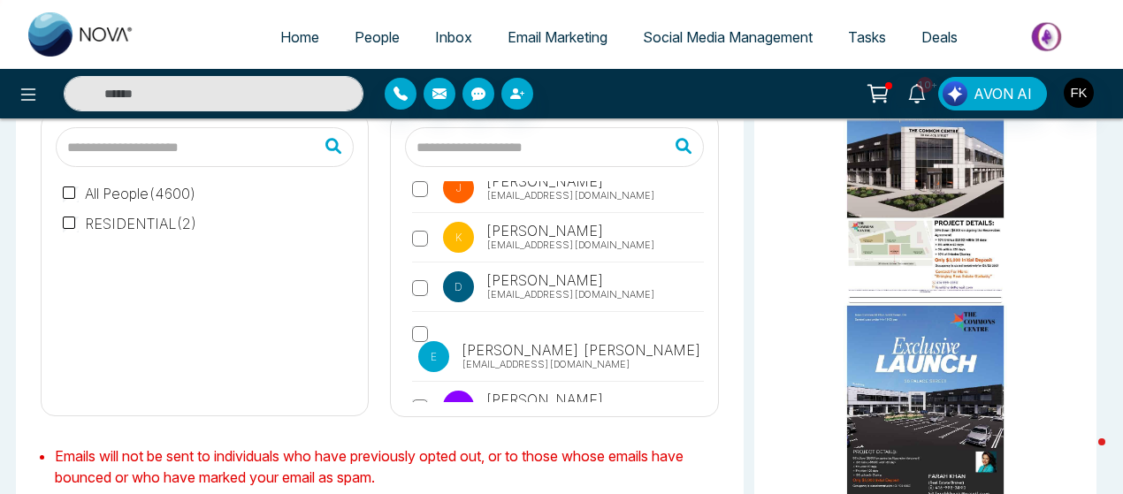
scroll to position [11532, 0]
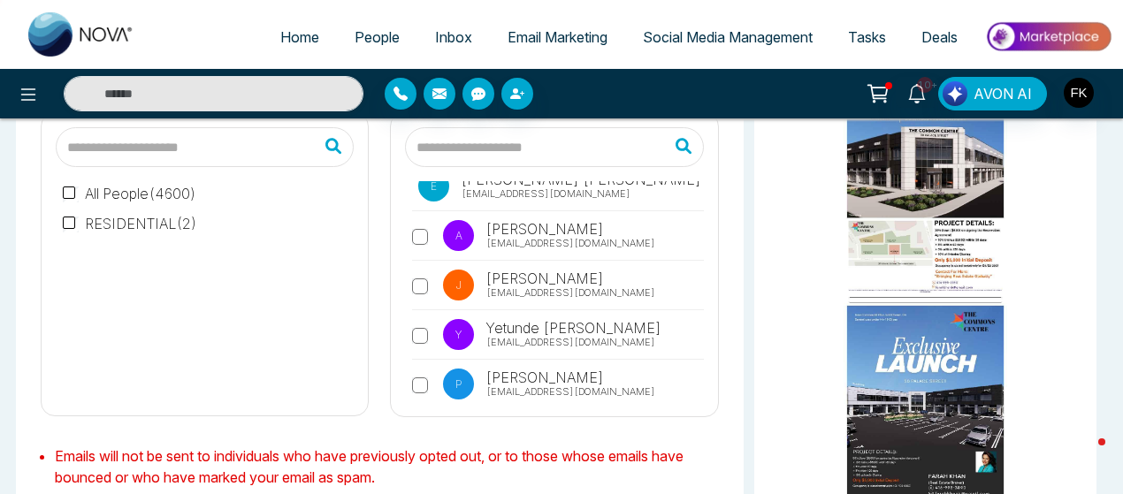
scroll to position [11673, 0]
click at [433, 468] on label "J Jen [EMAIL_ADDRESS][DOMAIN_NAME]" at bounding box center [557, 488] width 291 height 41
click at [415, 318] on div "T Tesha [EMAIL_ADDRESS][DOMAIN_NAME] V [PERSON_NAME] [PERSON_NAME][EMAIL_ADDRES…" at bounding box center [554, 291] width 298 height 221
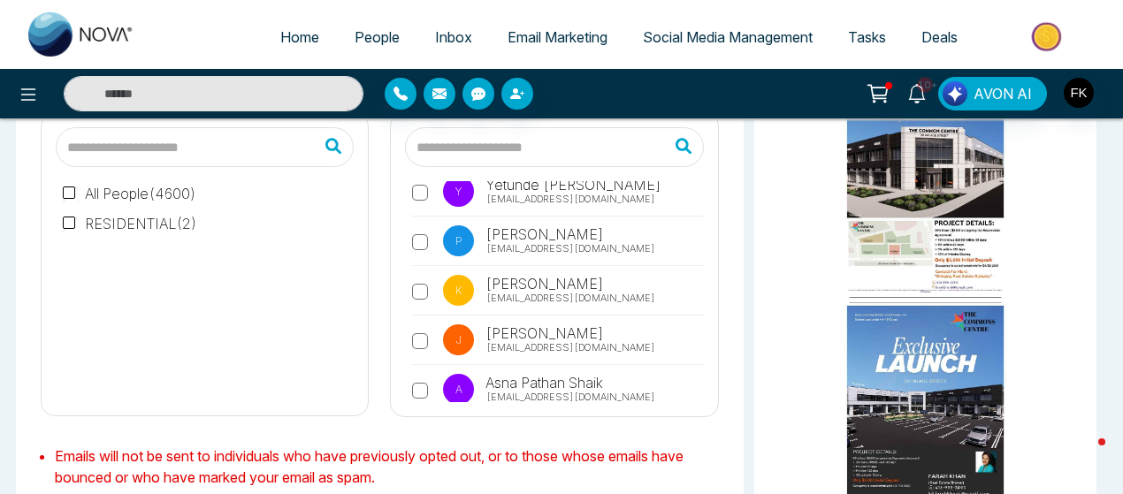
scroll to position [11850, 0]
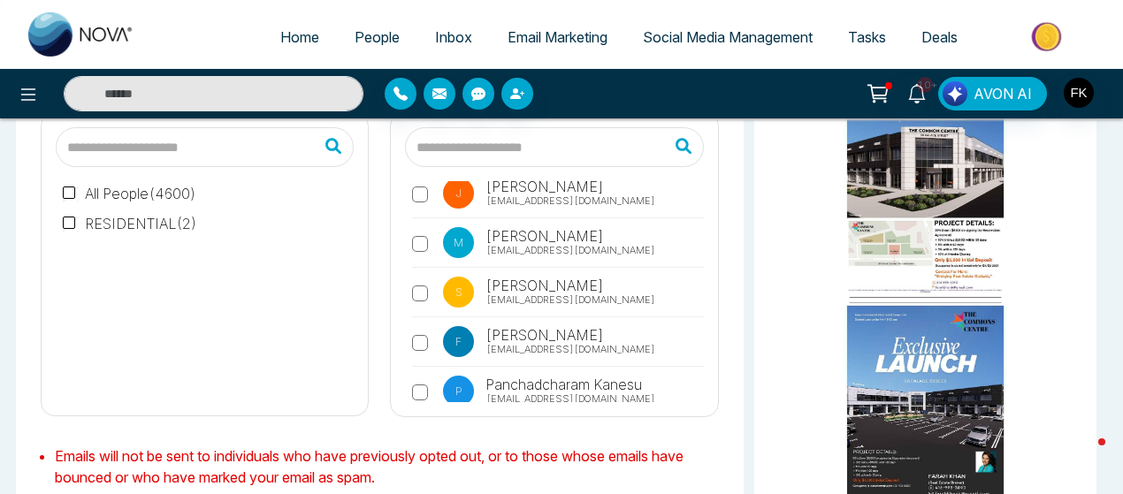
scroll to position [12062, 0]
click at [428, 475] on label "R [PERSON_NAME] [EMAIL_ADDRESS][DOMAIN_NAME]" at bounding box center [557, 495] width 291 height 41
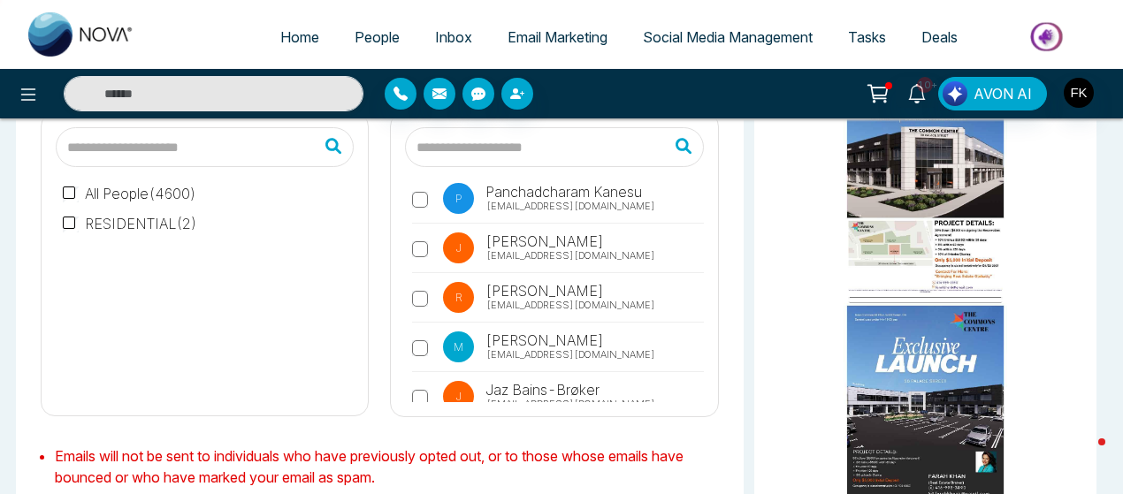
scroll to position [12274, 0]
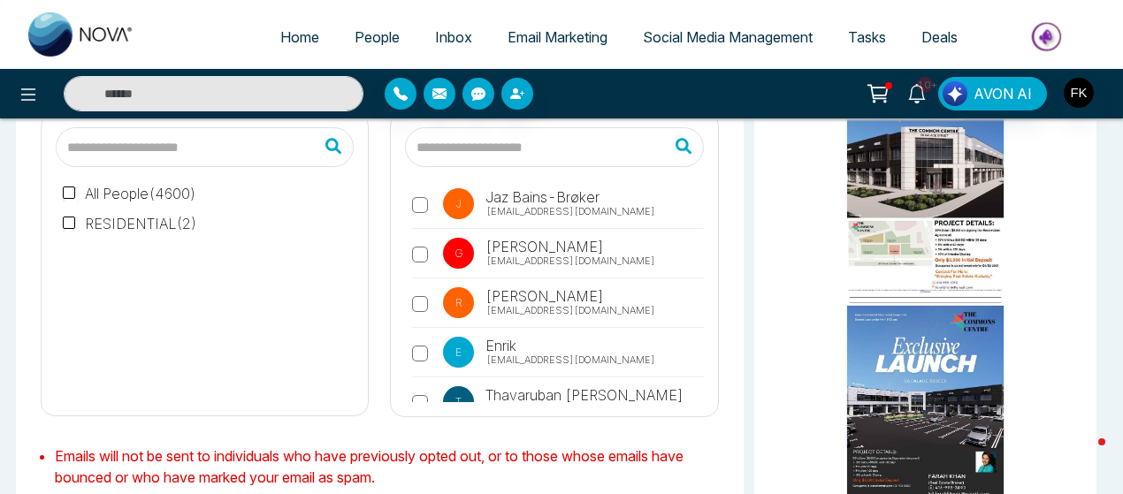
scroll to position [12451, 0]
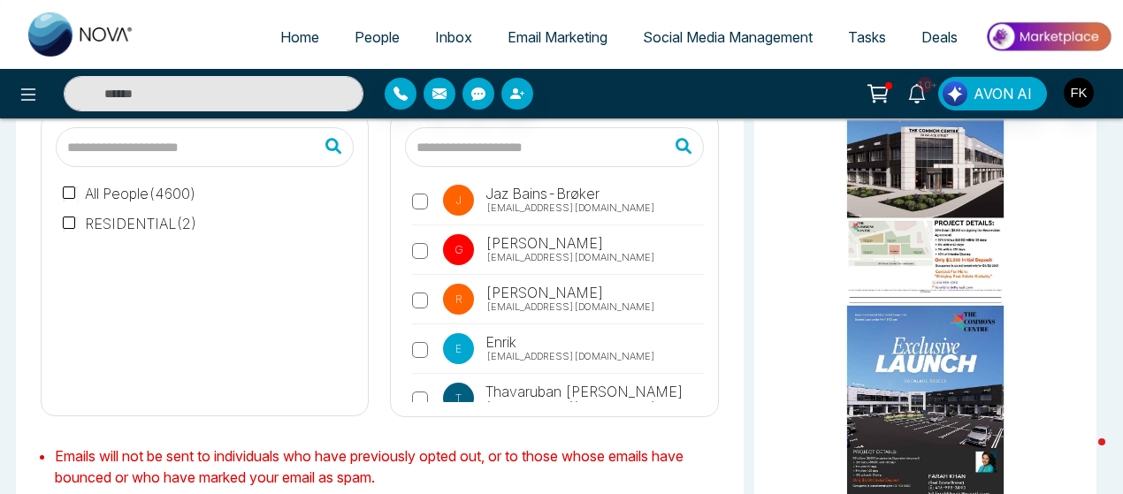
click at [704, 395] on div "T Tesha [EMAIL_ADDRESS][DOMAIN_NAME] V [PERSON_NAME] [PERSON_NAME][EMAIL_ADDRES…" at bounding box center [554, 264] width 326 height 303
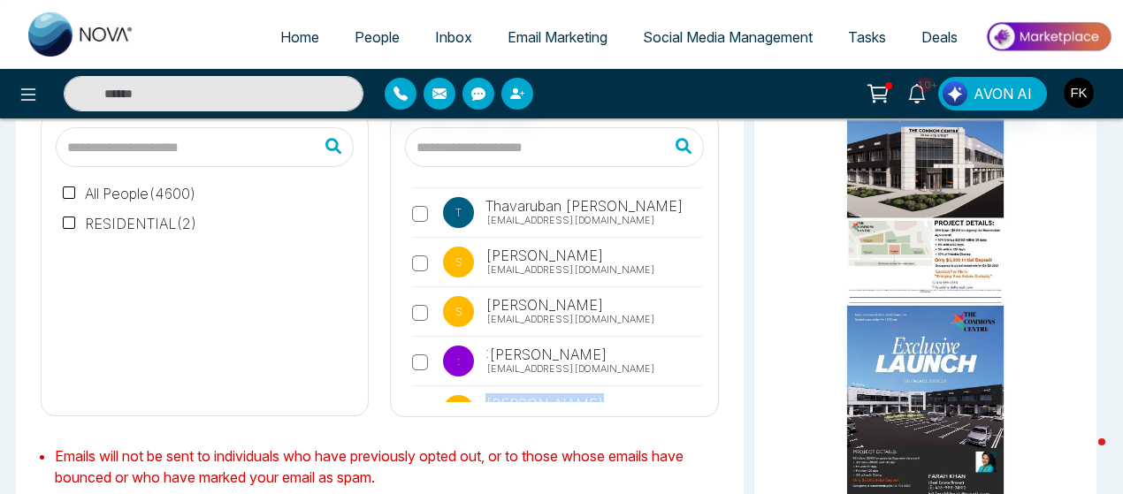
scroll to position [12663, 0]
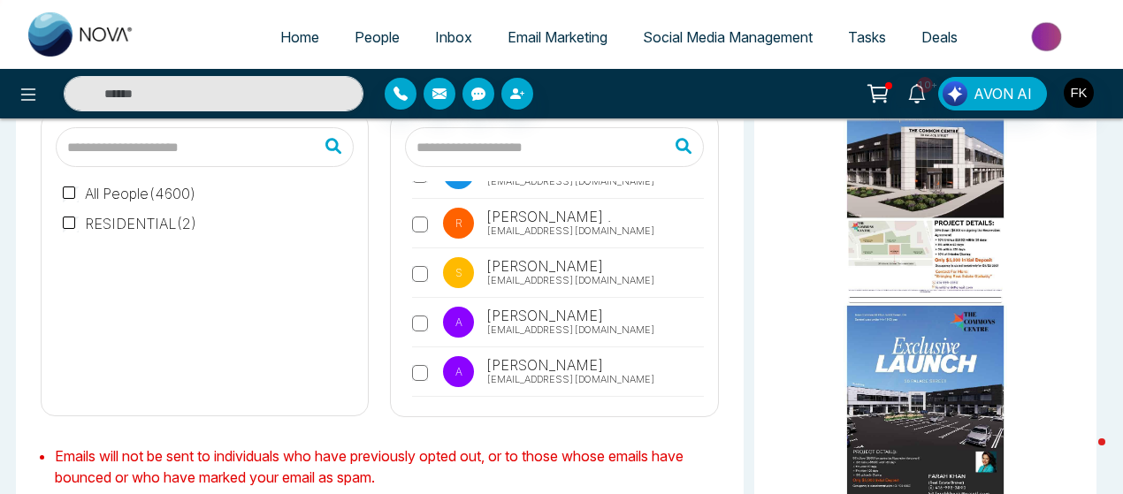
scroll to position [13052, 0]
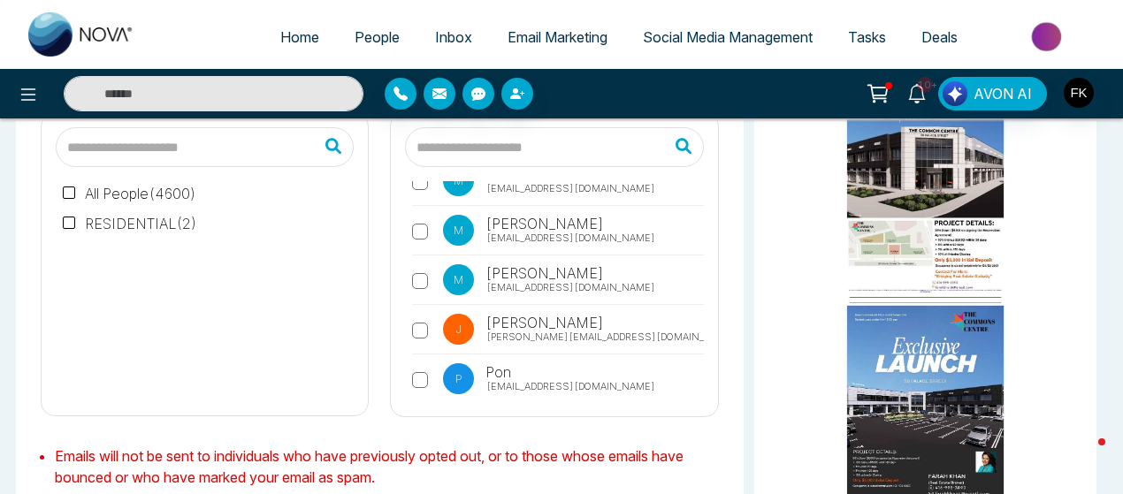
scroll to position [13264, 0]
click at [417, 411] on label "B [PERSON_NAME] [EMAIL_ADDRESS][DOMAIN_NAME]" at bounding box center [557, 431] width 291 height 41
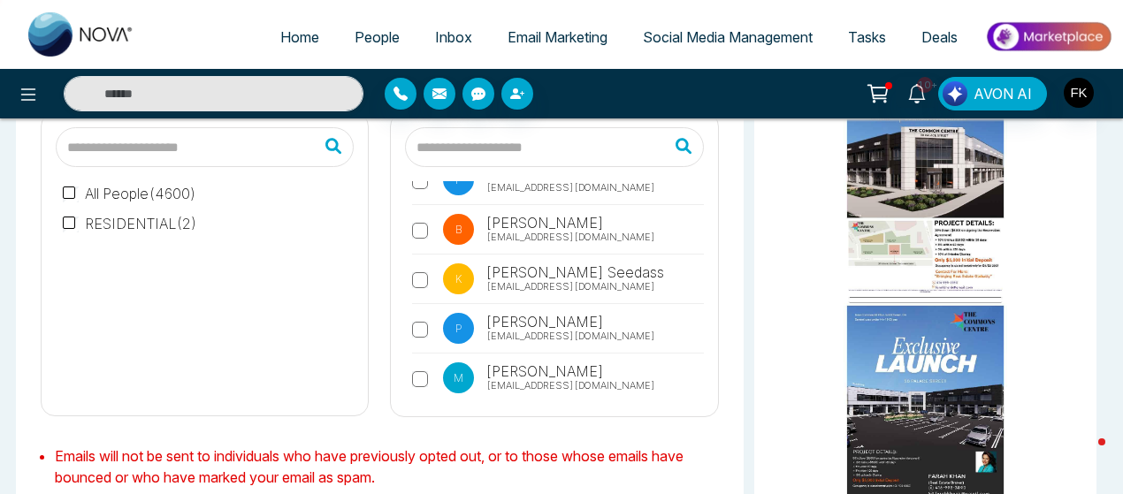
scroll to position [13476, 0]
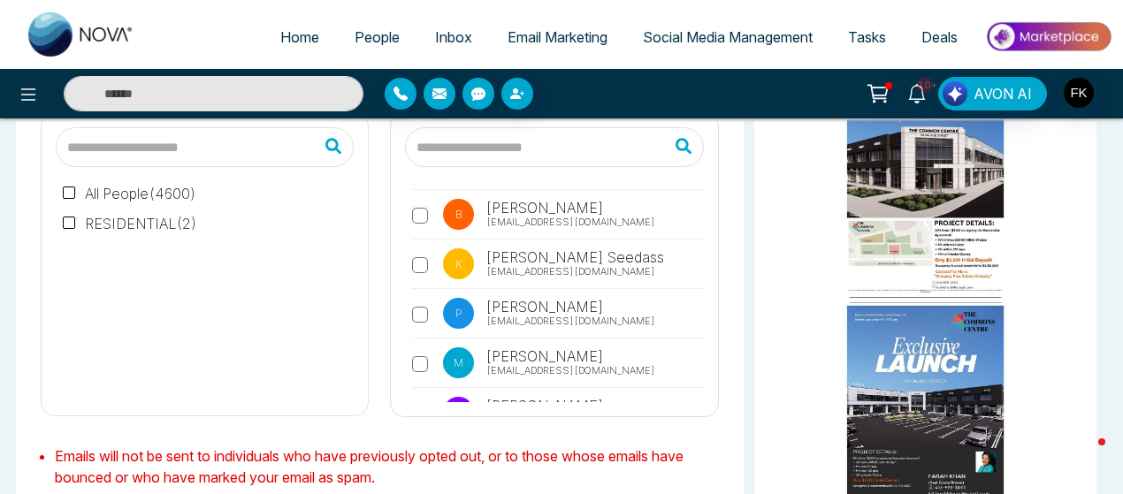
click at [417, 446] on label "U [PERSON_NAME] [EMAIL_ADDRESS][DOMAIN_NAME]" at bounding box center [557, 466] width 291 height 41
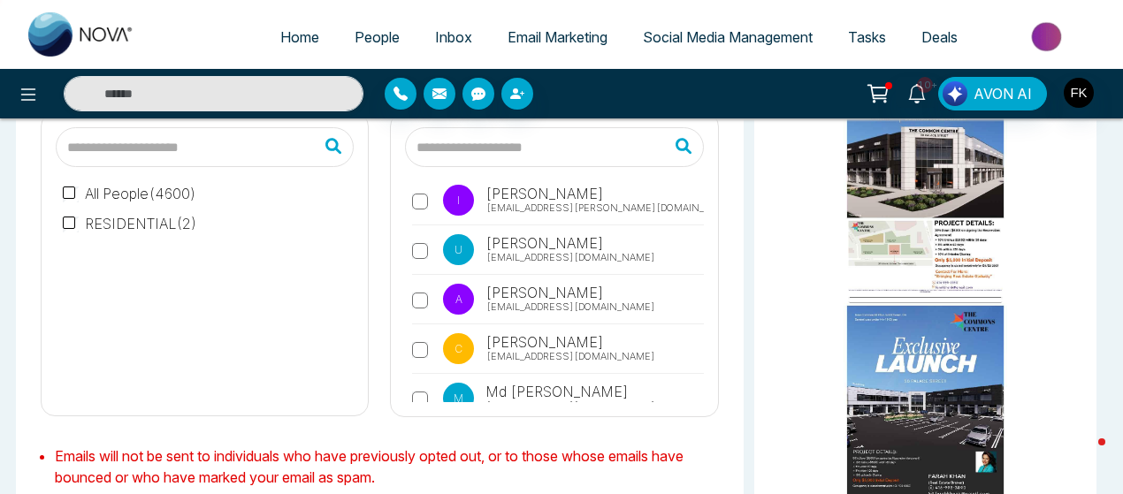
scroll to position [13688, 0]
click at [423, 482] on label "J [PERSON_NAME] Cristiano [PERSON_NAME][EMAIL_ADDRESS][DOMAIN_NAME]" at bounding box center [557, 502] width 291 height 41
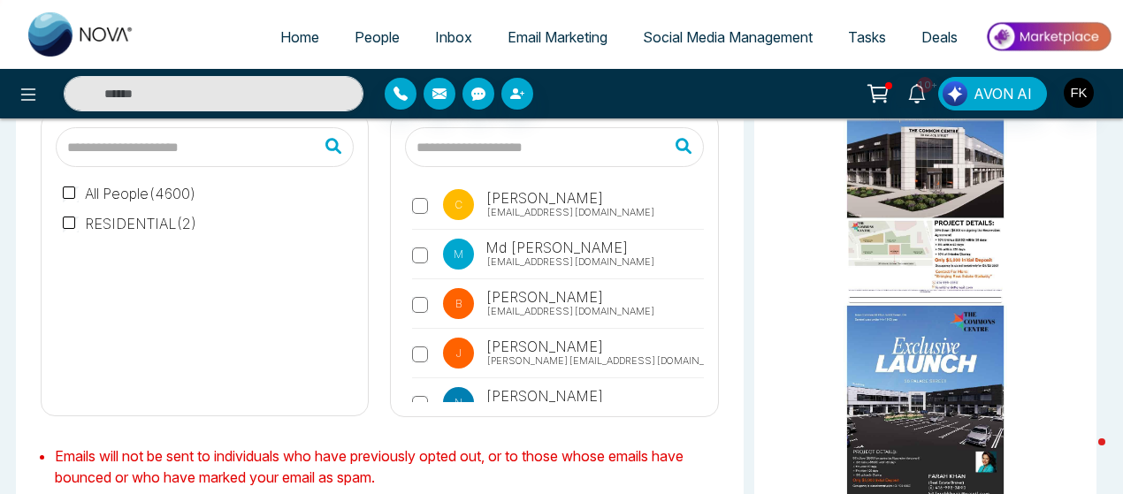
scroll to position [13865, 0]
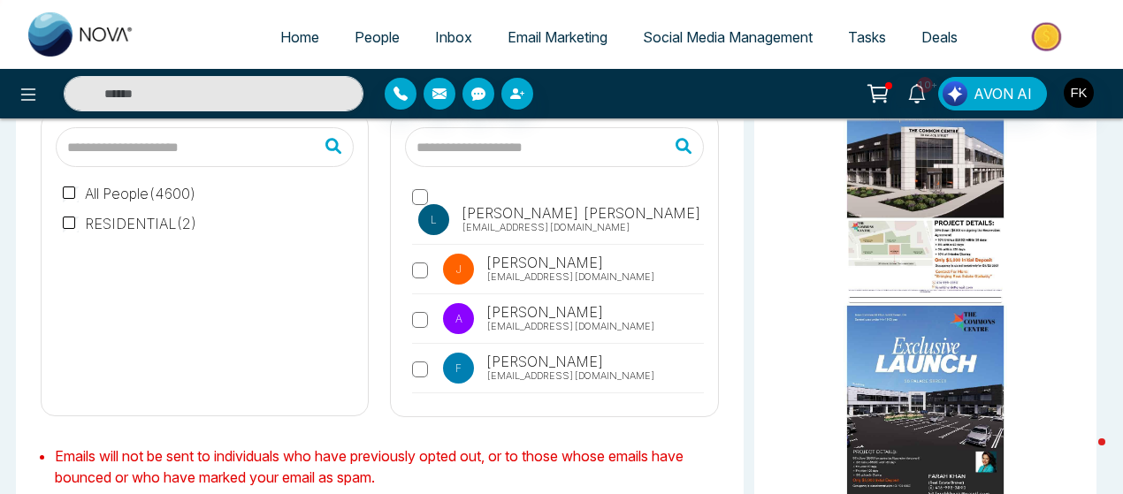
scroll to position [14431, 0]
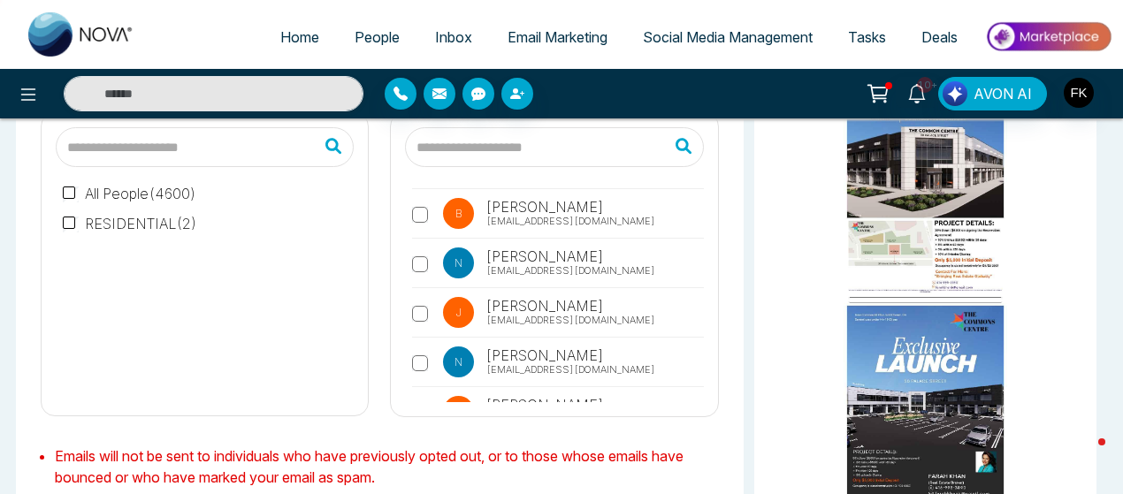
scroll to position [14608, 0]
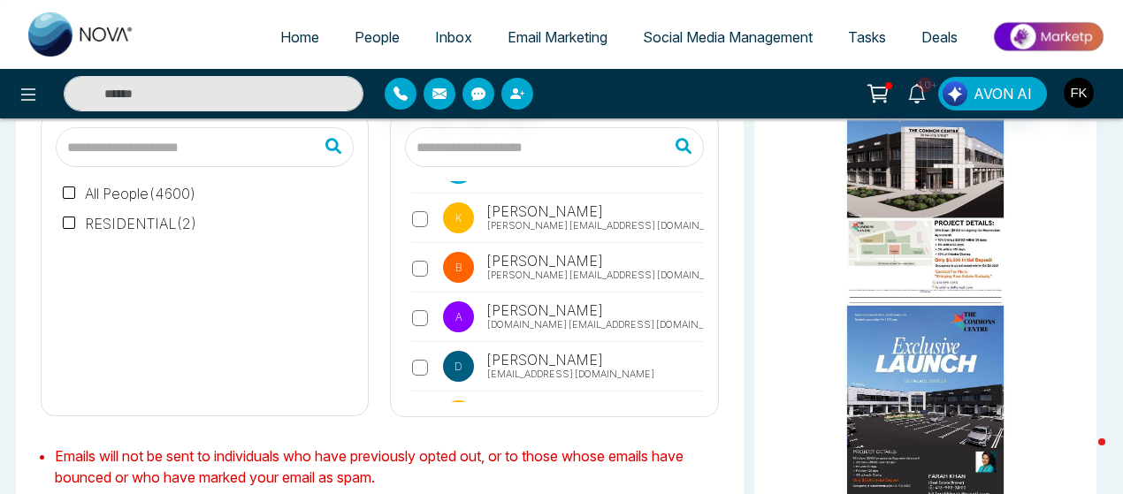
scroll to position [15032, 0]
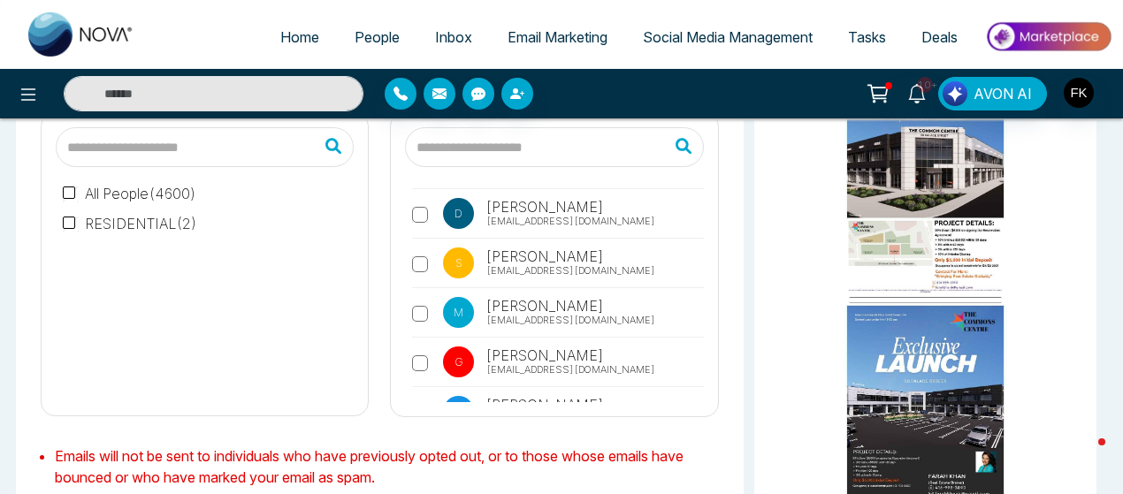
scroll to position [15173, 0]
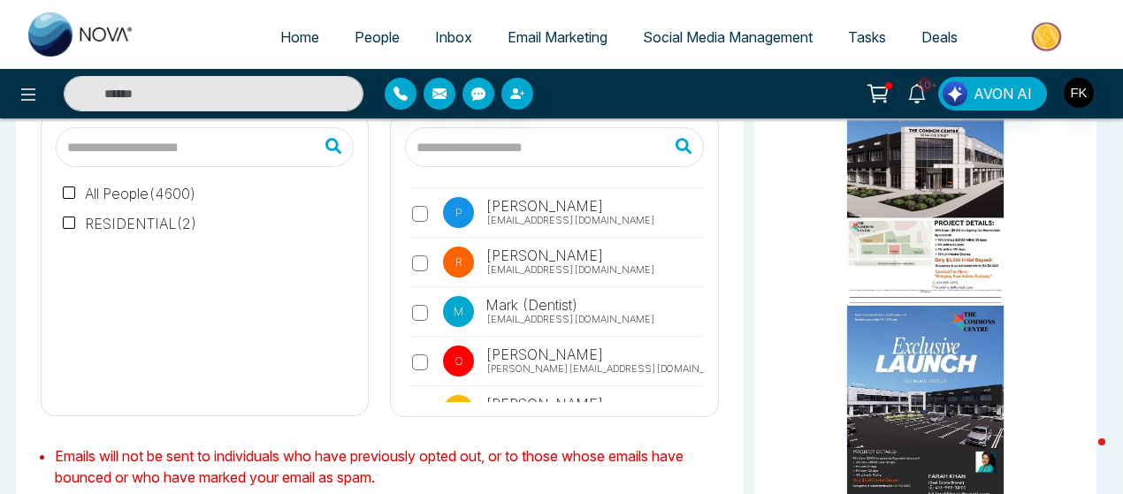
scroll to position [15350, 0]
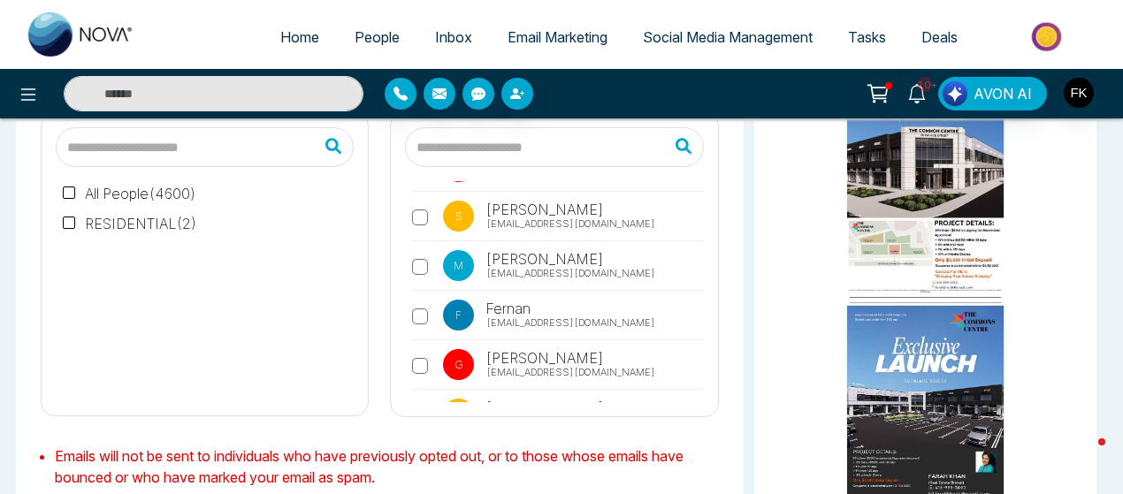
scroll to position [15562, 0]
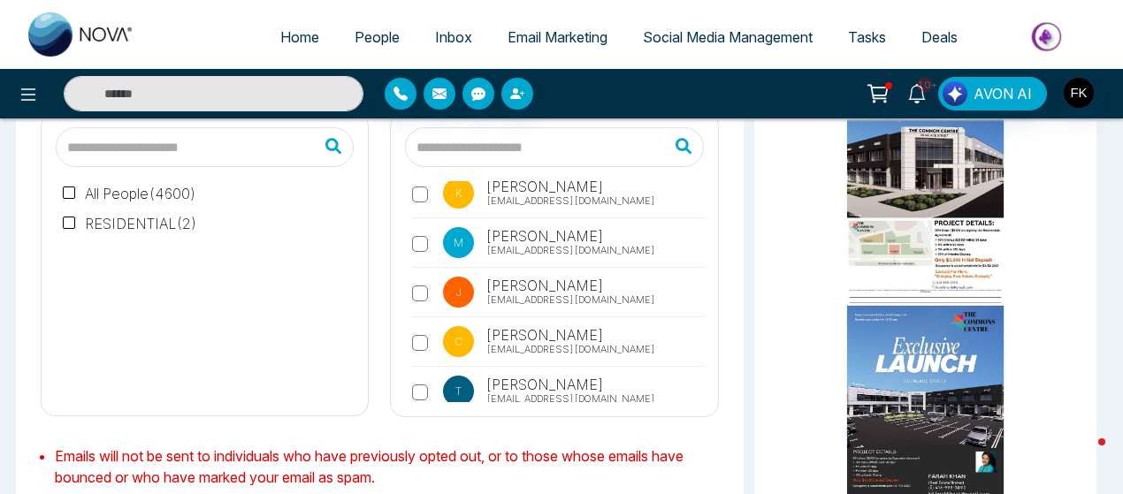
scroll to position [15774, 0]
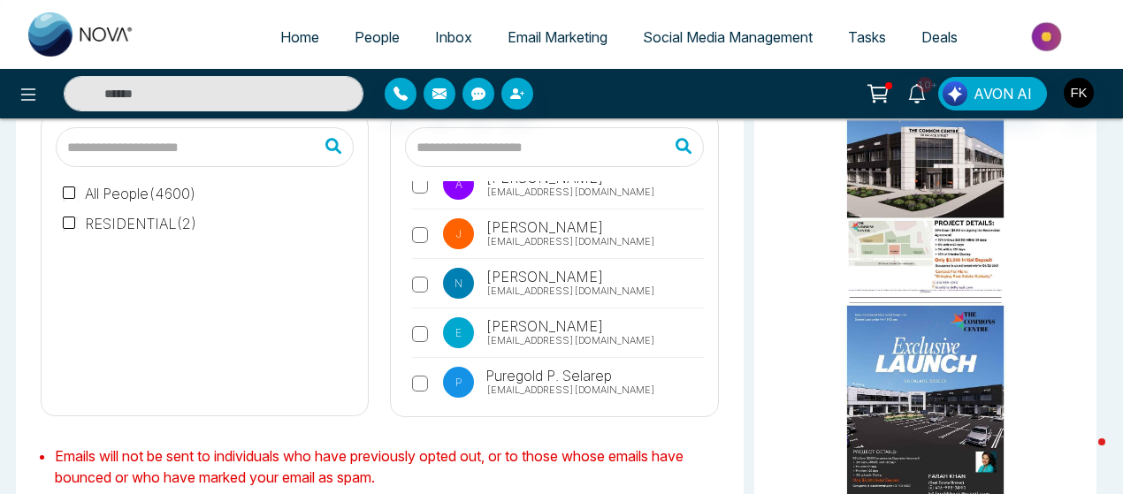
scroll to position [16022, 0]
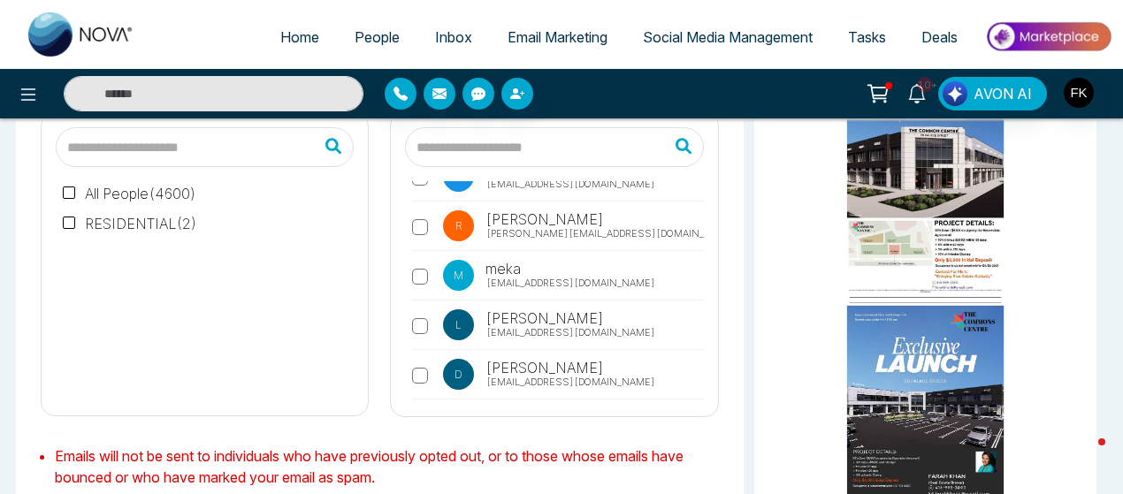
scroll to position [16234, 0]
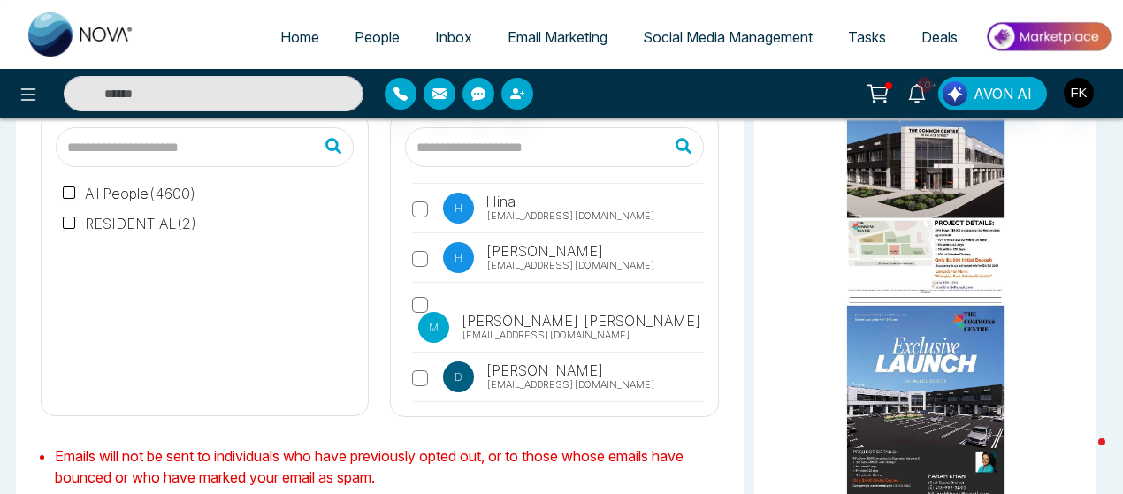
scroll to position [16446, 0]
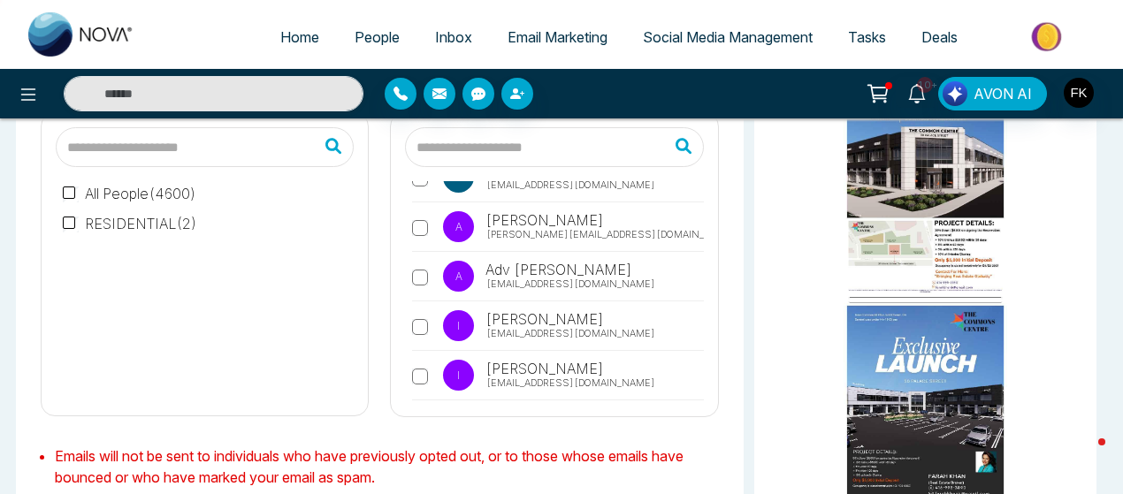
scroll to position [16658, 0]
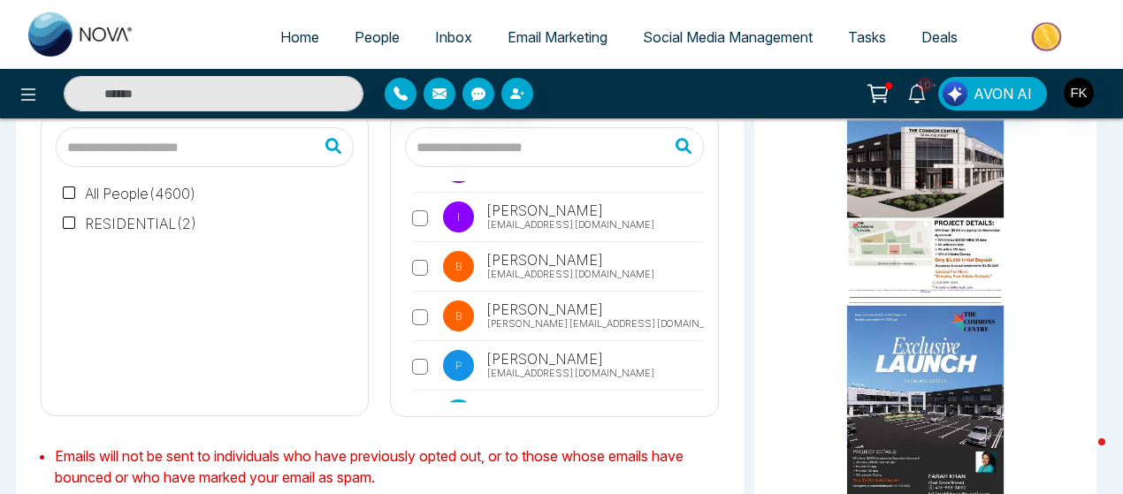
scroll to position [16845, 0]
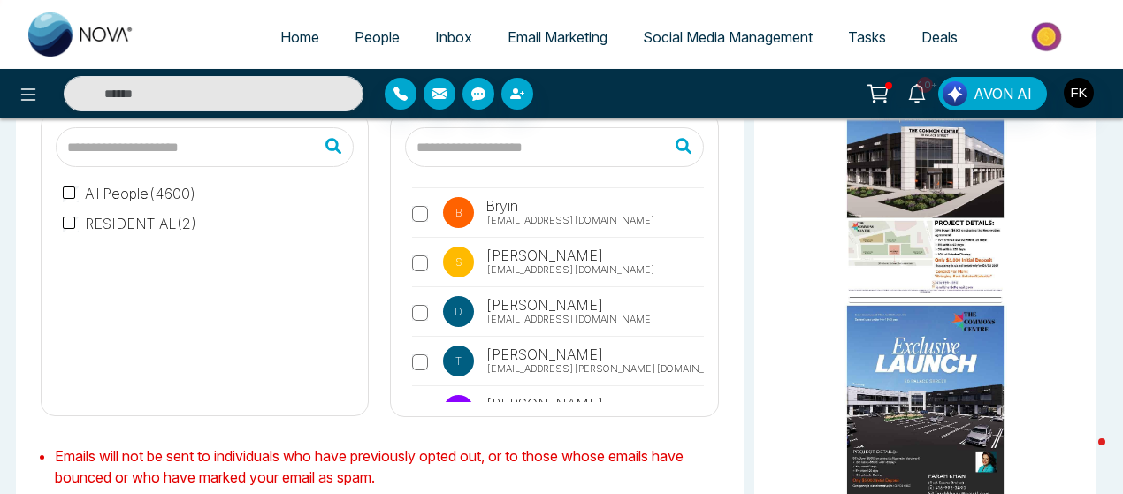
scroll to position [17057, 0]
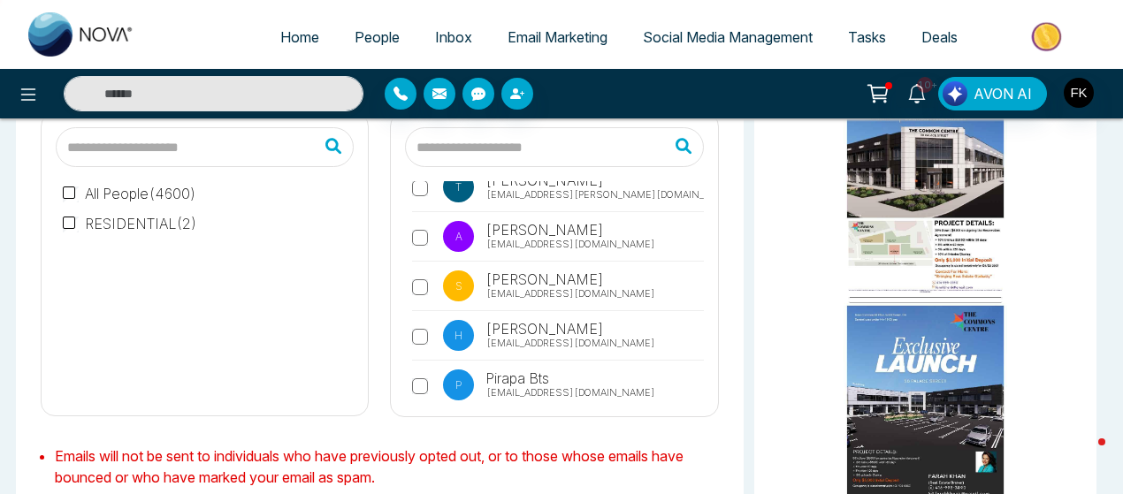
scroll to position [17234, 0]
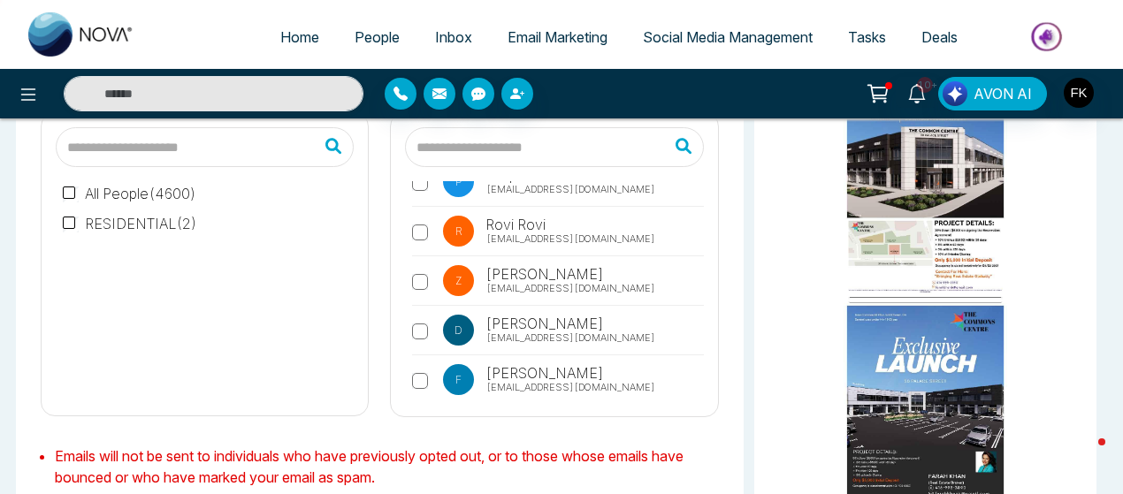
scroll to position [17446, 0]
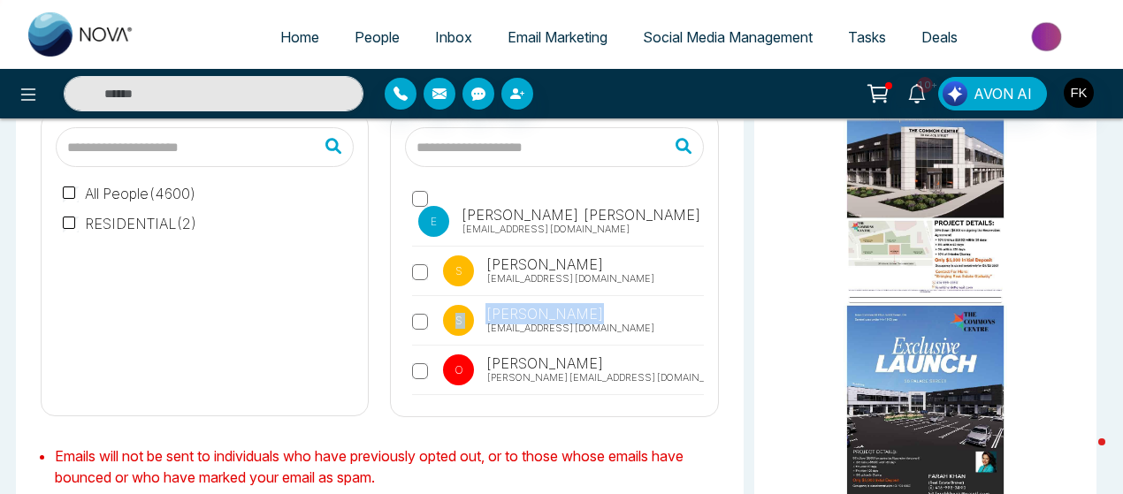
scroll to position [17880, 0]
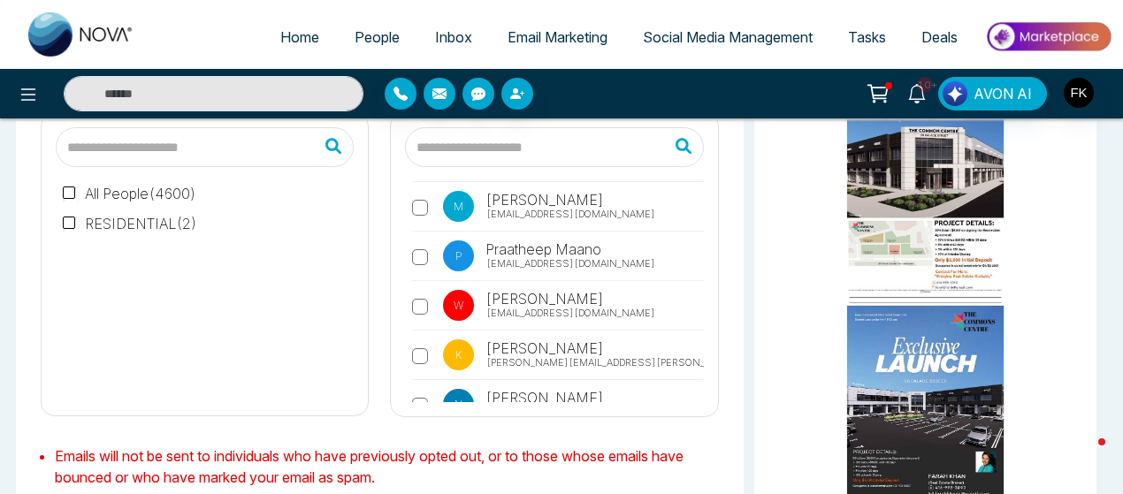
scroll to position [18092, 0]
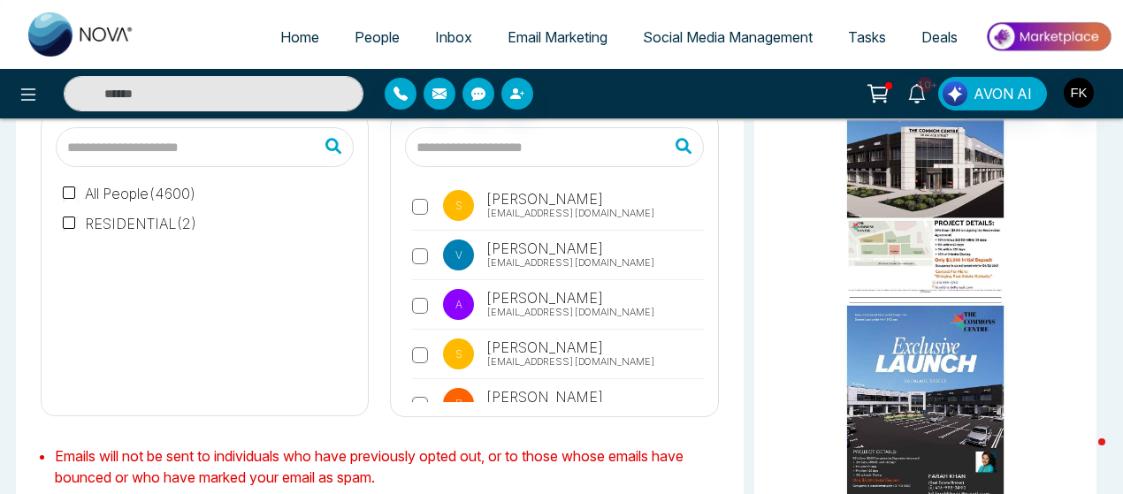
scroll to position [18339, 0]
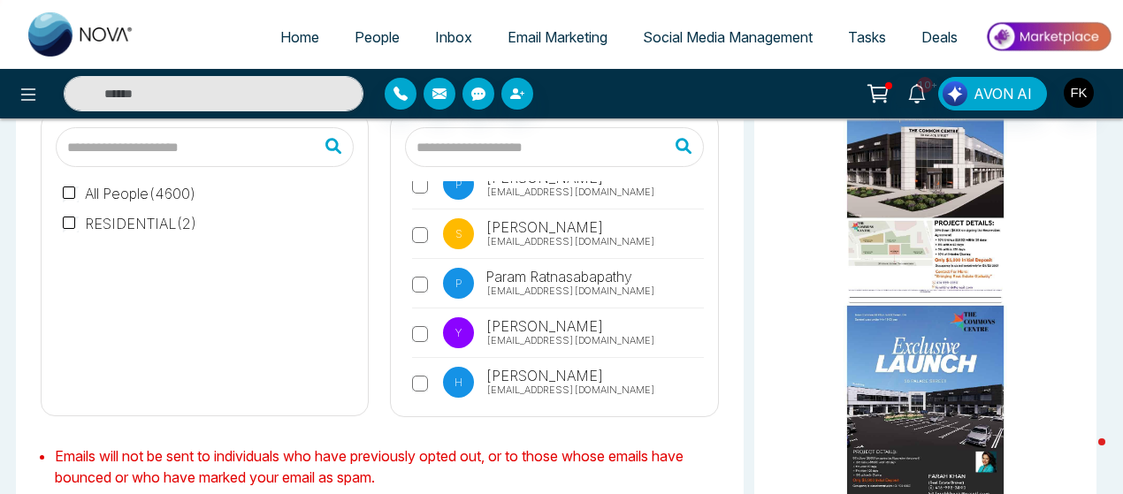
scroll to position [18905, 0]
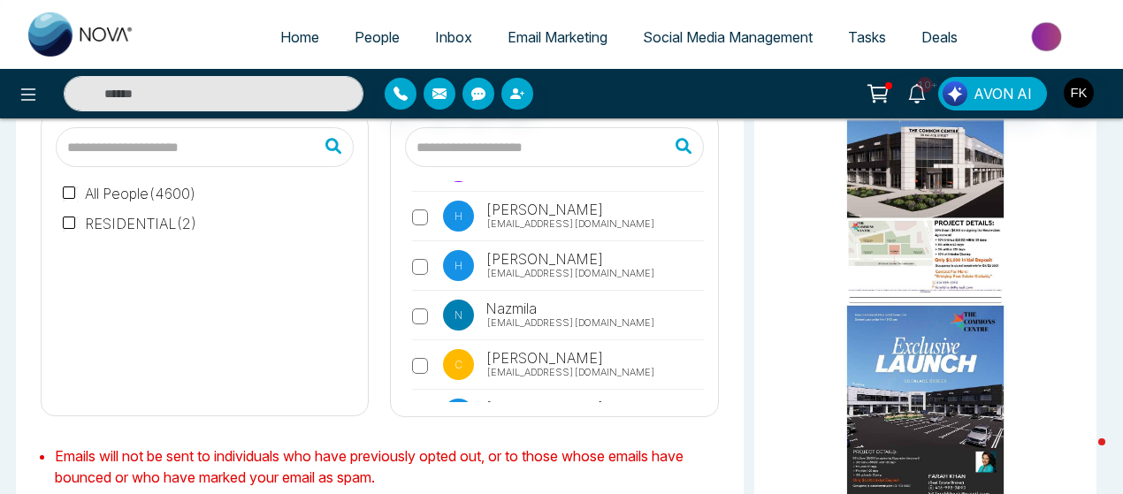
scroll to position [19082, 0]
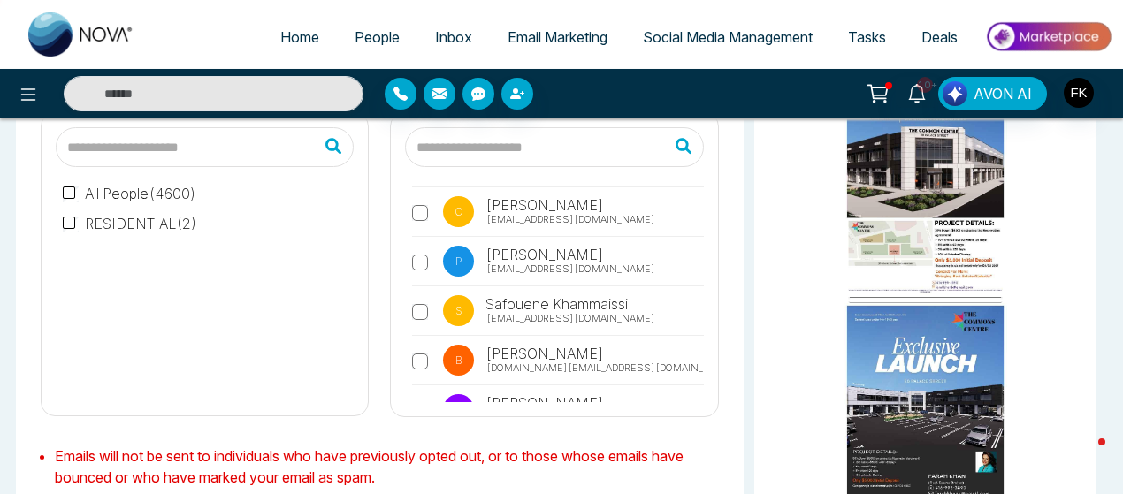
scroll to position [19259, 0]
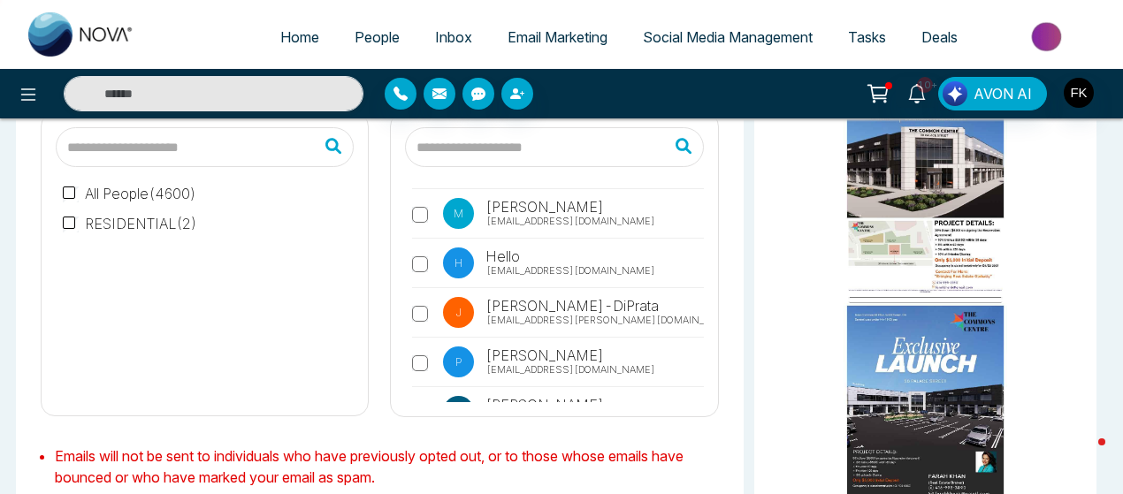
scroll to position [19612, 0]
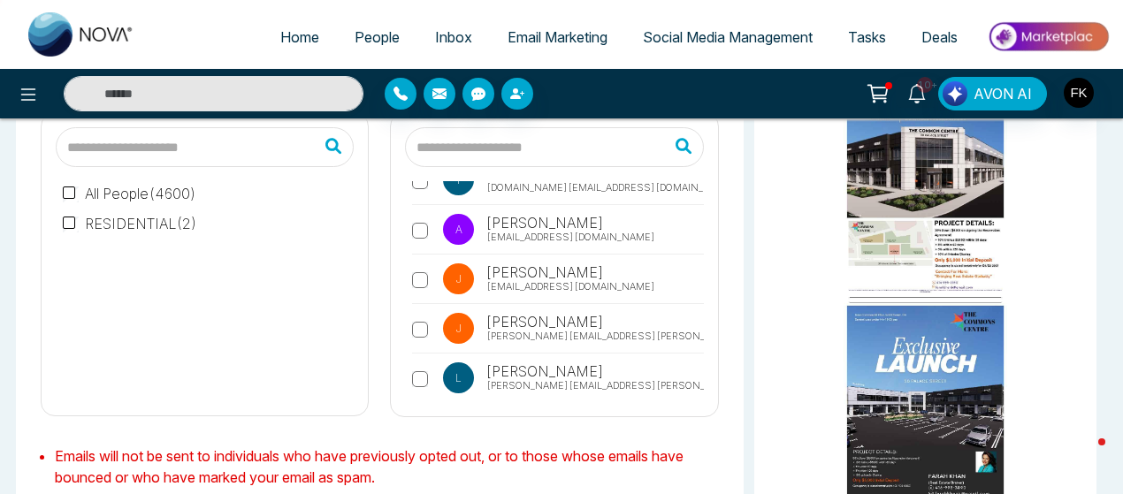
scroll to position [19824, 0]
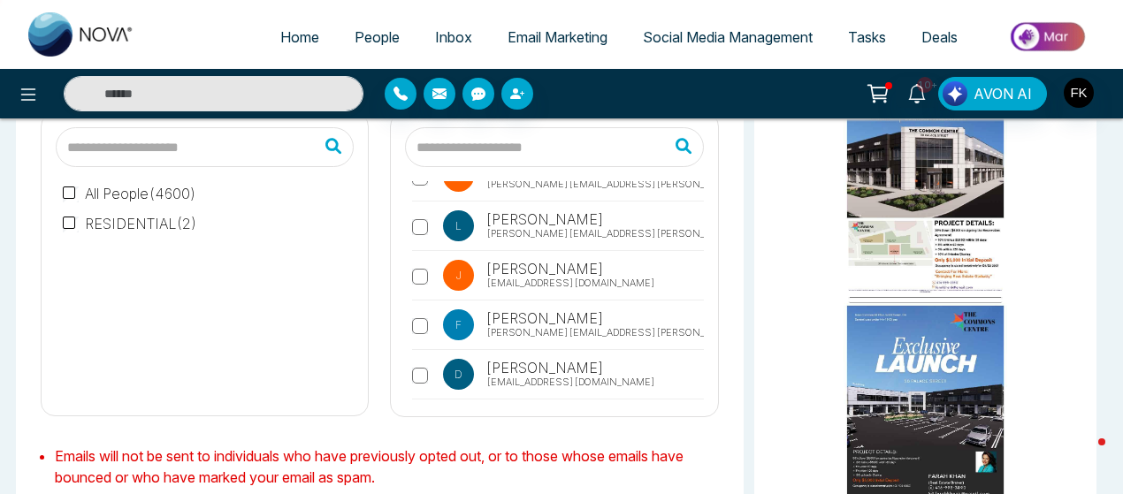
scroll to position [20001, 0]
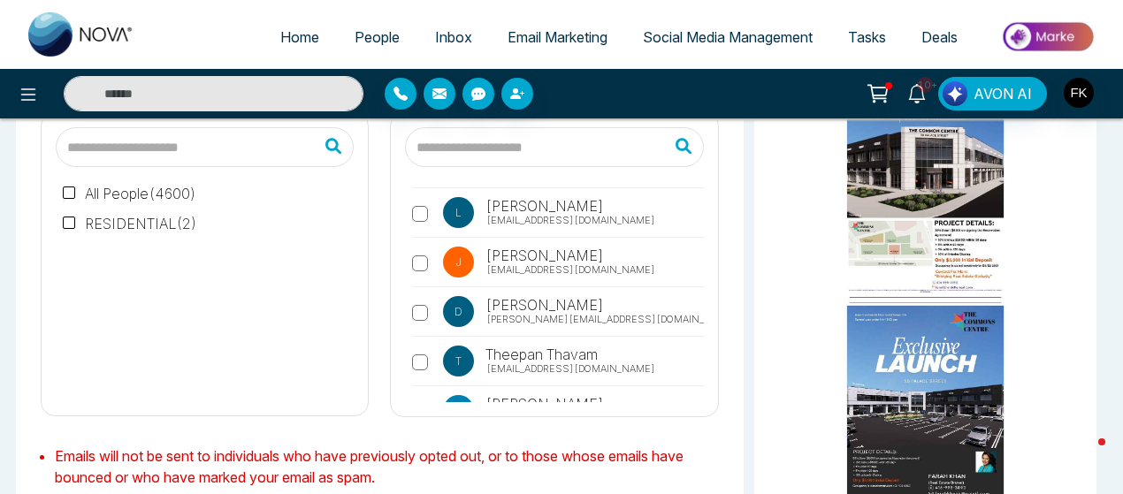
scroll to position [20332, 0]
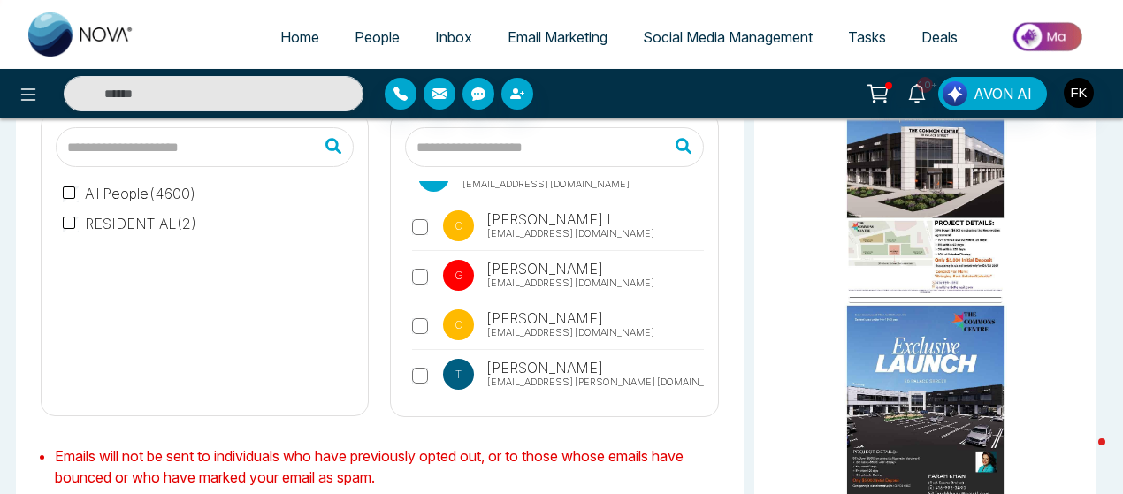
scroll to position [20685, 0]
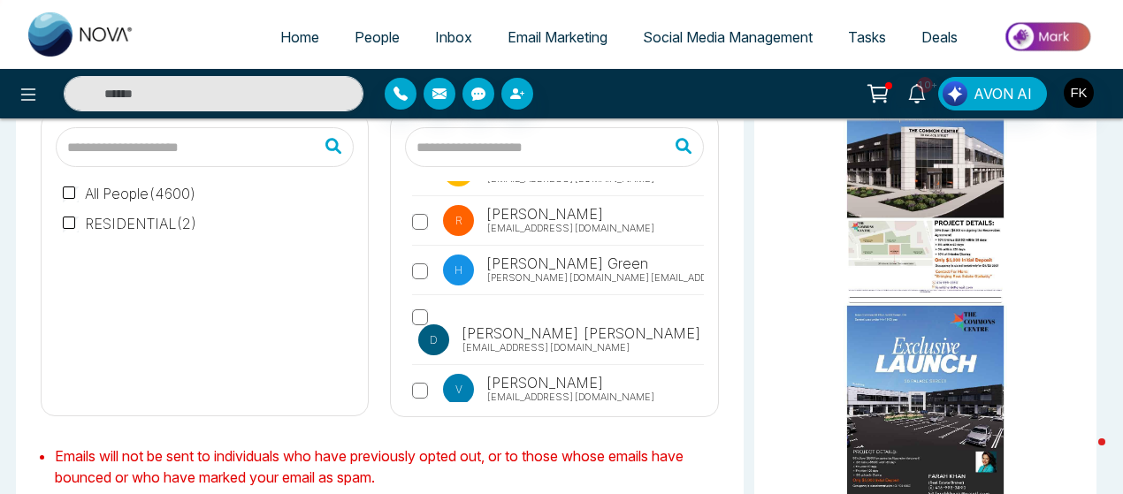
scroll to position [21039, 0]
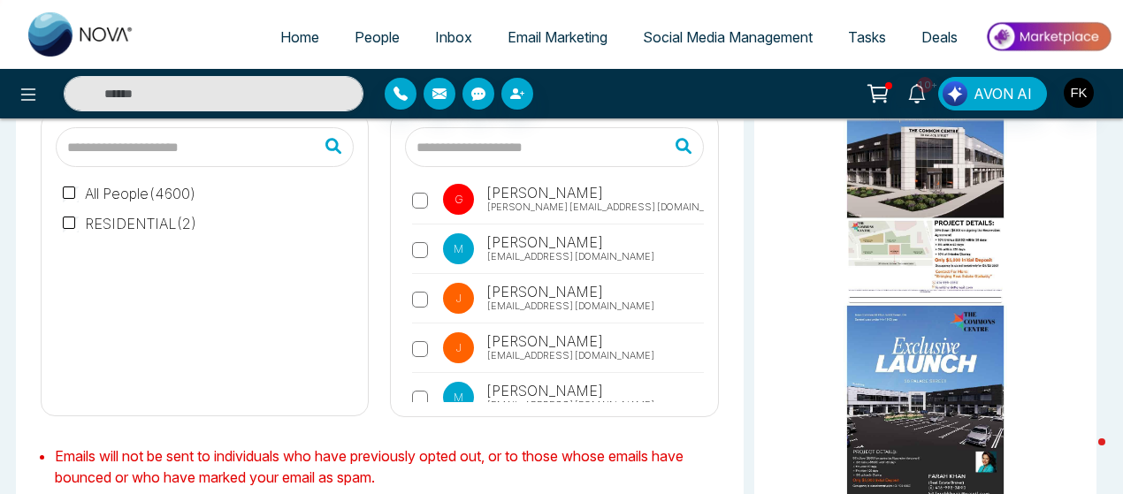
scroll to position [21428, 0]
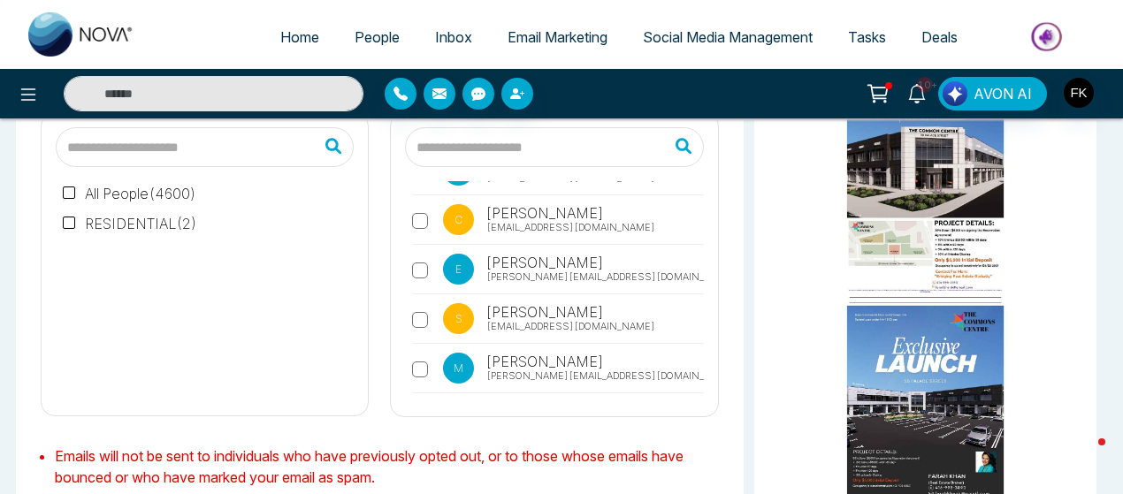
scroll to position [21653, 0]
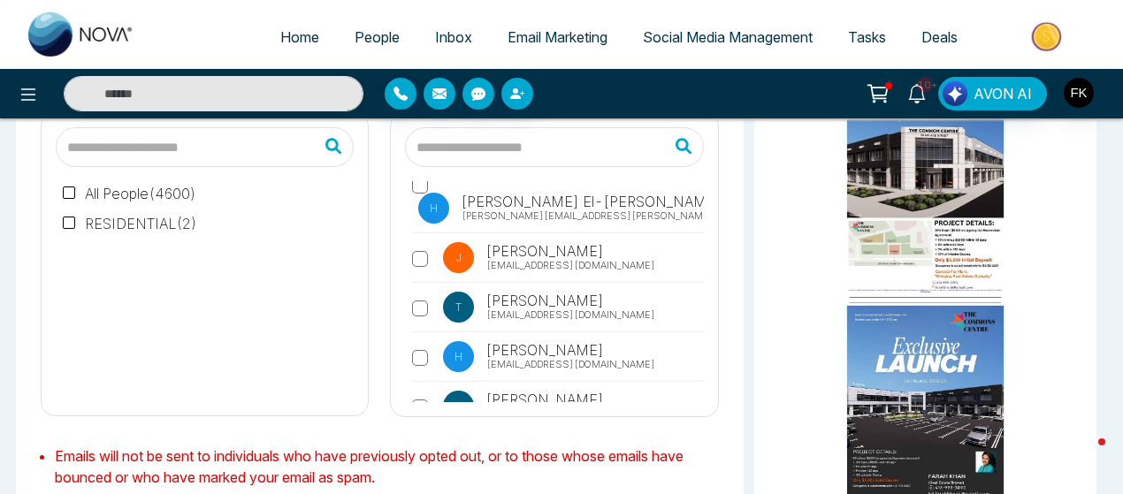
scroll to position [21912, 0]
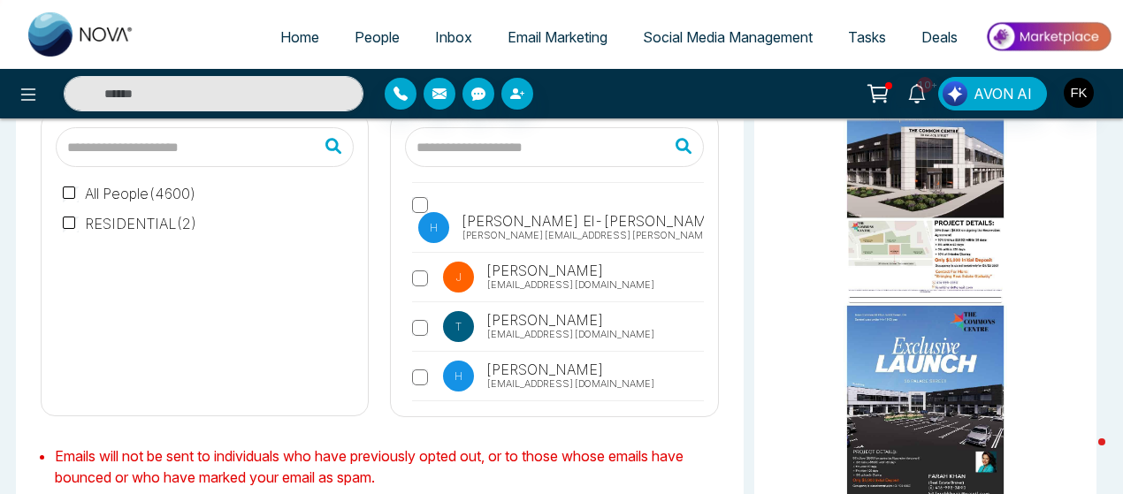
drag, startPoint x: 488, startPoint y: 356, endPoint x: 511, endPoint y: 224, distance: 134.6
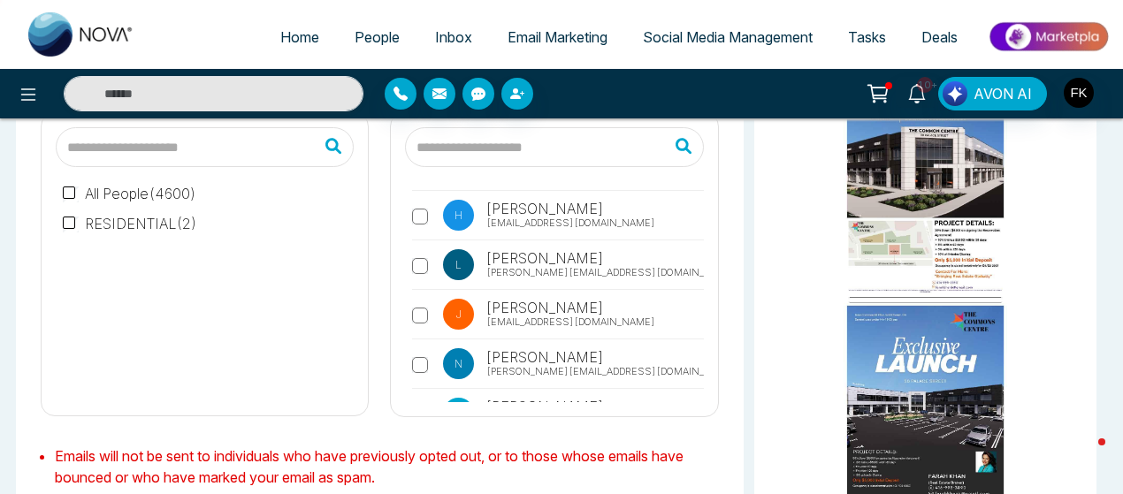
scroll to position [22089, 0]
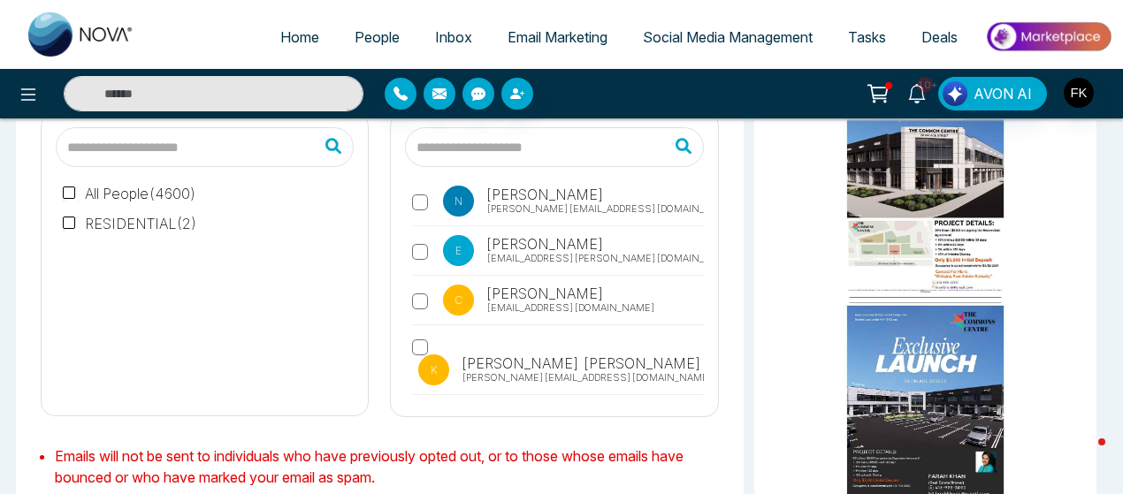
scroll to position [22266, 0]
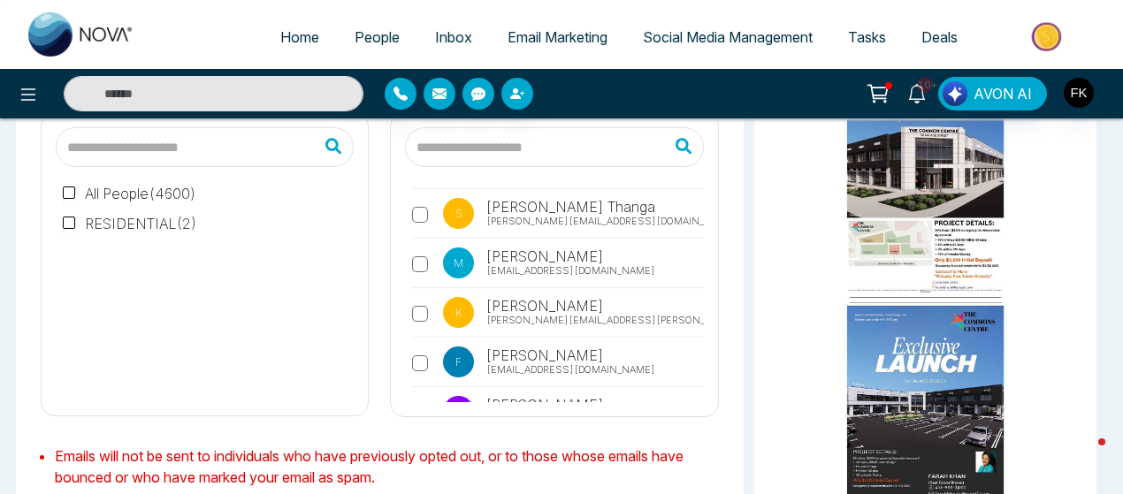
scroll to position [22560, 0]
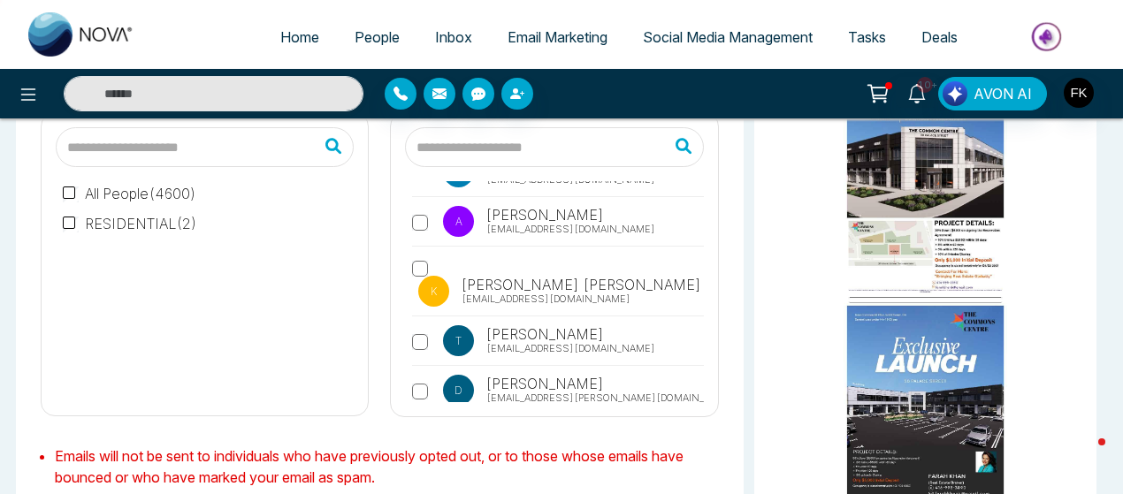
scroll to position [22737, 0]
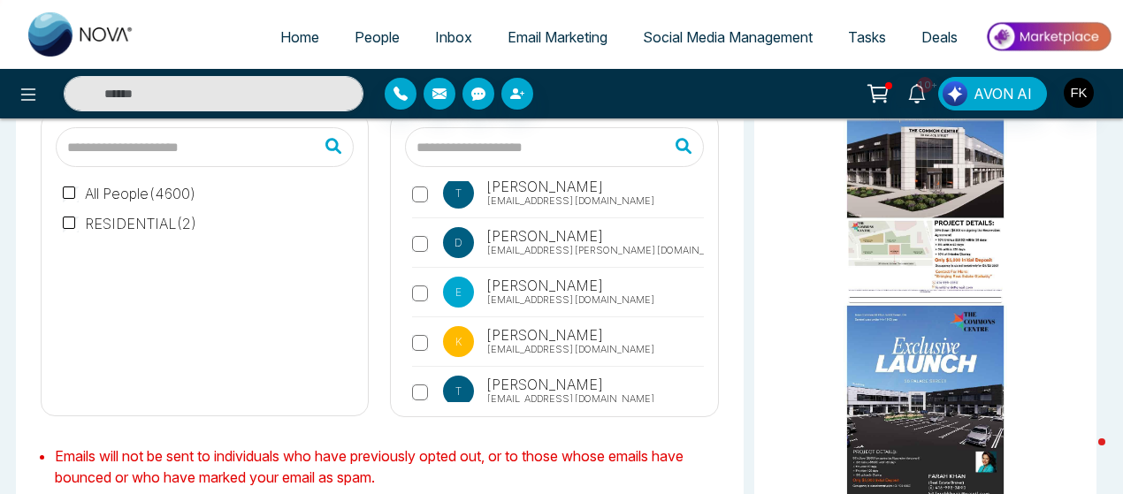
scroll to position [22914, 0]
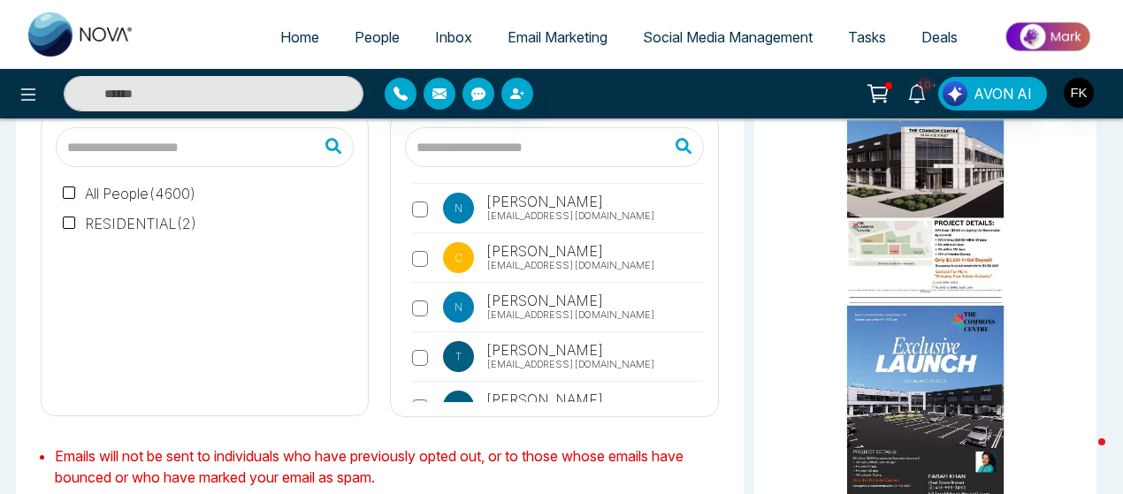
scroll to position [23161, 0]
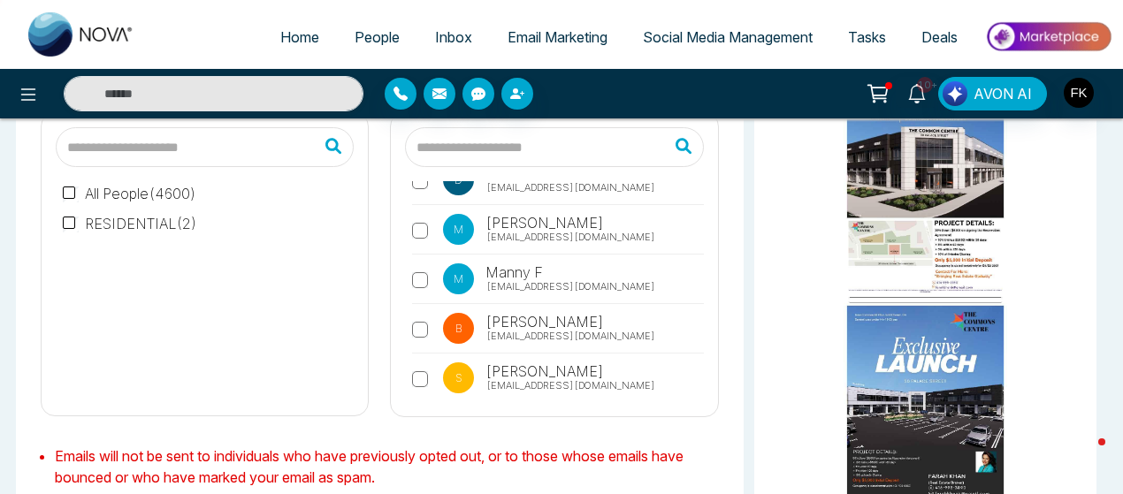
scroll to position [23409, 0]
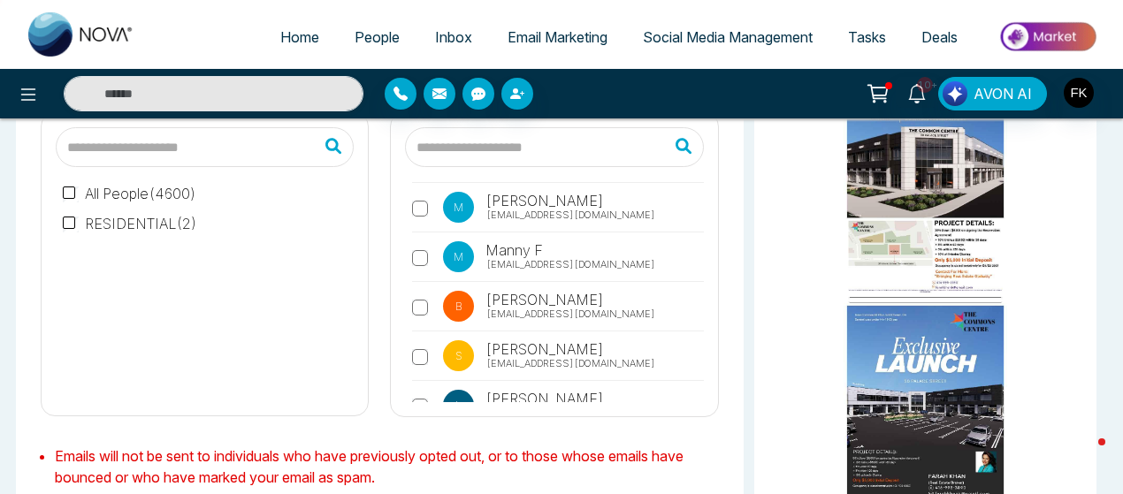
click at [410, 240] on div "T Tesha [EMAIL_ADDRESS][DOMAIN_NAME] V [PERSON_NAME] [PERSON_NAME][EMAIL_ADDRES…" at bounding box center [554, 291] width 298 height 221
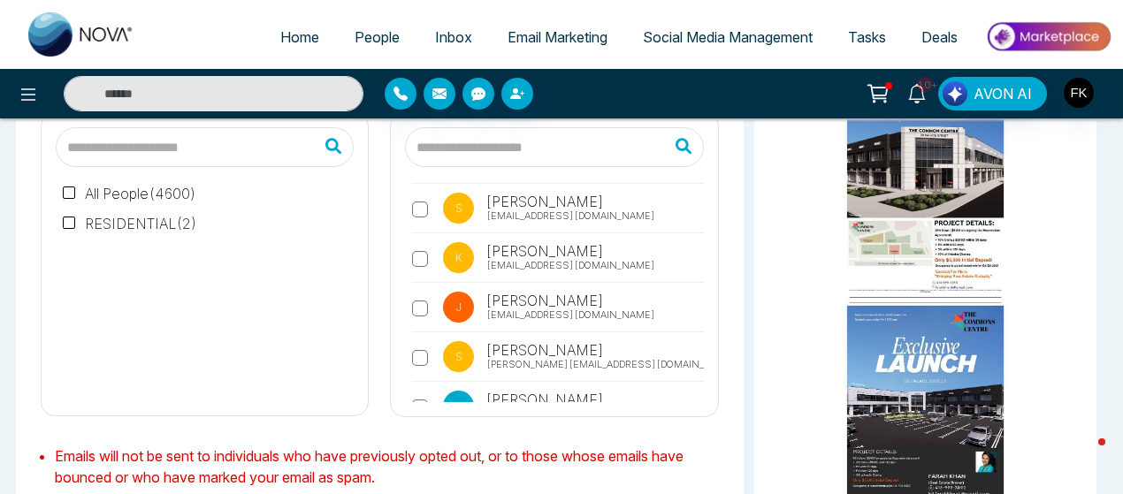
scroll to position [23656, 0]
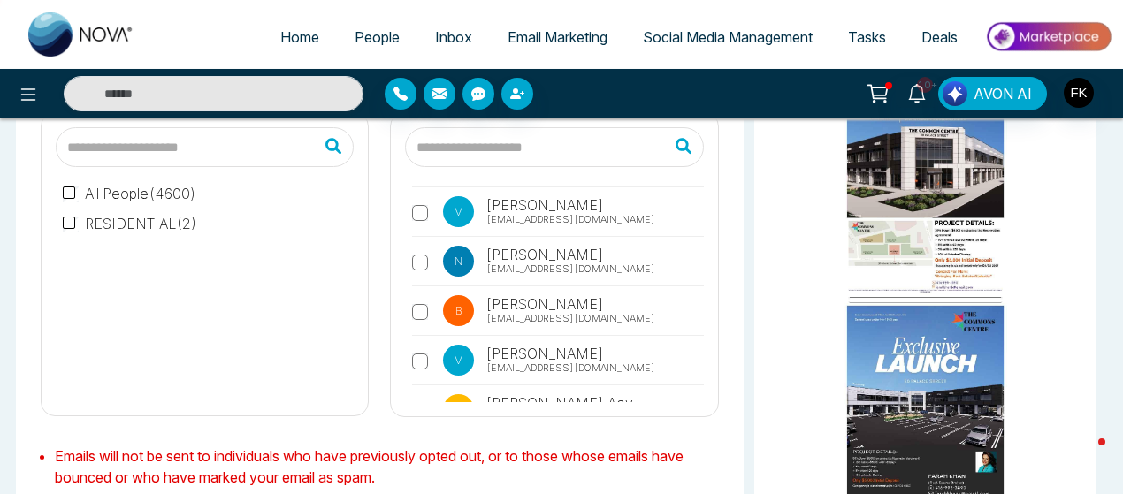
scroll to position [23868, 0]
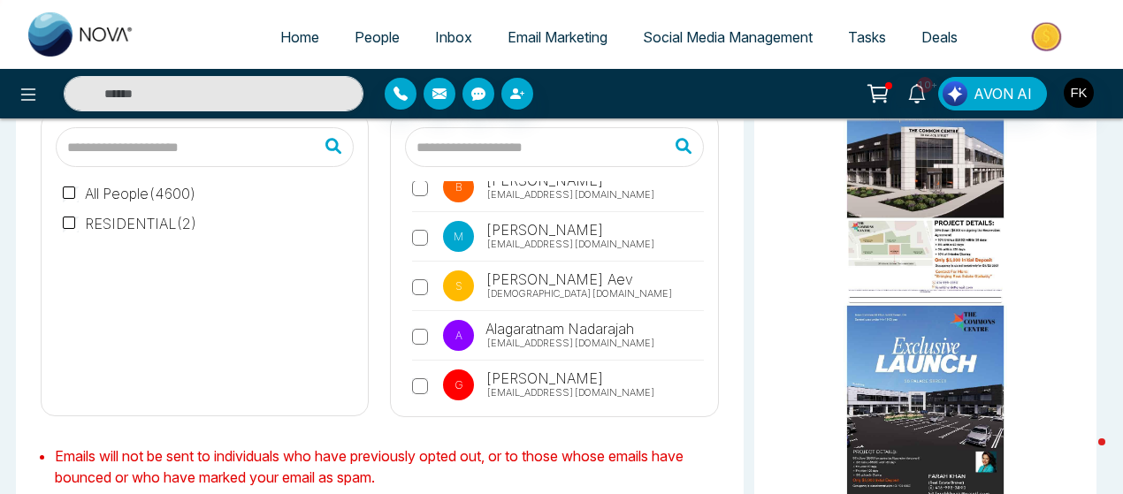
scroll to position [23974, 0]
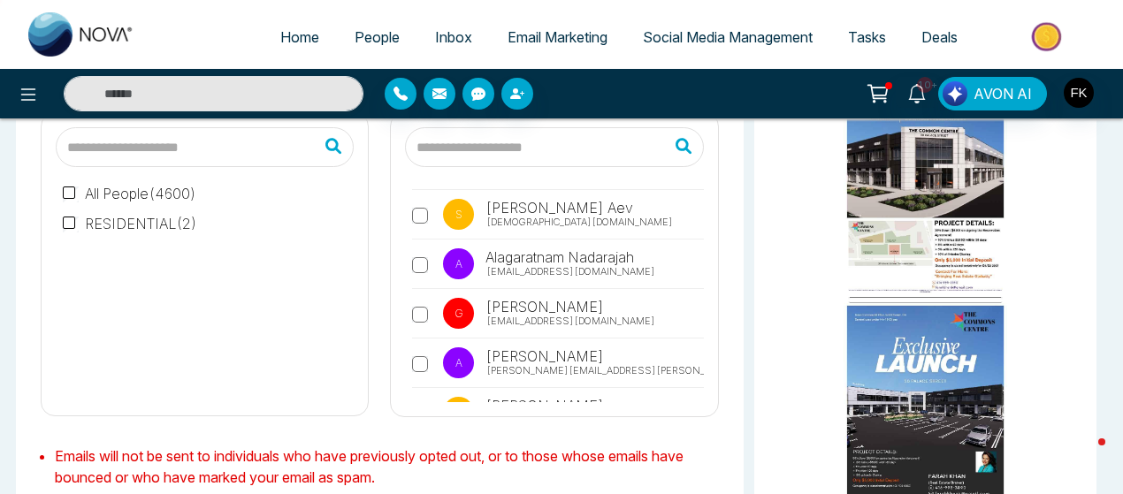
scroll to position [24080, 0]
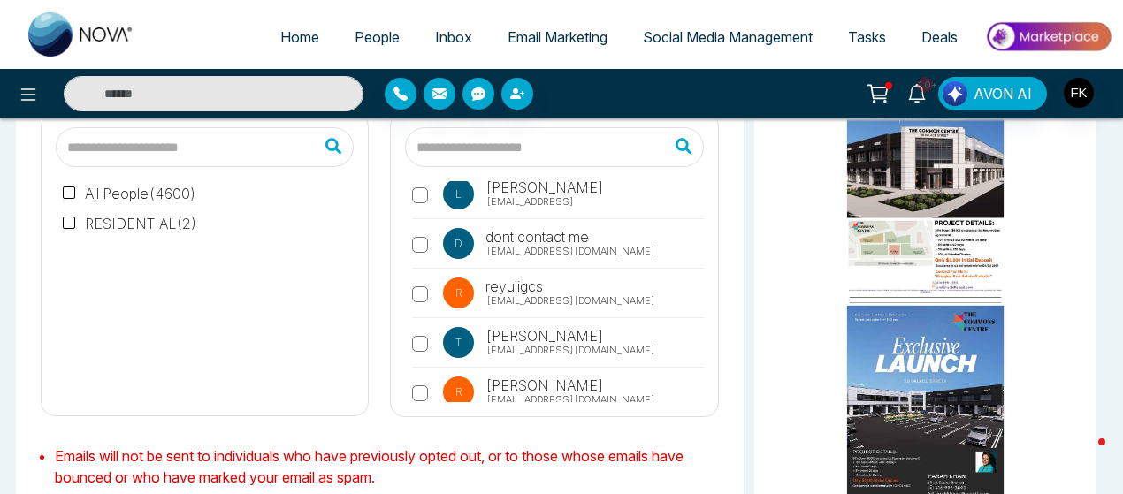
scroll to position [24363, 0]
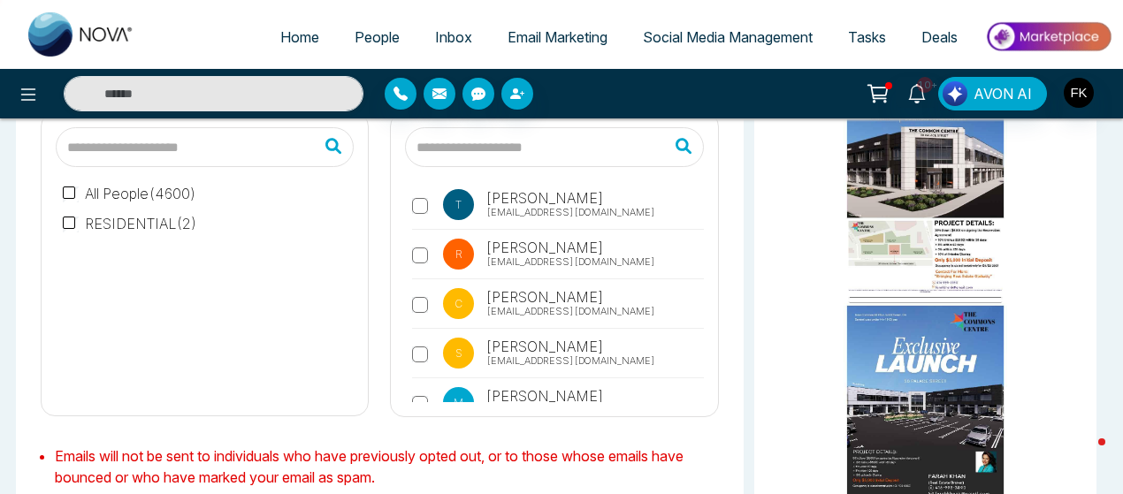
scroll to position [24505, 0]
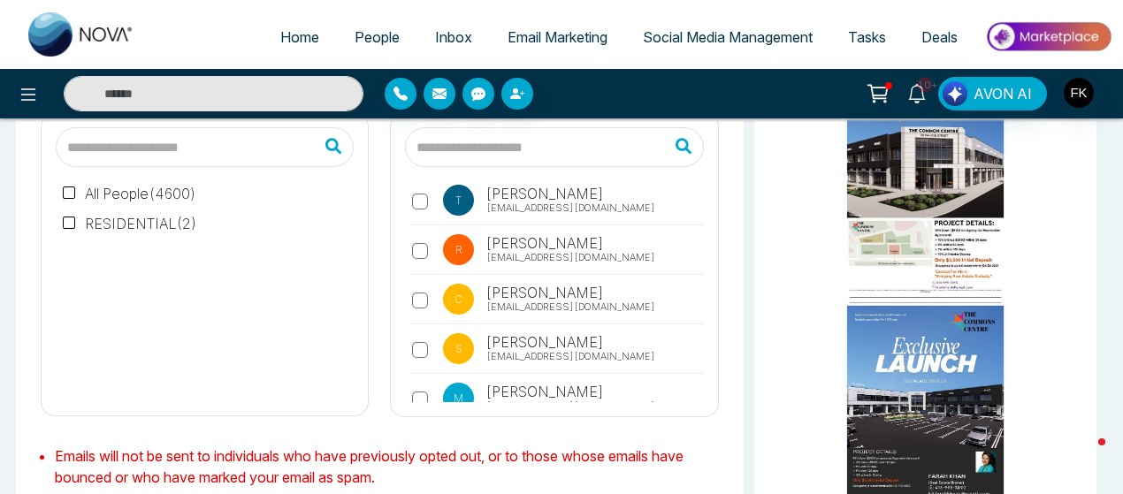
click at [412, 402] on div "T Tesha [EMAIL_ADDRESS][DOMAIN_NAME] V [PERSON_NAME] [PERSON_NAME][EMAIL_ADDRES…" at bounding box center [554, 264] width 326 height 303
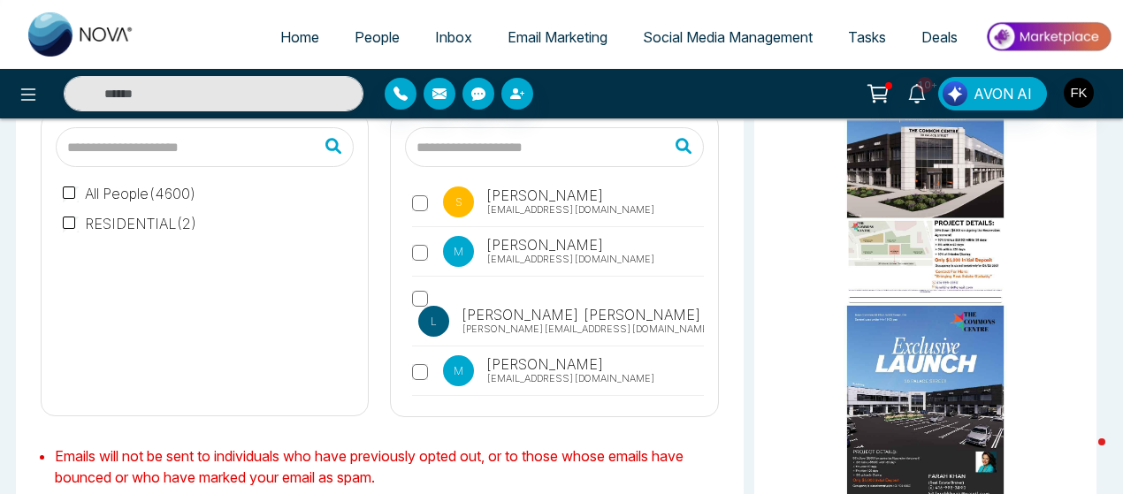
scroll to position [24681, 0]
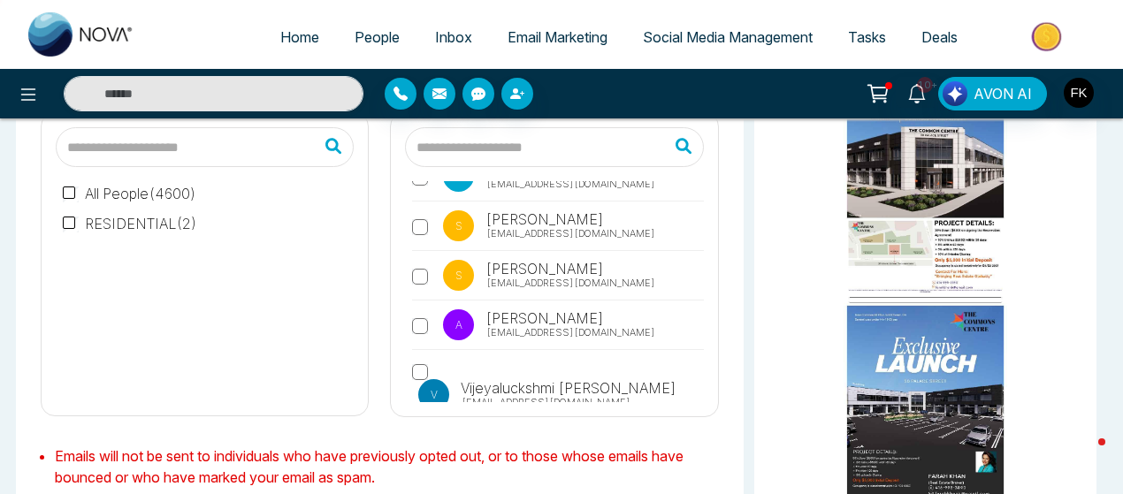
scroll to position [24858, 0]
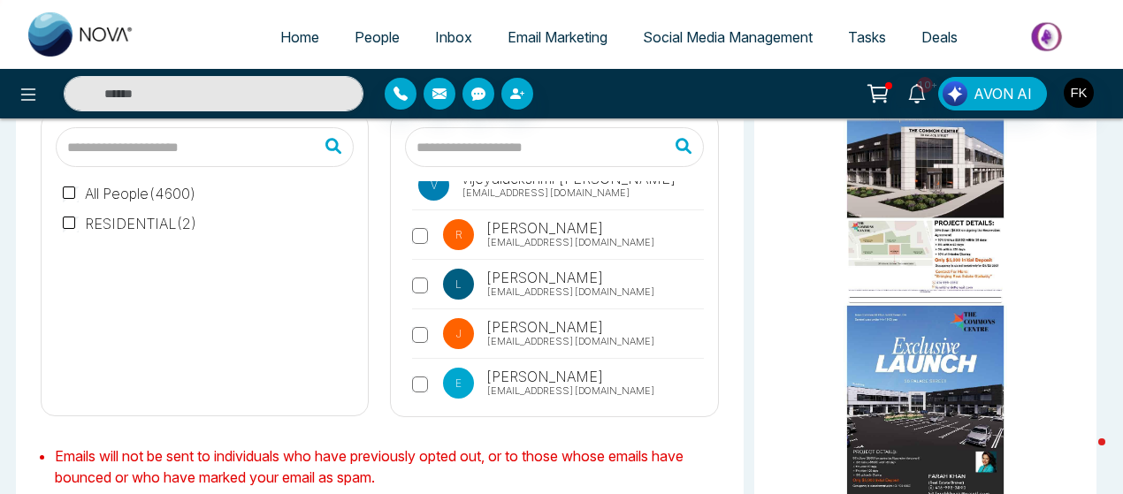
scroll to position [25070, 0]
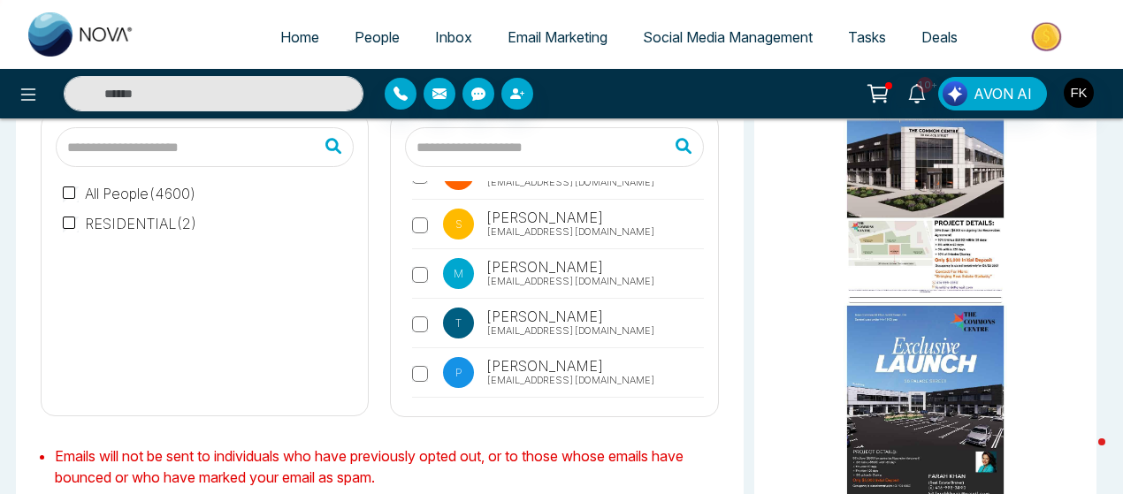
scroll to position [25435, 0]
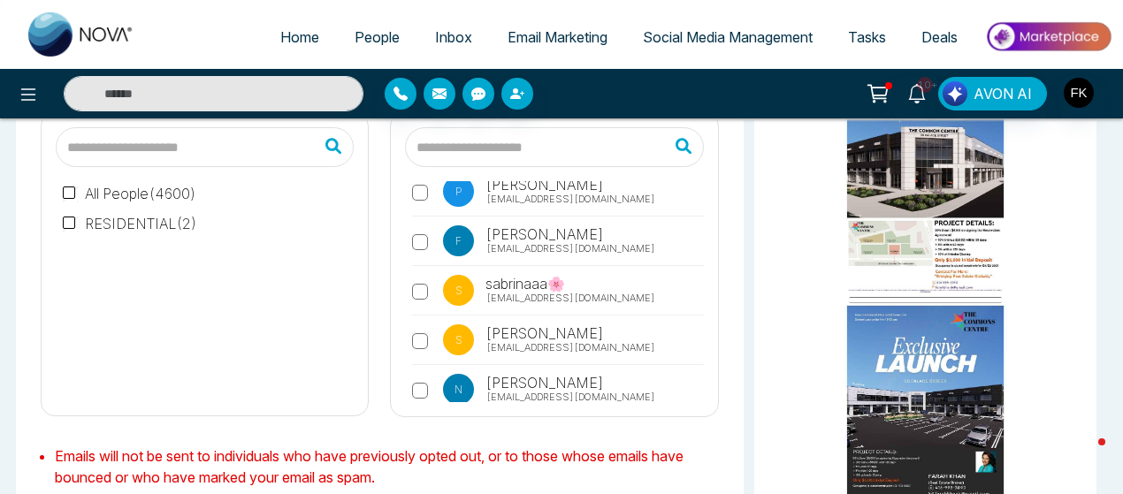
scroll to position [25612, 0]
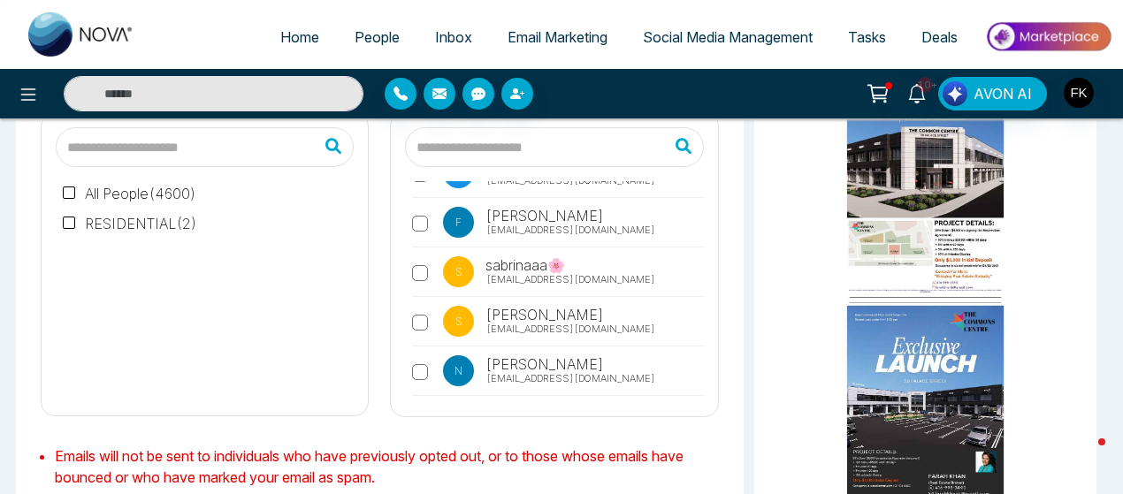
click at [704, 395] on div "T Tesha [EMAIL_ADDRESS][DOMAIN_NAME] V [PERSON_NAME] [PERSON_NAME][EMAIL_ADDRES…" at bounding box center [554, 264] width 326 height 303
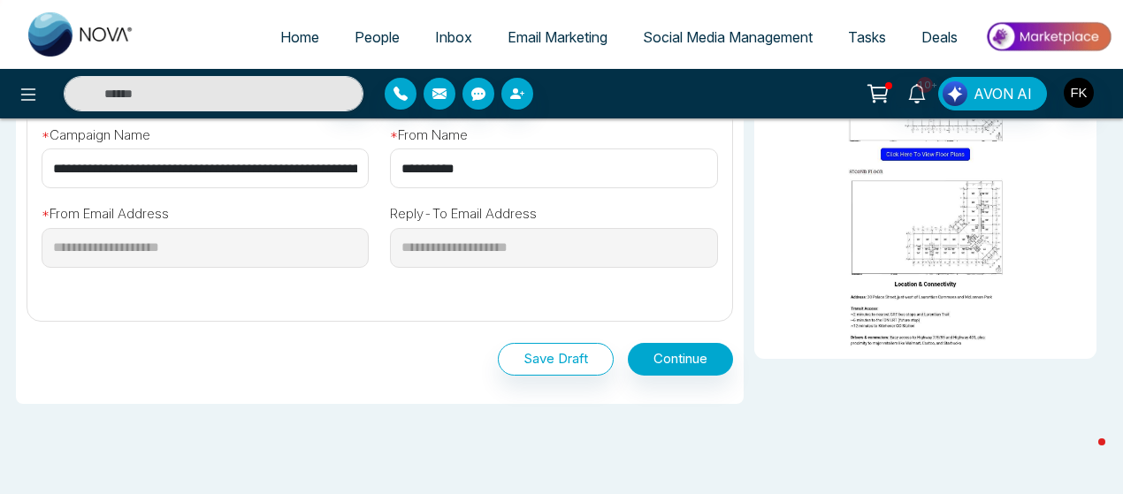
scroll to position [674, 0]
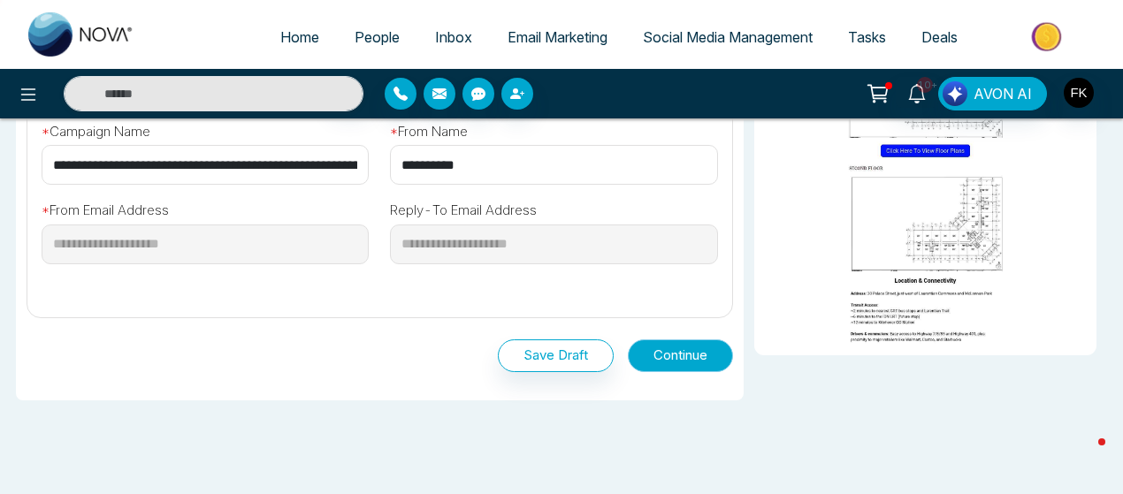
click at [666, 367] on button "Continue" at bounding box center [680, 355] width 105 height 33
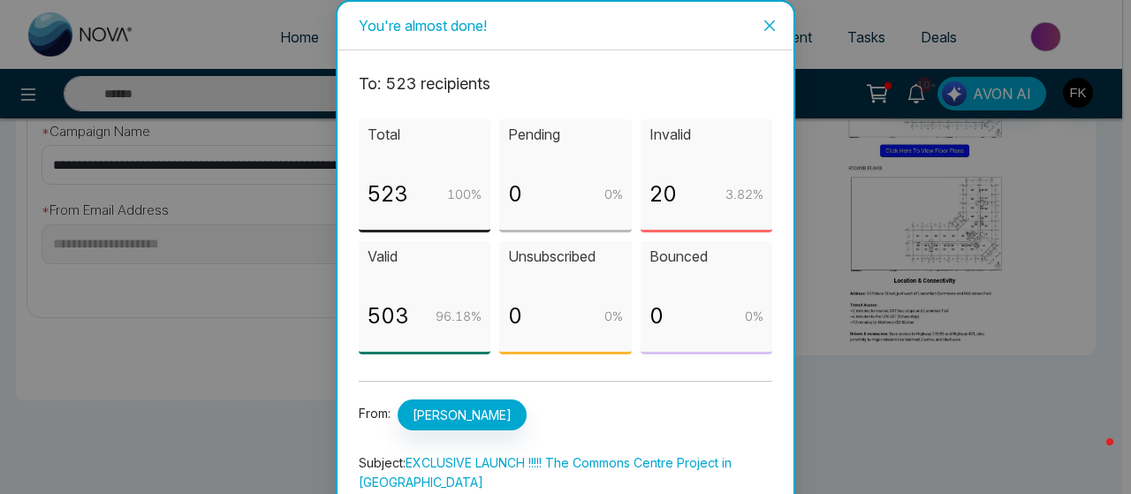
click at [760, 34] on span "Close" at bounding box center [770, 26] width 48 height 48
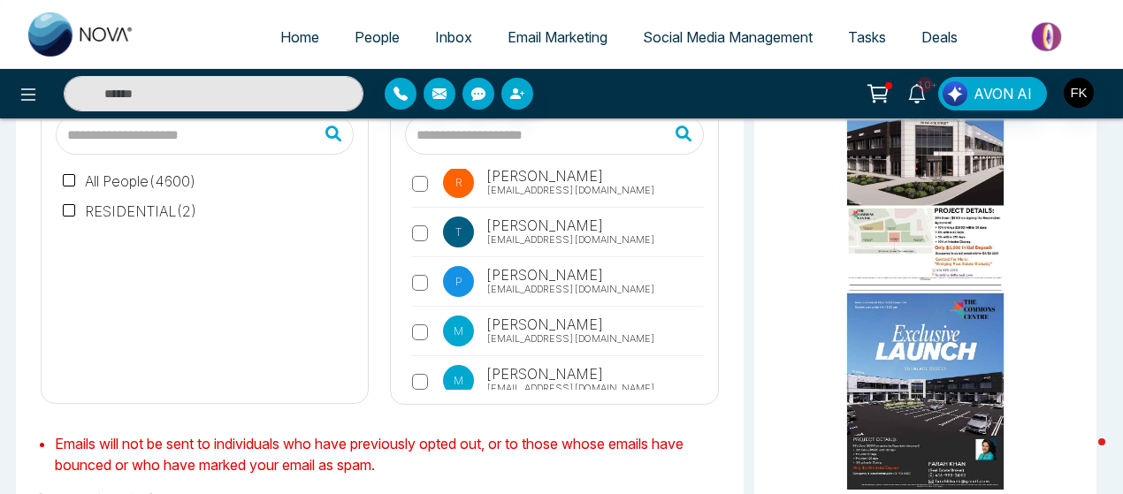
scroll to position [25870, 0]
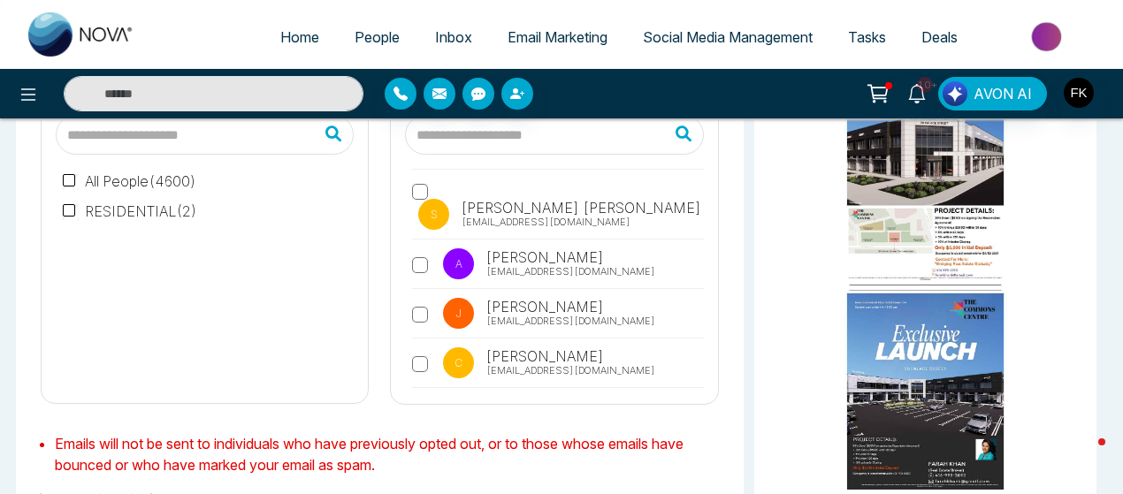
scroll to position [26118, 0]
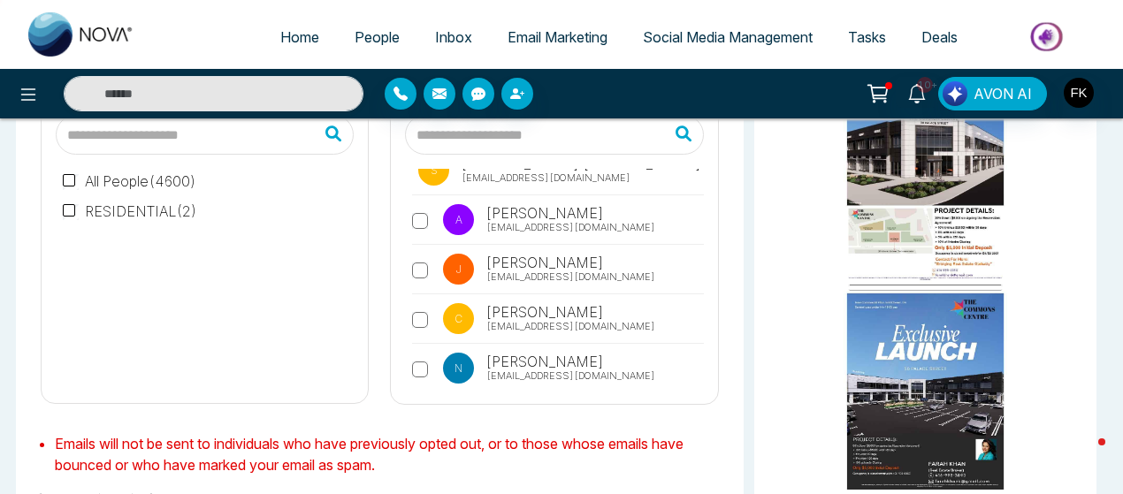
click at [428, 162] on div "T Tesha [EMAIL_ADDRESS][DOMAIN_NAME] V [PERSON_NAME] [PERSON_NAME][EMAIL_ADDRES…" at bounding box center [554, 252] width 326 height 303
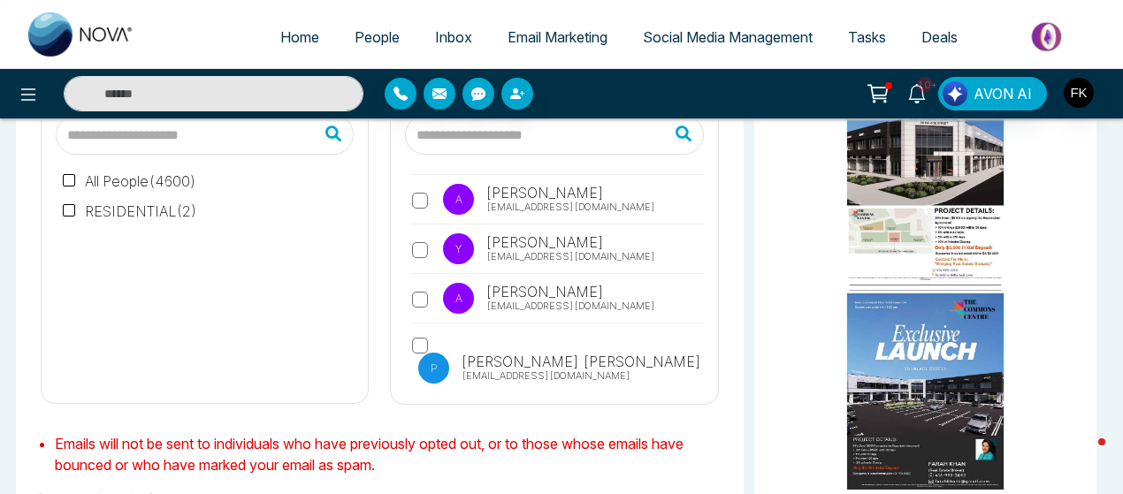
scroll to position [26542, 0]
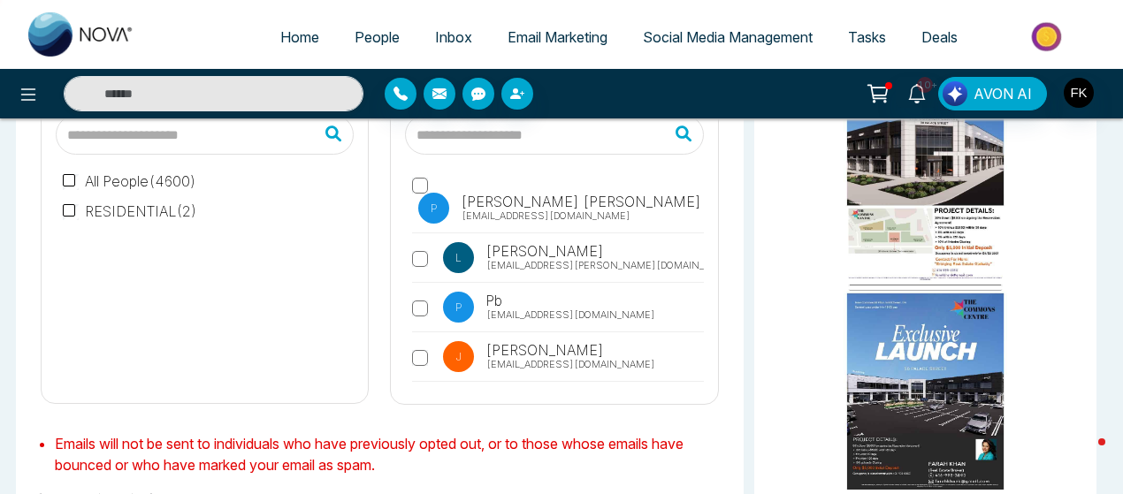
scroll to position [26719, 0]
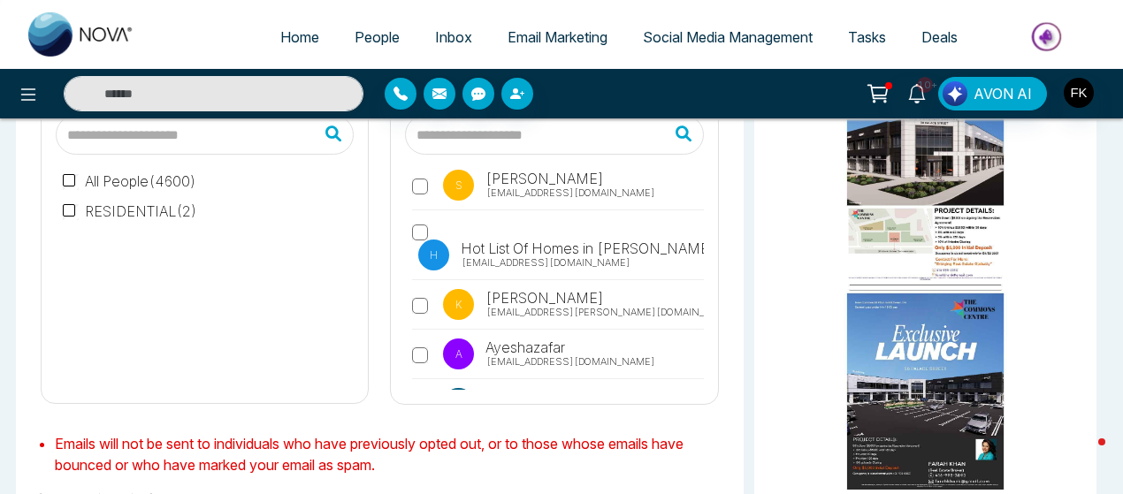
scroll to position [26931, 0]
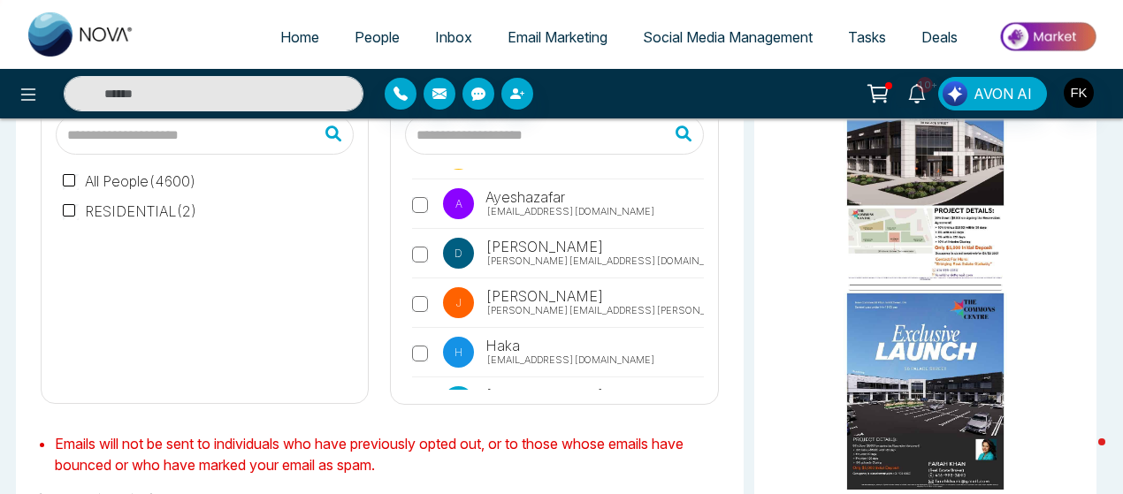
scroll to position [27108, 0]
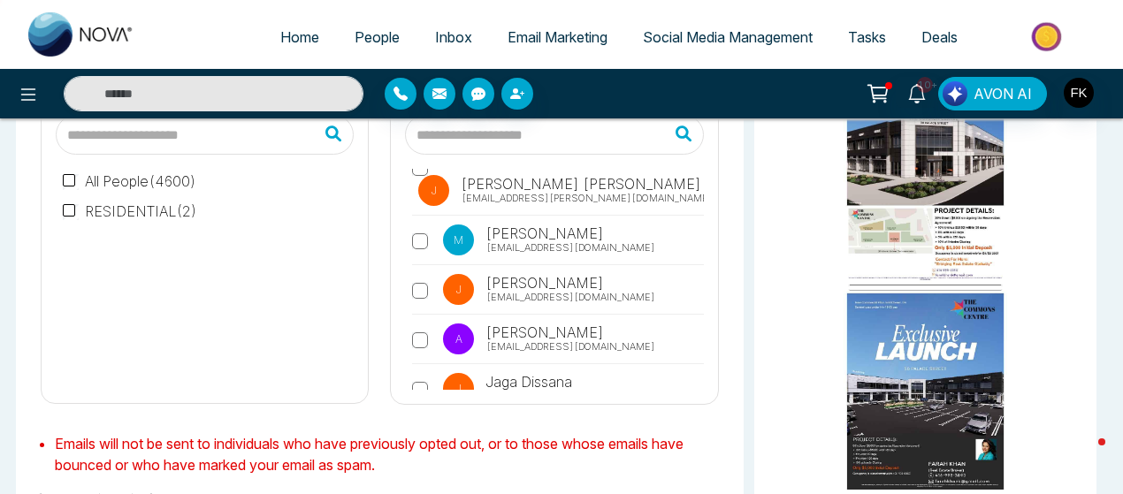
scroll to position [27301, 0]
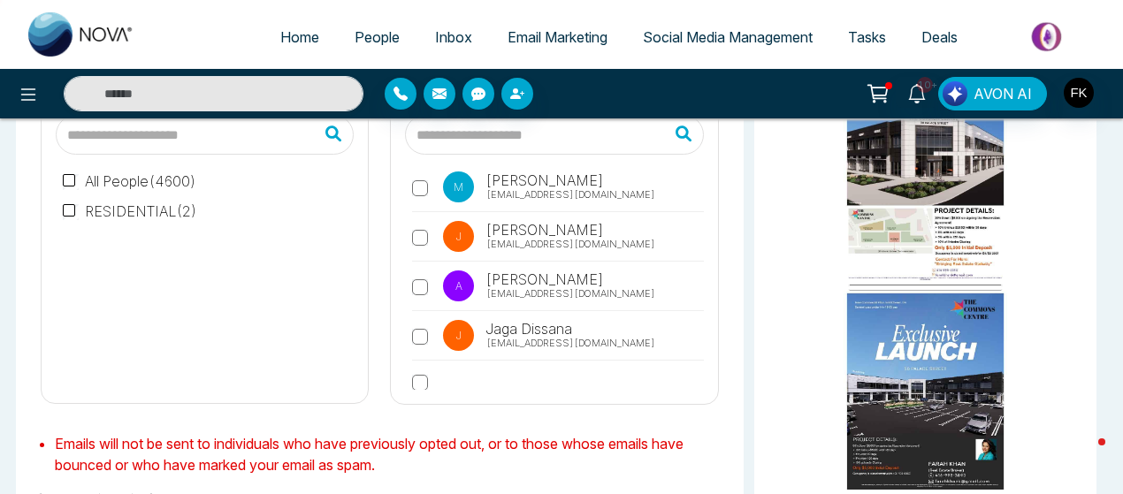
scroll to position [27549, 0]
click at [409, 335] on div "T Tesha [EMAIL_ADDRESS][DOMAIN_NAME] V [PERSON_NAME] [PERSON_NAME][EMAIL_ADDRES…" at bounding box center [554, 279] width 298 height 221
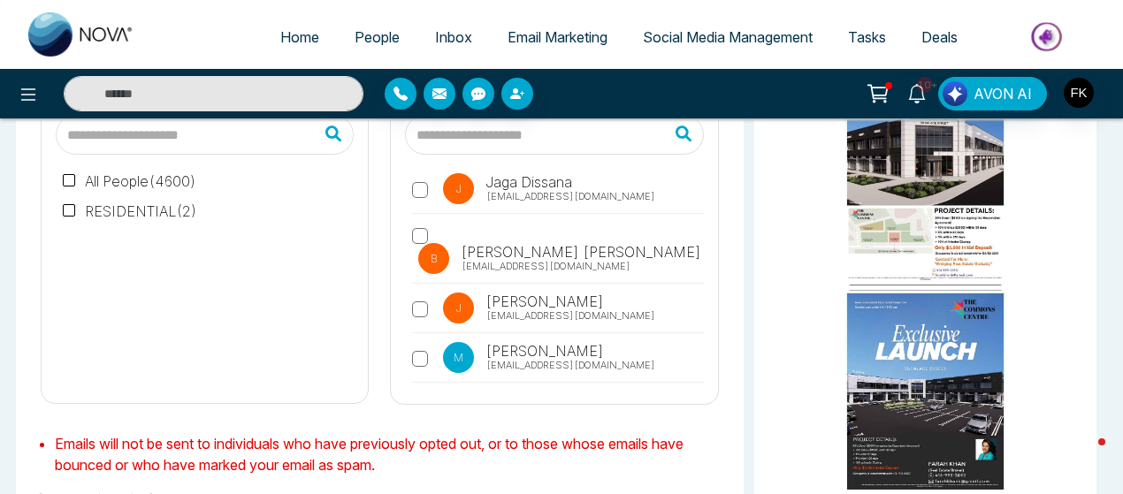
scroll to position [27726, 0]
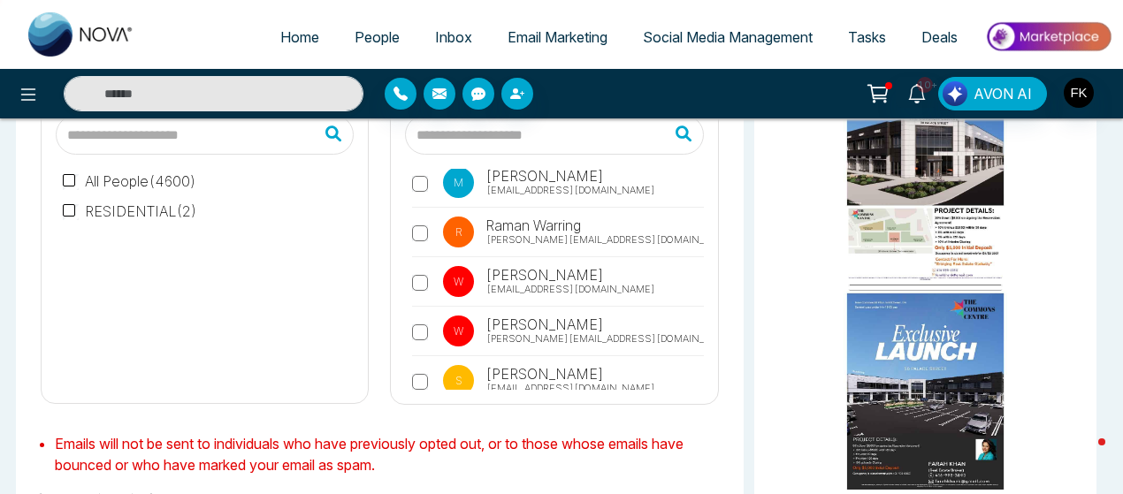
scroll to position [27904, 0]
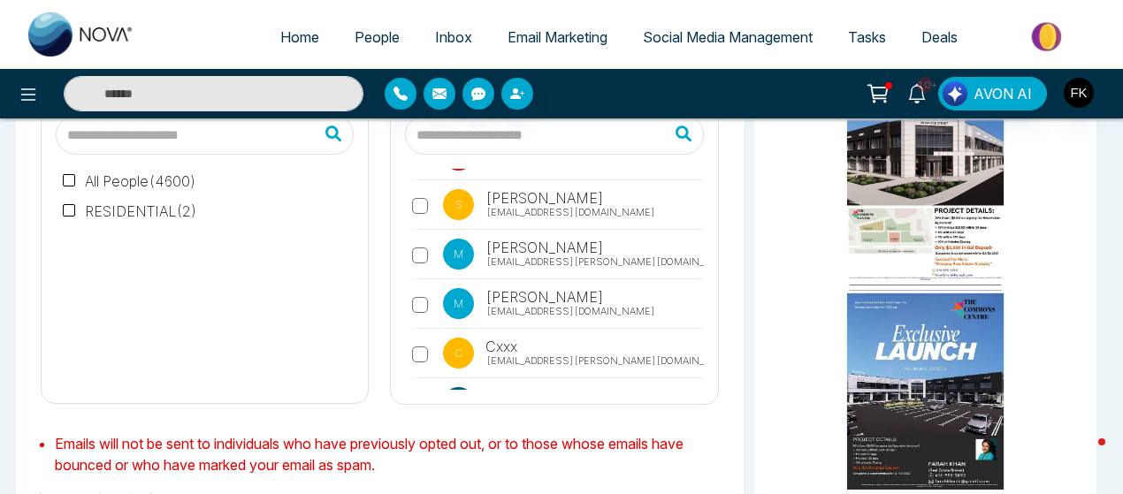
scroll to position [28081, 0]
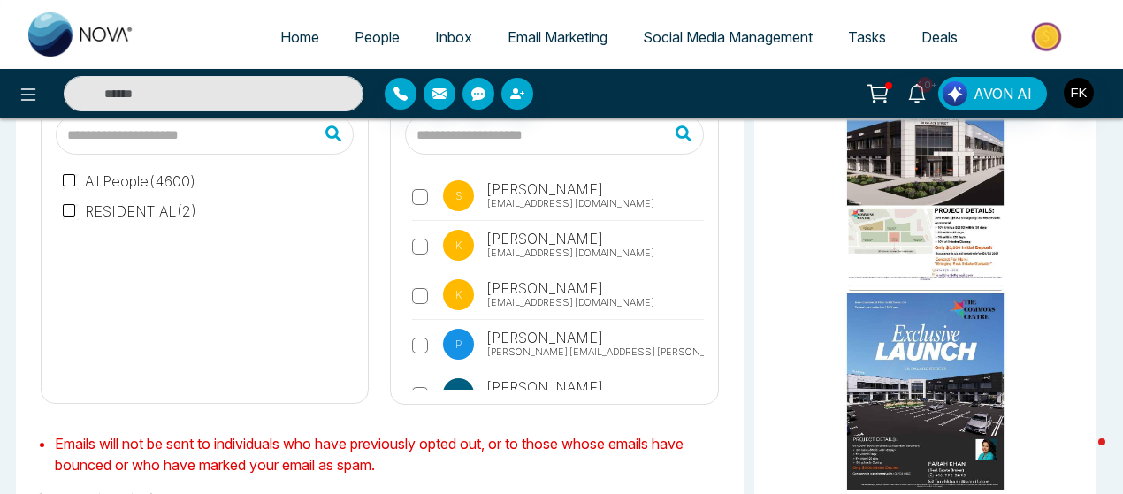
scroll to position [28502, 0]
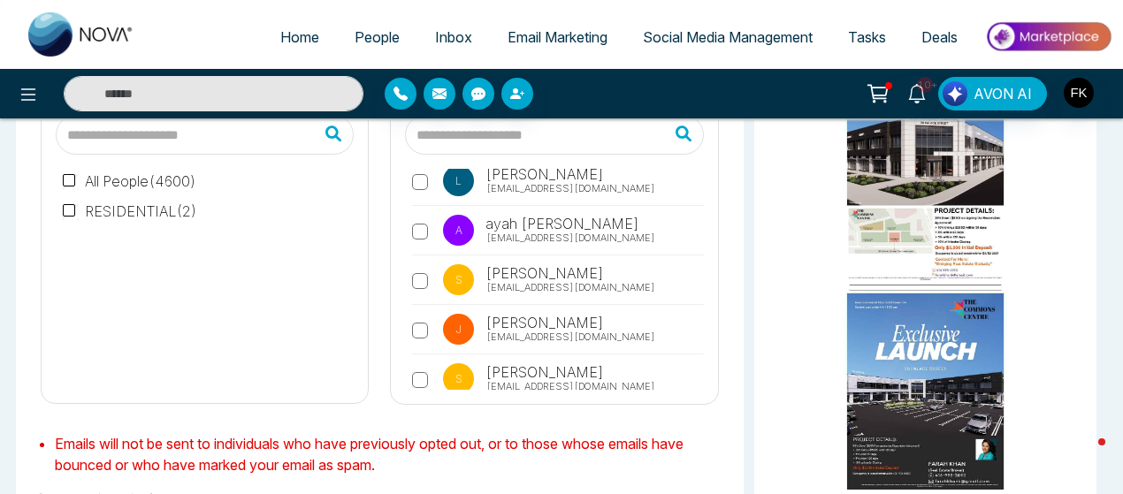
scroll to position [28714, 0]
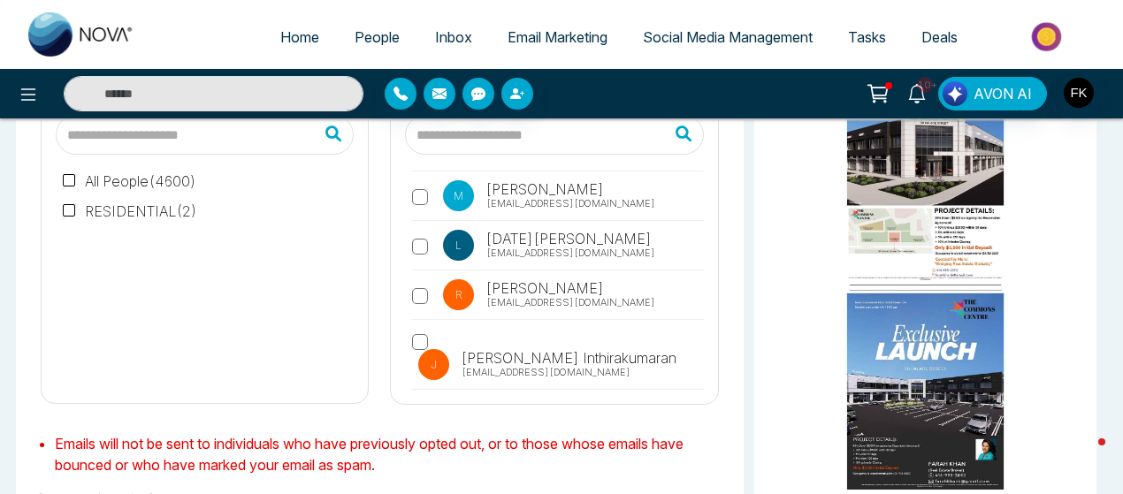
scroll to position [29103, 0]
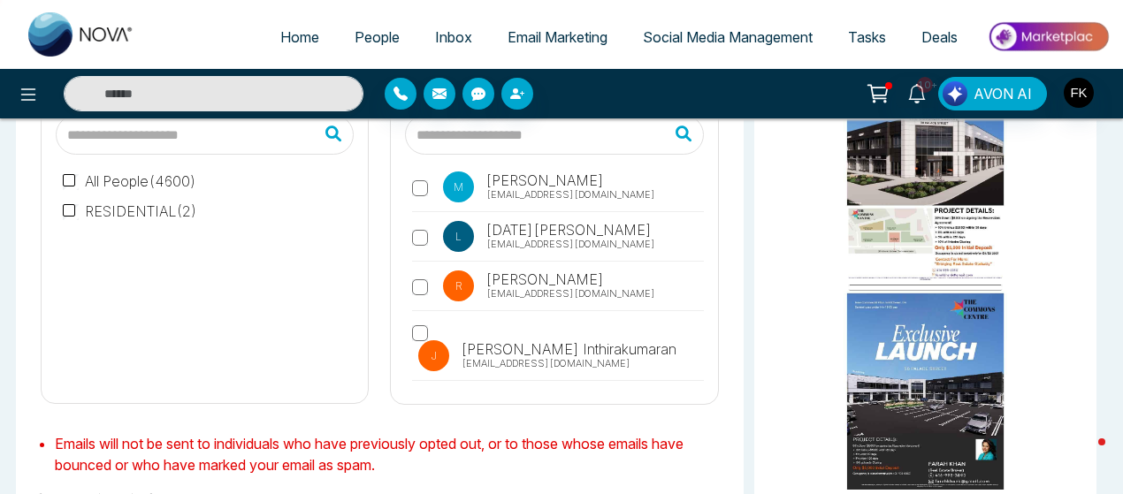
click at [705, 385] on div "T Tesha [EMAIL_ADDRESS][DOMAIN_NAME] V [PERSON_NAME] [PERSON_NAME][EMAIL_ADDRES…" at bounding box center [554, 252] width 326 height 303
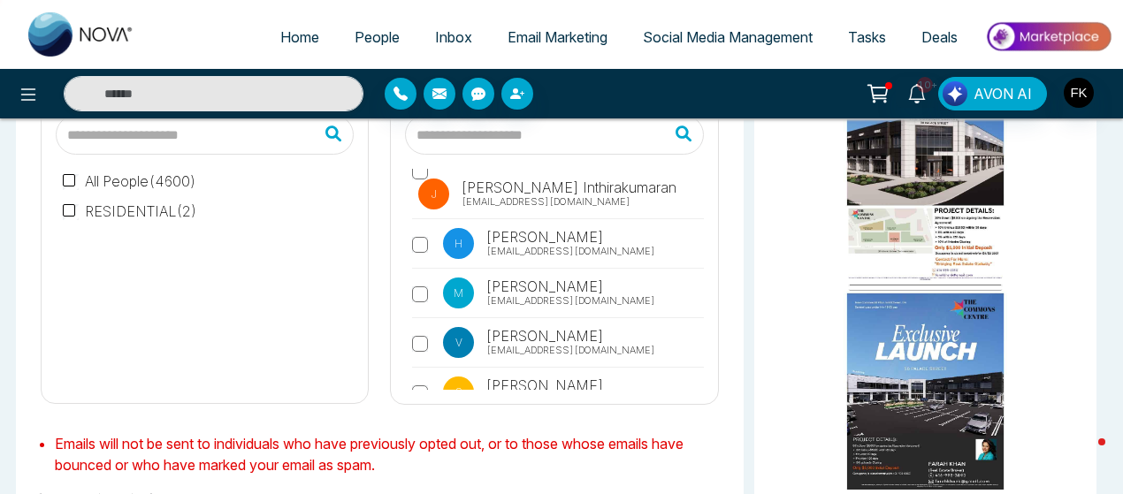
scroll to position [29258, 0]
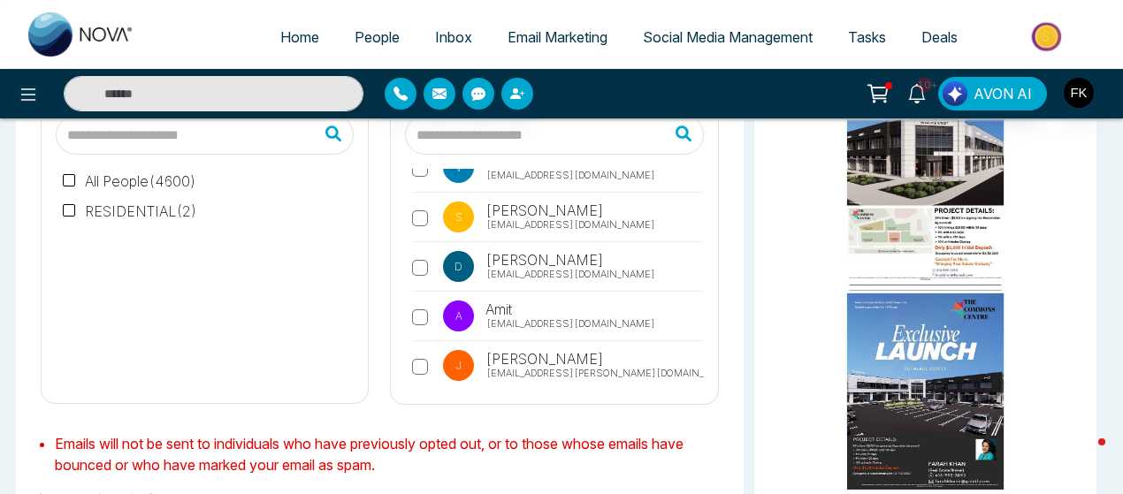
scroll to position [29441, 0]
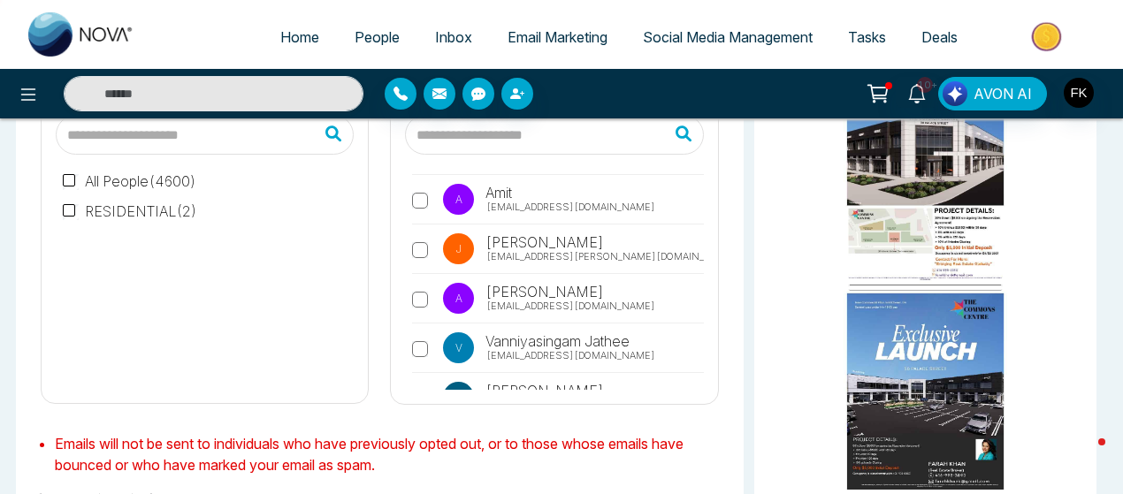
drag, startPoint x: 694, startPoint y: 379, endPoint x: 399, endPoint y: 273, distance: 313.7
click at [399, 273] on div "T Tesha [EMAIL_ADDRESS][DOMAIN_NAME] V [PERSON_NAME] [PERSON_NAME][EMAIL_ADDRES…" at bounding box center [554, 252] width 326 height 303
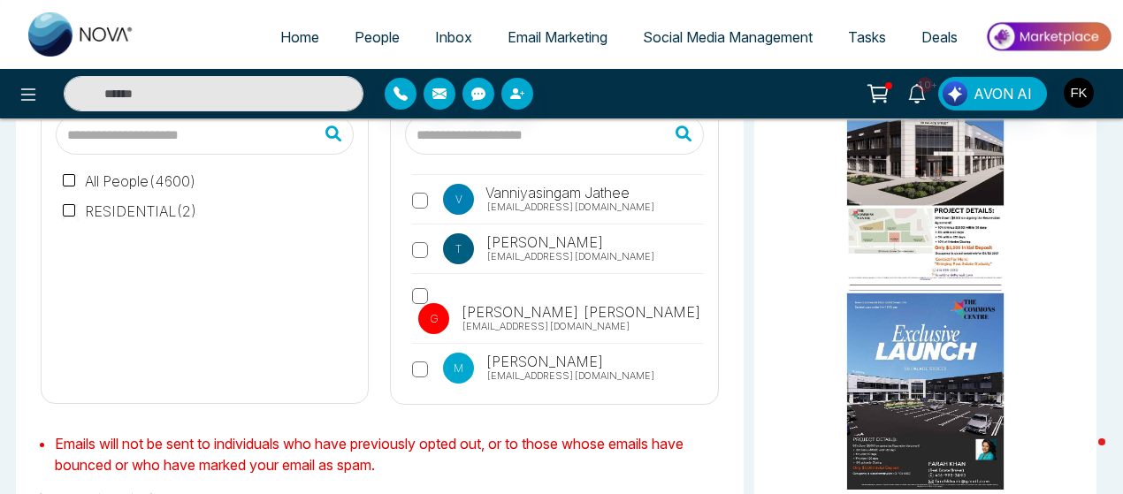
scroll to position [29733, 0]
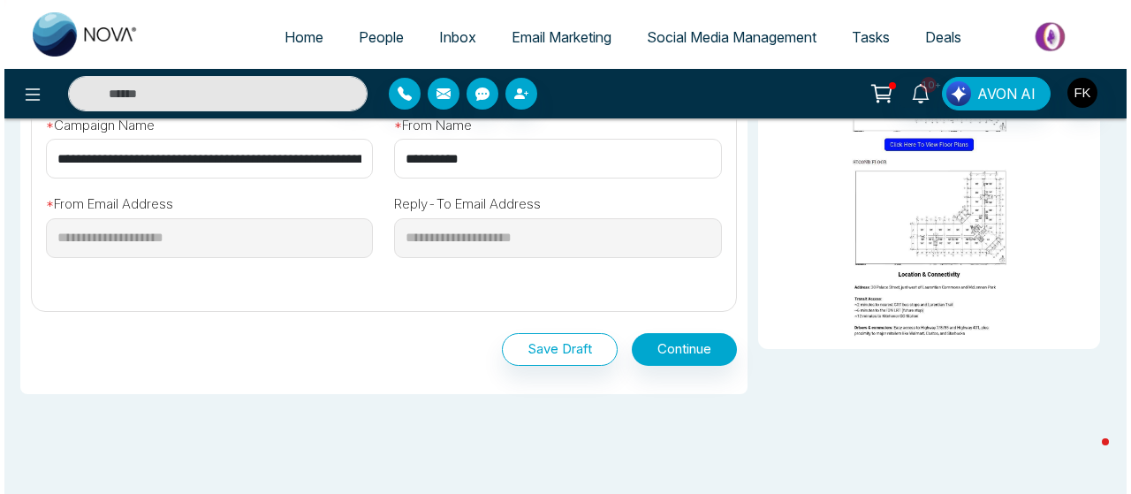
scroll to position [732, 0]
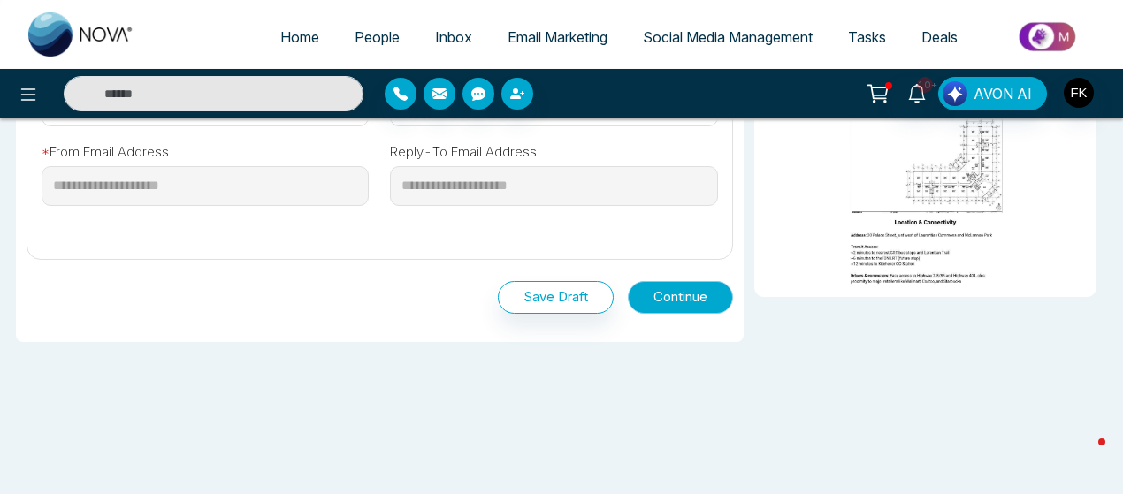
click at [706, 281] on button "Continue" at bounding box center [680, 297] width 105 height 33
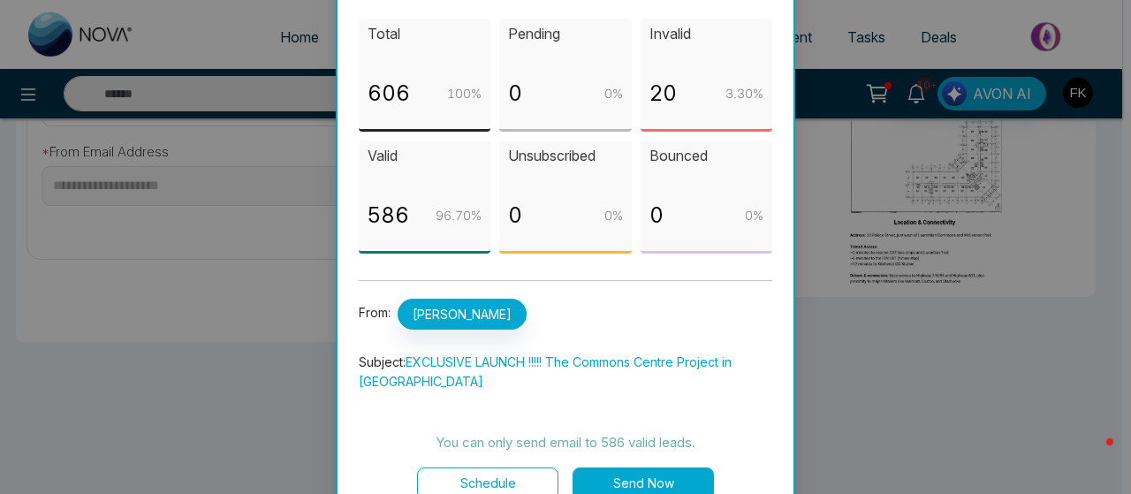
scroll to position [126, 0]
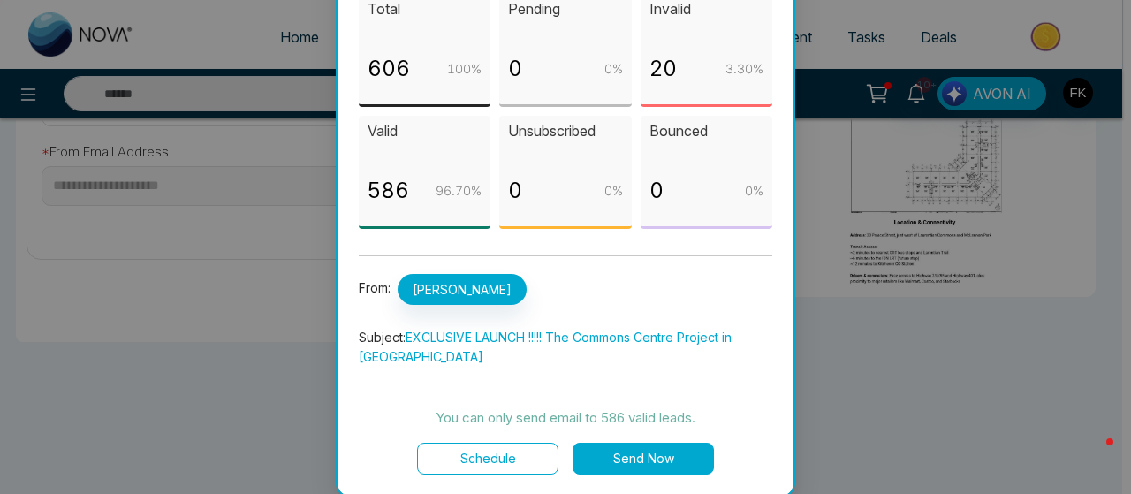
click at [643, 459] on button "Send Now" at bounding box center [643, 459] width 141 height 32
